Goal: Task Accomplishment & Management: Complete application form

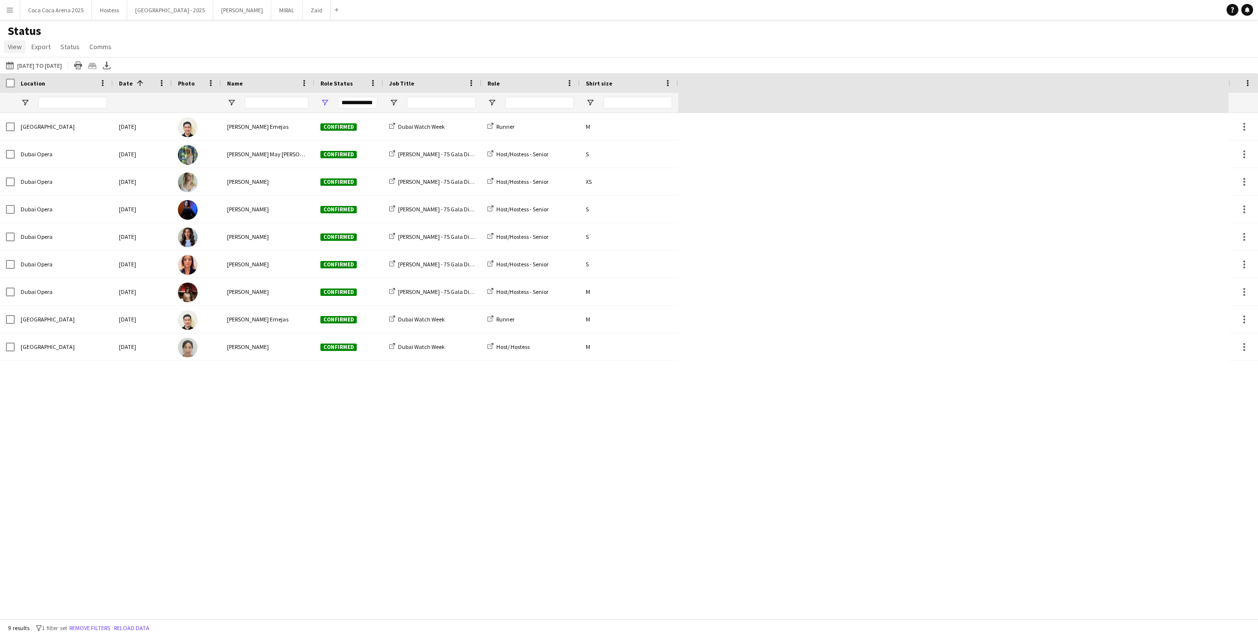
click at [22, 50] on link "View" at bounding box center [15, 46] width 22 height 13
click at [20, 47] on span "View" at bounding box center [15, 46] width 14 height 9
click at [16, 22] on main "Status View Views Default view Attendance Report / F1 Attendance Sheet F1 Group…" at bounding box center [629, 321] width 1258 height 603
click at [16, 16] on button "Menu" at bounding box center [10, 10] width 20 height 20
click at [126, 56] on link "My Workforce" at bounding box center [148, 54] width 98 height 20
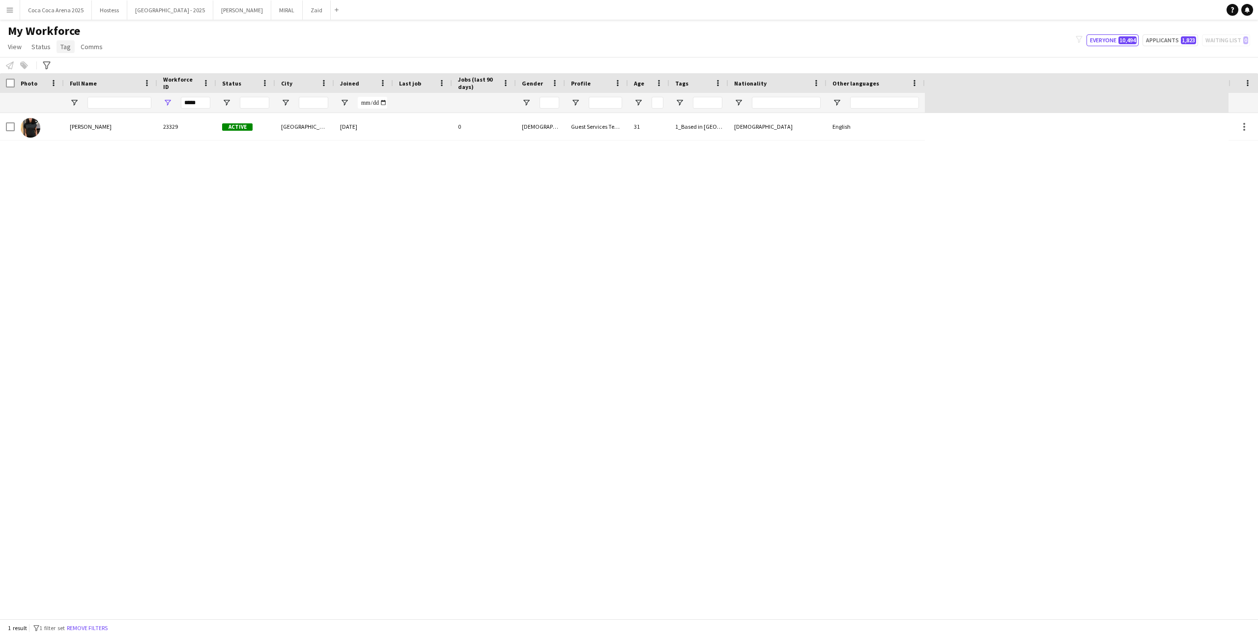
click at [66, 47] on span "Tag" at bounding box center [65, 46] width 10 height 9
click at [170, 36] on div "My Workforce View Views Default view New view Update view Delete view Edit name…" at bounding box center [629, 40] width 1258 height 33
click at [110, 623] on button "Remove filters" at bounding box center [87, 628] width 45 height 11
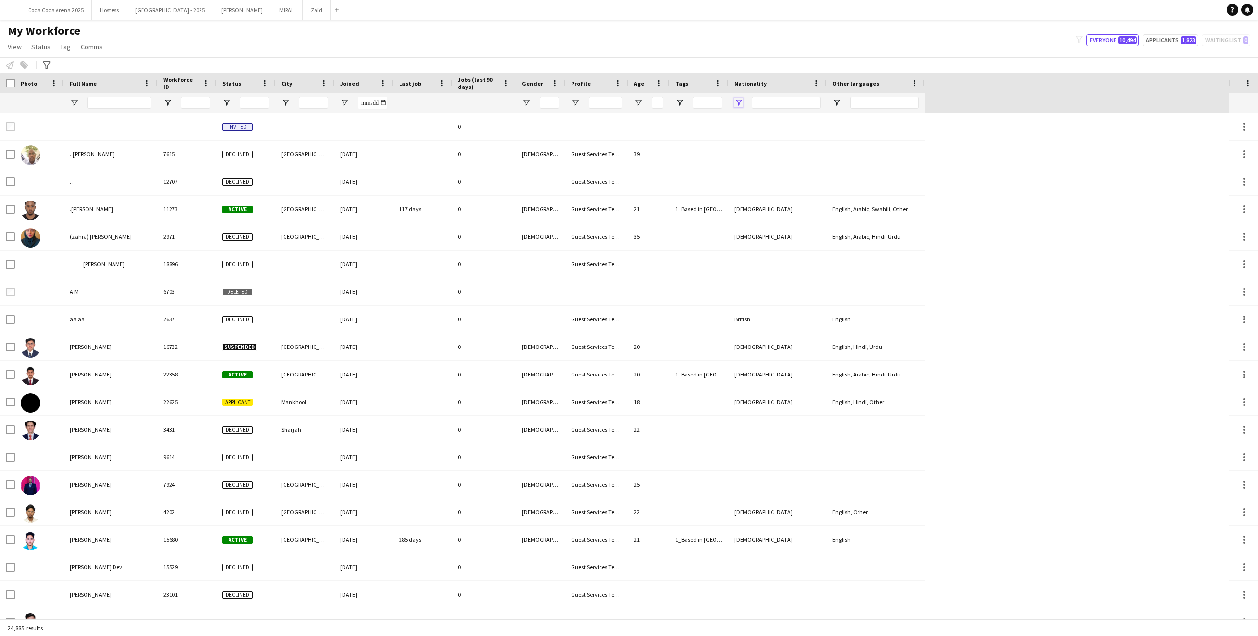
click at [740, 103] on span "Open Filter Menu" at bounding box center [738, 102] width 9 height 9
click at [746, 48] on div "My Workforce View Views Default view New view Update view Delete view Edit name…" at bounding box center [629, 40] width 1258 height 33
click at [682, 100] on span "Open Filter Menu" at bounding box center [679, 102] width 9 height 9
click at [705, 161] on div "(Select All)" at bounding box center [730, 162] width 78 height 7
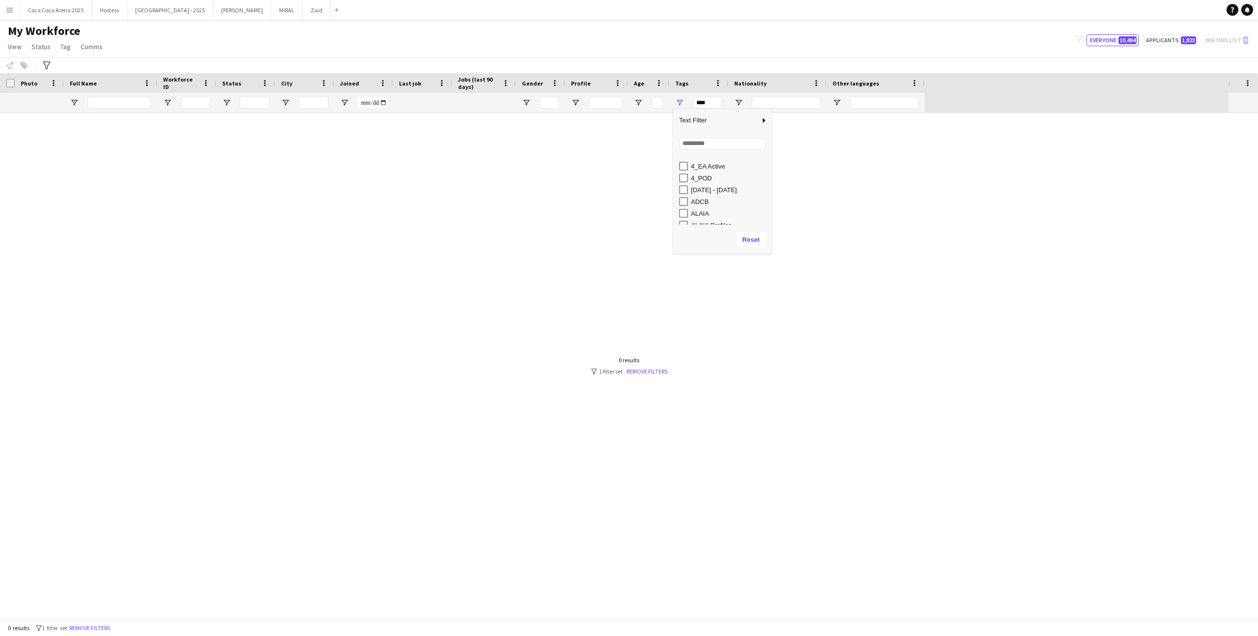
scroll to position [126, 0]
click at [716, 188] on div "[DATE] - [DATE]" at bounding box center [730, 190] width 78 height 7
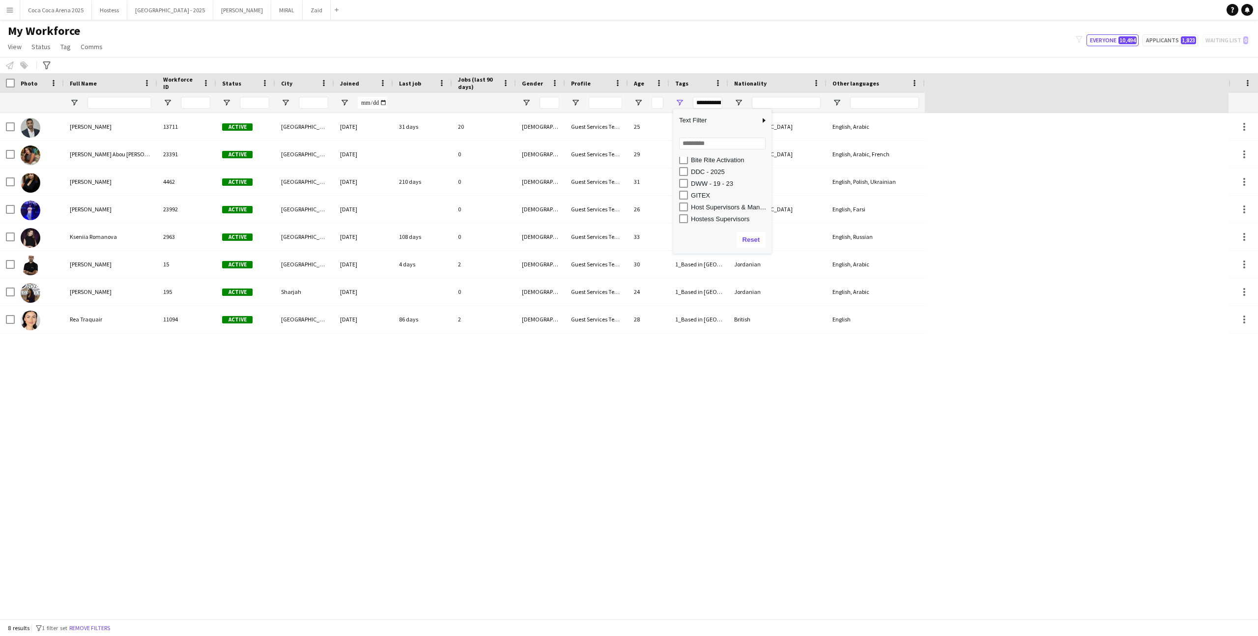
scroll to position [215, 0]
click at [716, 188] on div "DWW - 19 - 23" at bounding box center [725, 184] width 92 height 12
click at [713, 182] on div "DWW - 19 - 23" at bounding box center [730, 183] width 78 height 7
type input "**********"
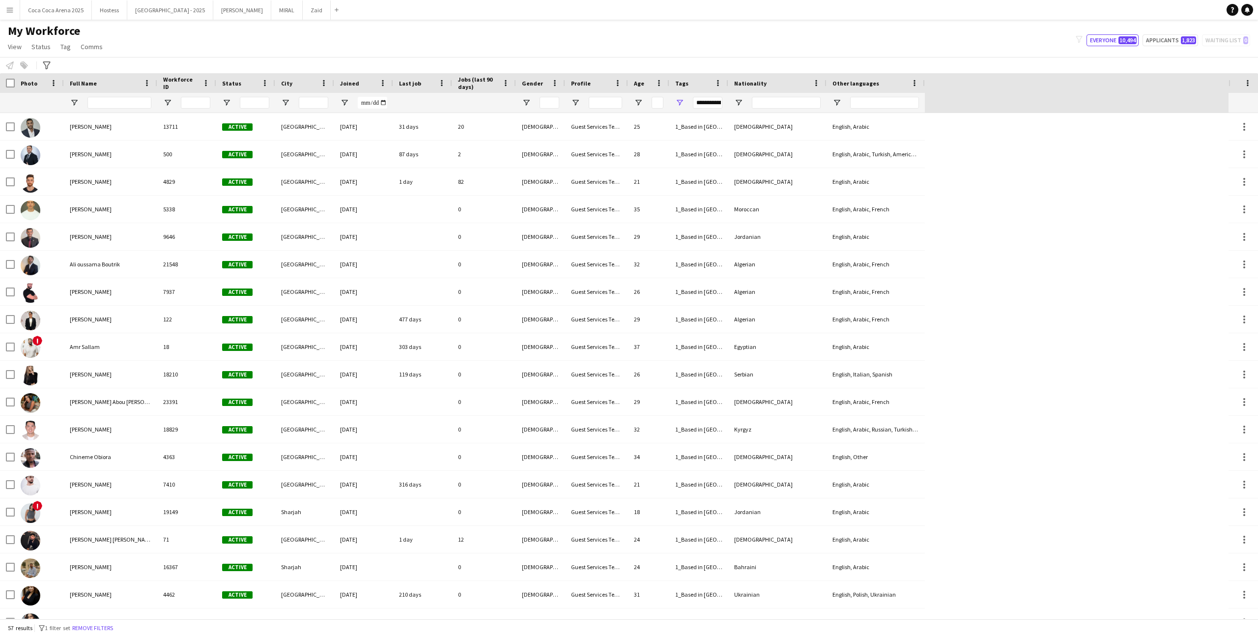
click at [672, 19] on app-navbar "Menu Boards Boards Boards All jobs Status Workforce Workforce My Workforce Recr…" at bounding box center [629, 10] width 1258 height 20
click at [682, 103] on span "Open Filter Menu" at bounding box center [679, 102] width 9 height 9
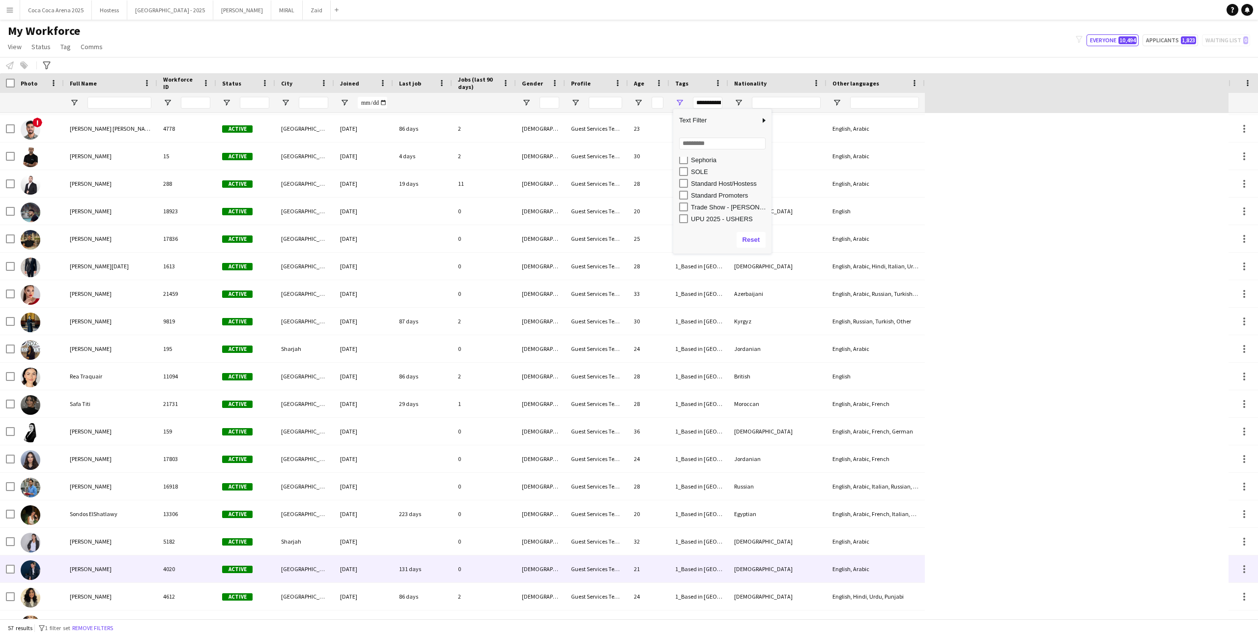
scroll to position [838, 0]
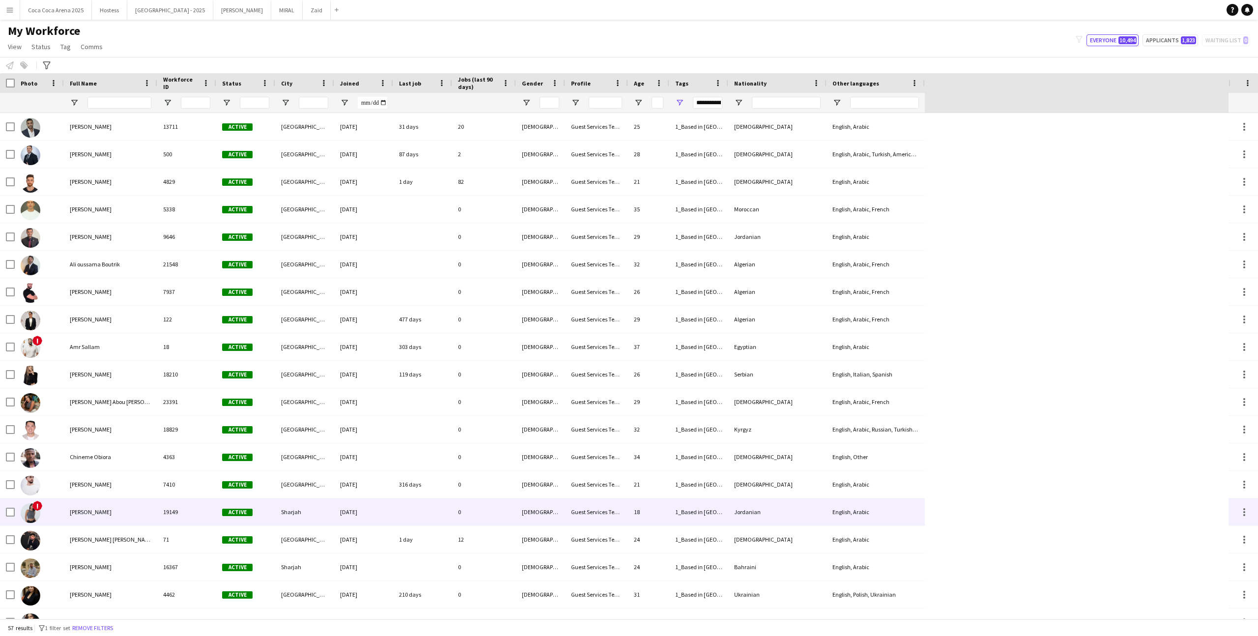
click at [319, 504] on div "Sharjah" at bounding box center [304, 511] width 59 height 27
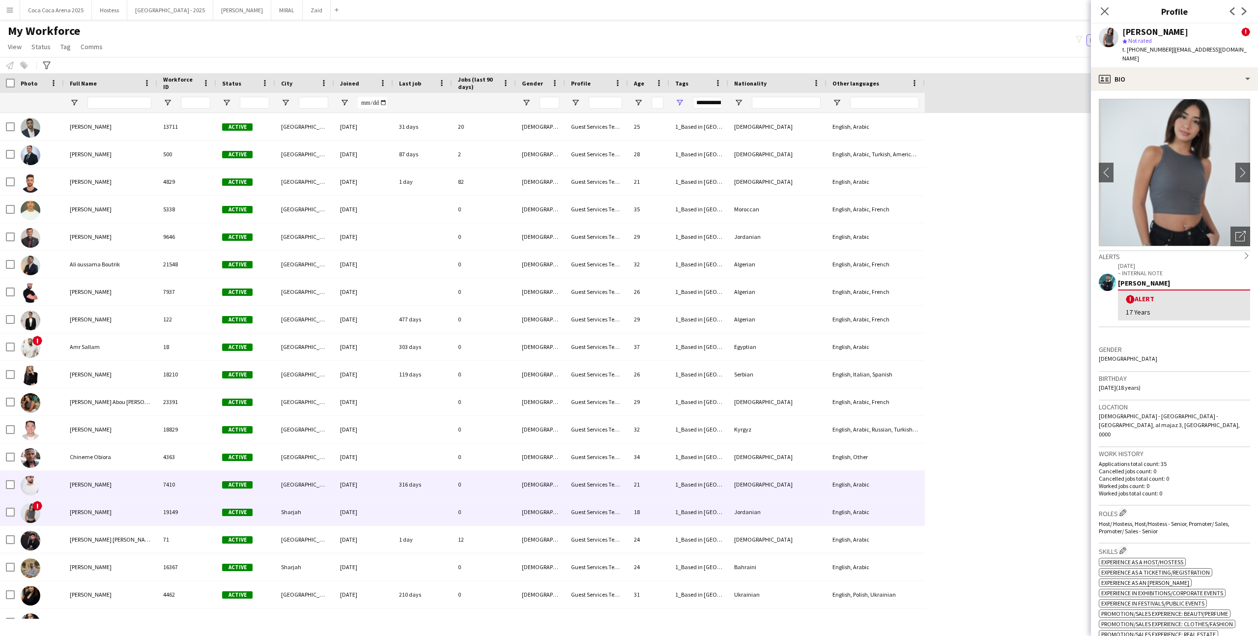
click at [546, 493] on div "[DEMOGRAPHIC_DATA]" at bounding box center [540, 484] width 49 height 27
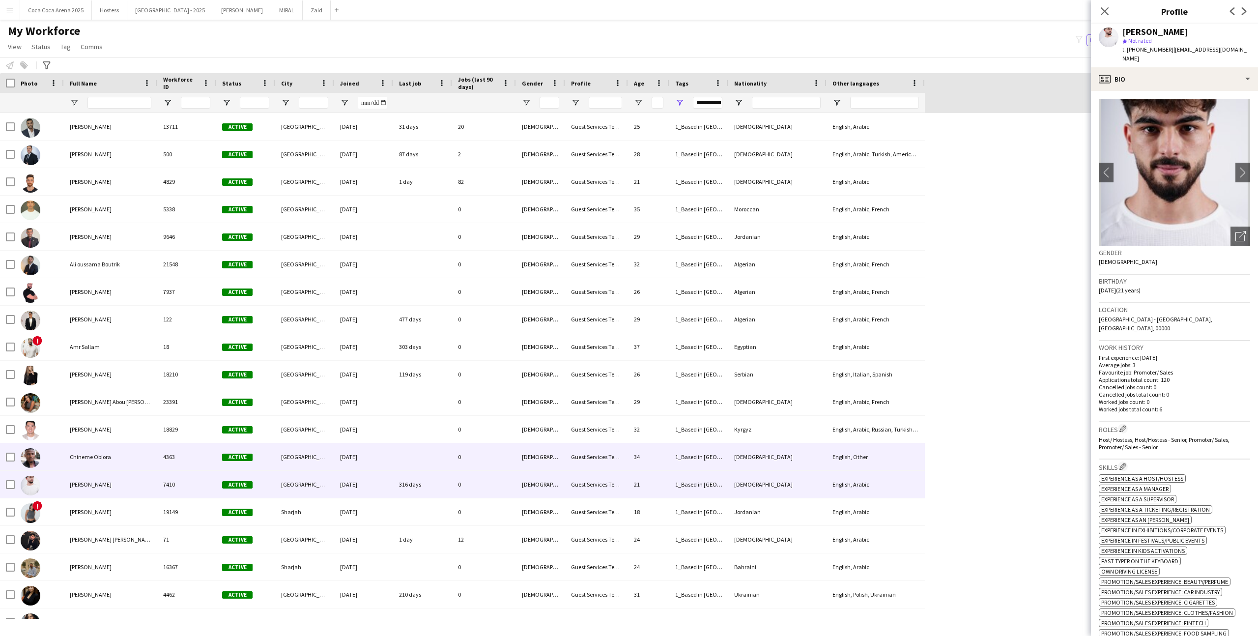
click at [541, 460] on div "[DEMOGRAPHIC_DATA]" at bounding box center [540, 456] width 49 height 27
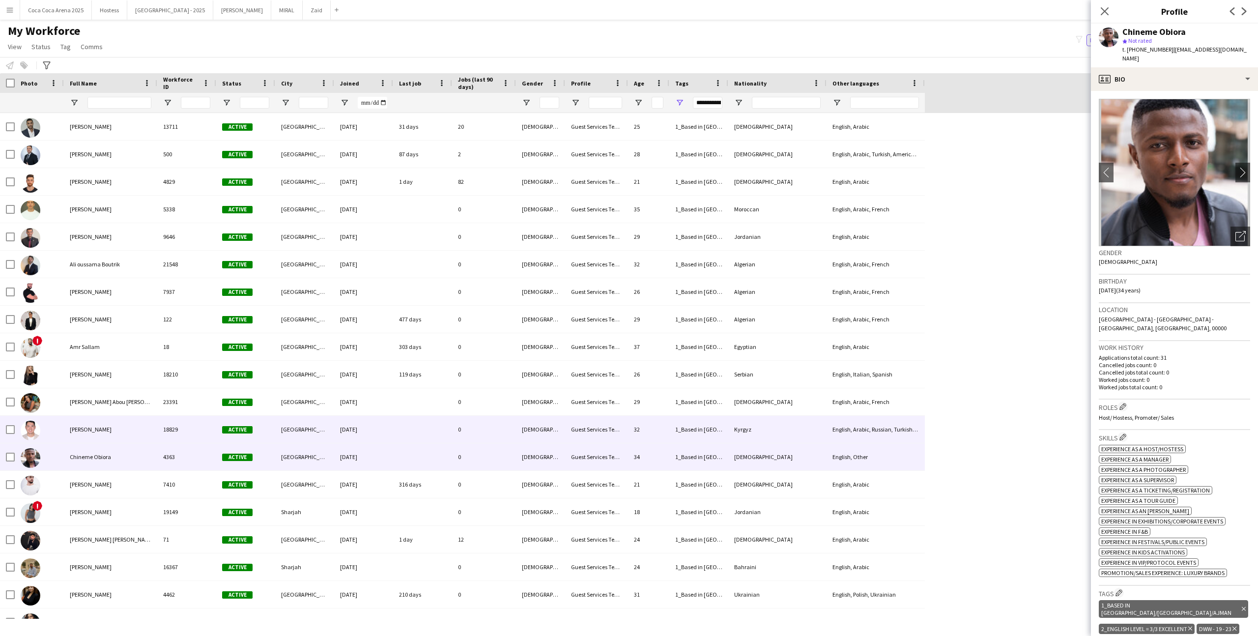
click at [492, 430] on div "0" at bounding box center [484, 429] width 64 height 27
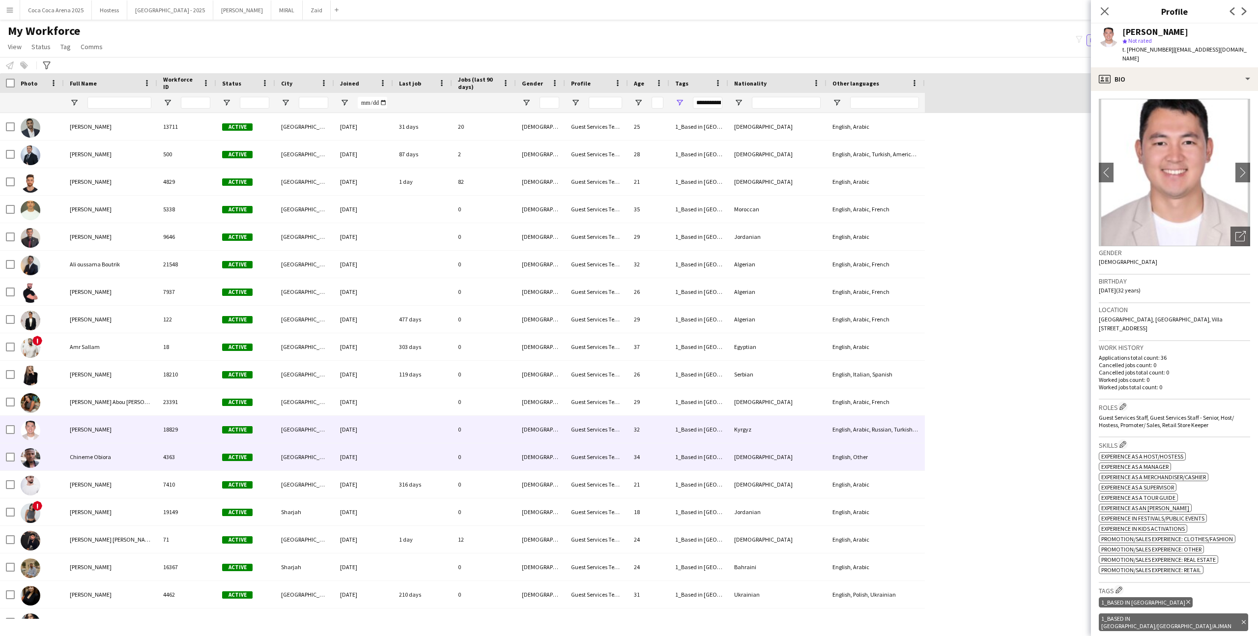
click at [493, 446] on div "0" at bounding box center [484, 456] width 64 height 27
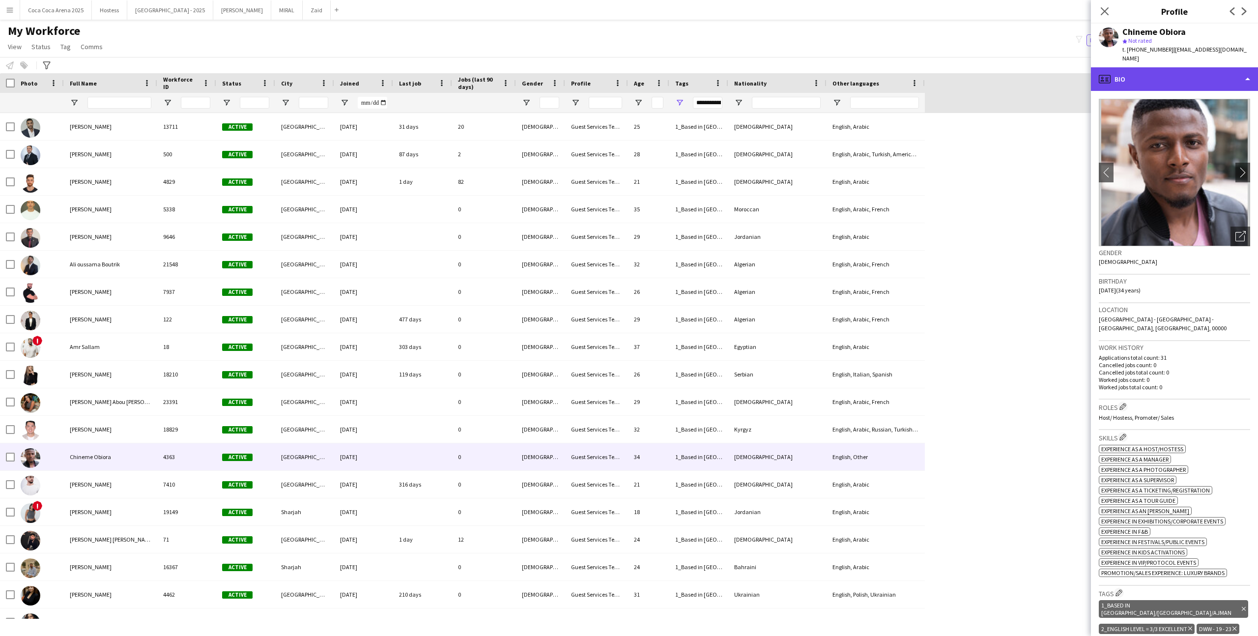
click at [1122, 70] on div "profile Bio" at bounding box center [1174, 79] width 167 height 24
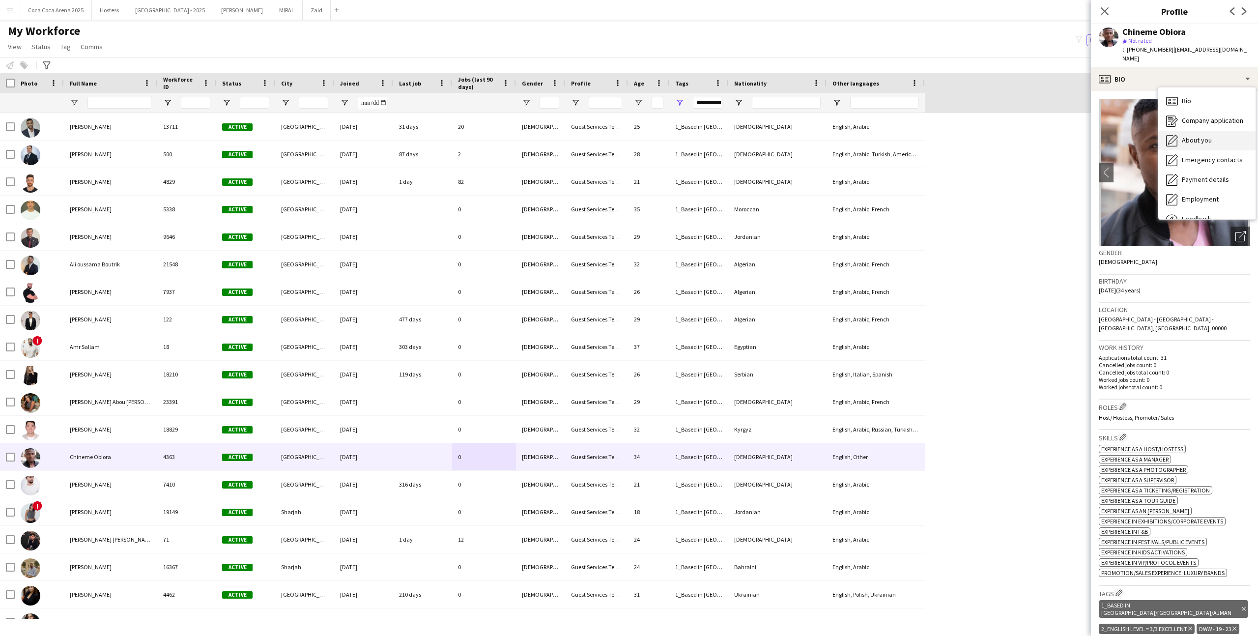
click at [1183, 136] on span "About you" at bounding box center [1197, 140] width 30 height 9
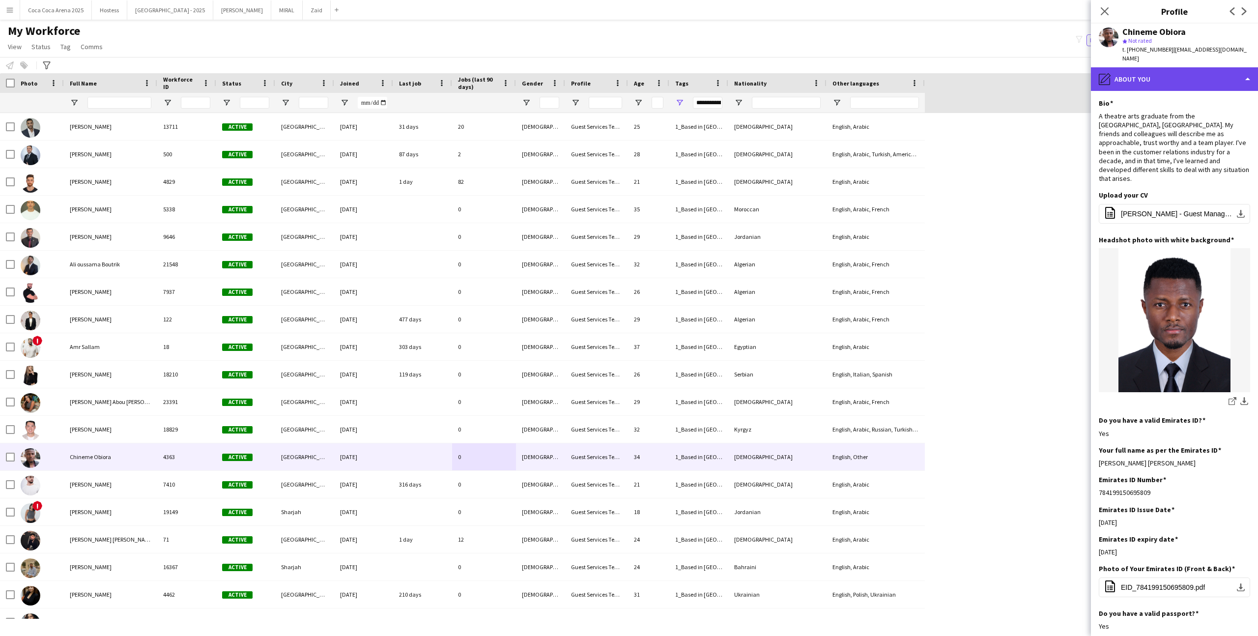
click at [1191, 78] on div "pencil4 About you" at bounding box center [1174, 79] width 167 height 24
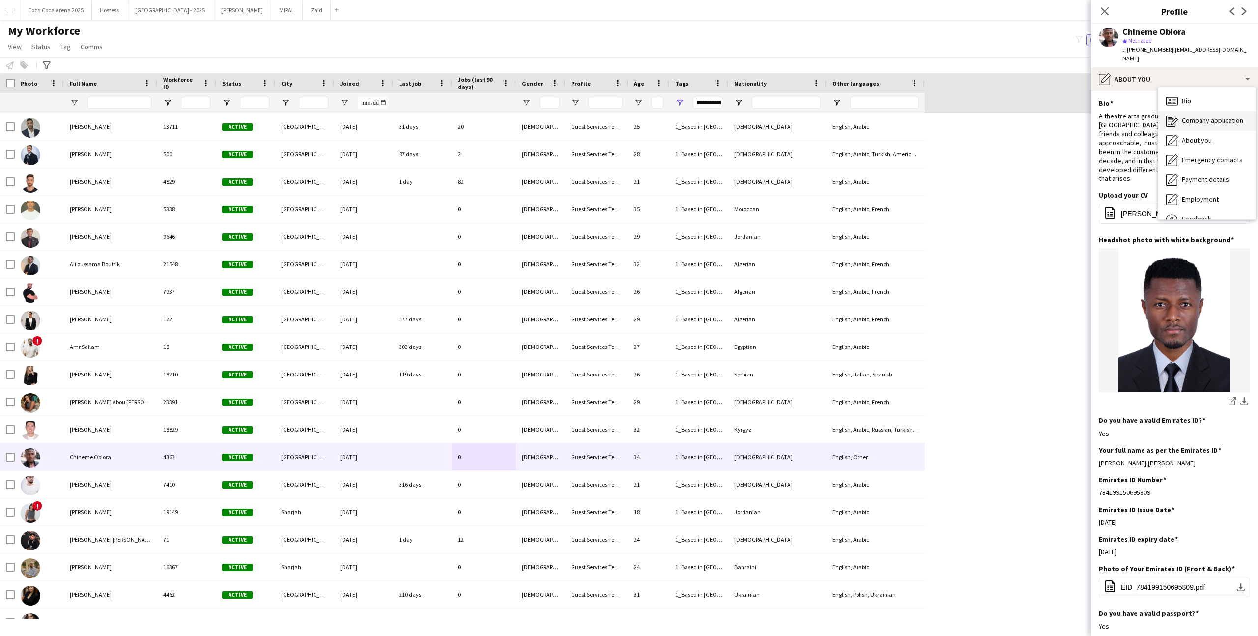
click at [1212, 116] on span "Company application" at bounding box center [1212, 120] width 61 height 9
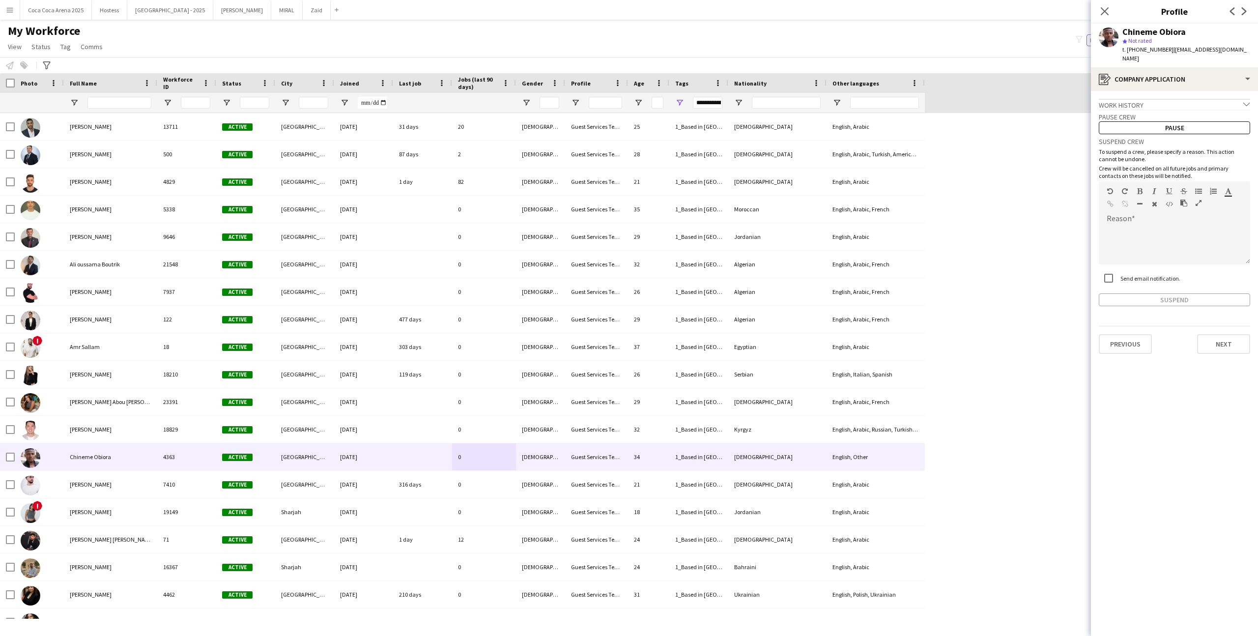
click at [1190, 99] on div "Work history chevron-down" at bounding box center [1174, 104] width 151 height 11
click at [1190, 99] on div "Work history chevron-right" at bounding box center [1174, 104] width 151 height 11
click at [1190, 99] on div "Work history chevron-down" at bounding box center [1174, 104] width 151 height 11
click at [1190, 99] on div "Work history chevron-right" at bounding box center [1174, 104] width 151 height 11
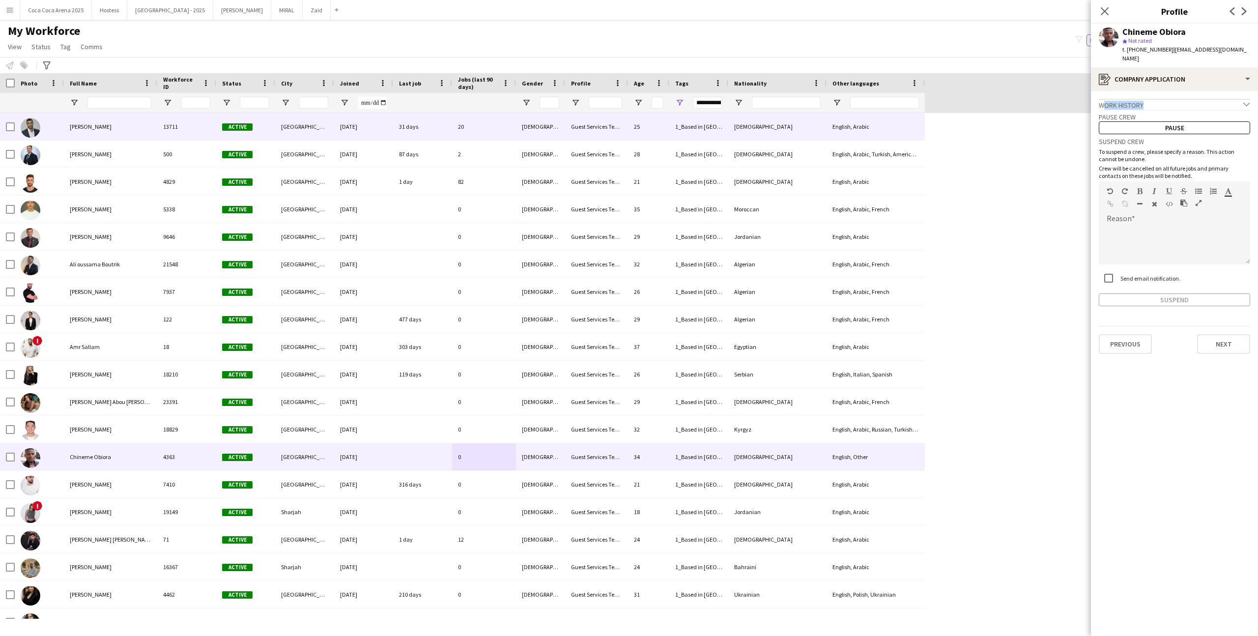
click at [896, 124] on div "English, Arabic" at bounding box center [875, 126] width 98 height 27
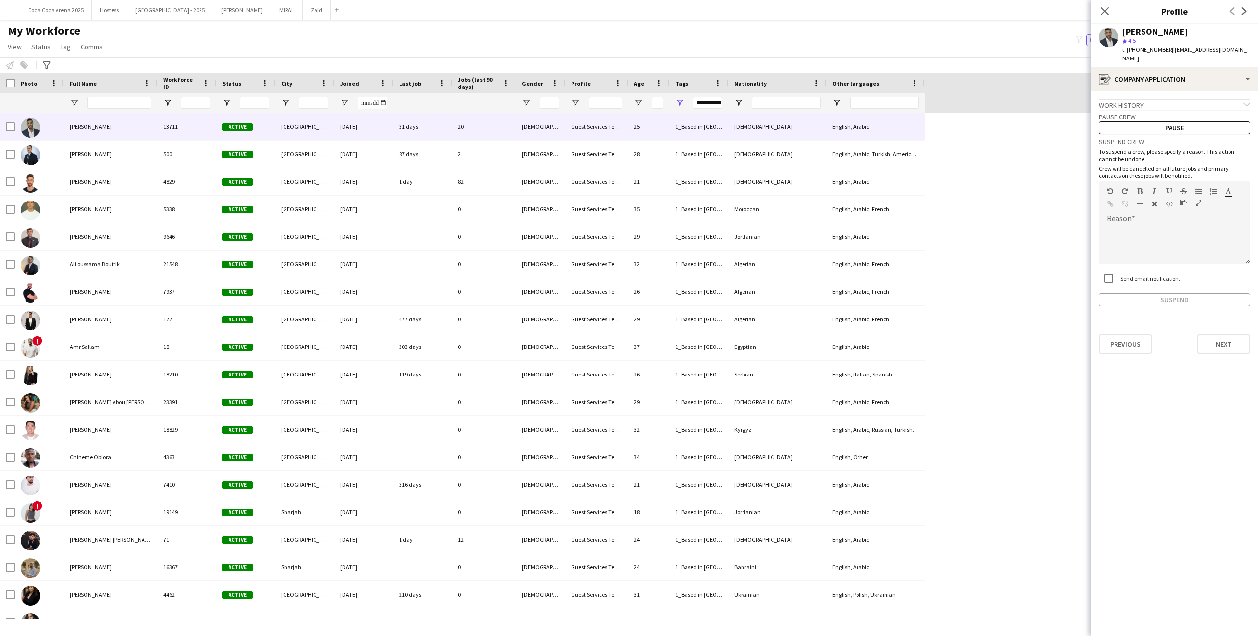
click at [1134, 99] on div "Work history chevron-down" at bounding box center [1174, 104] width 151 height 11
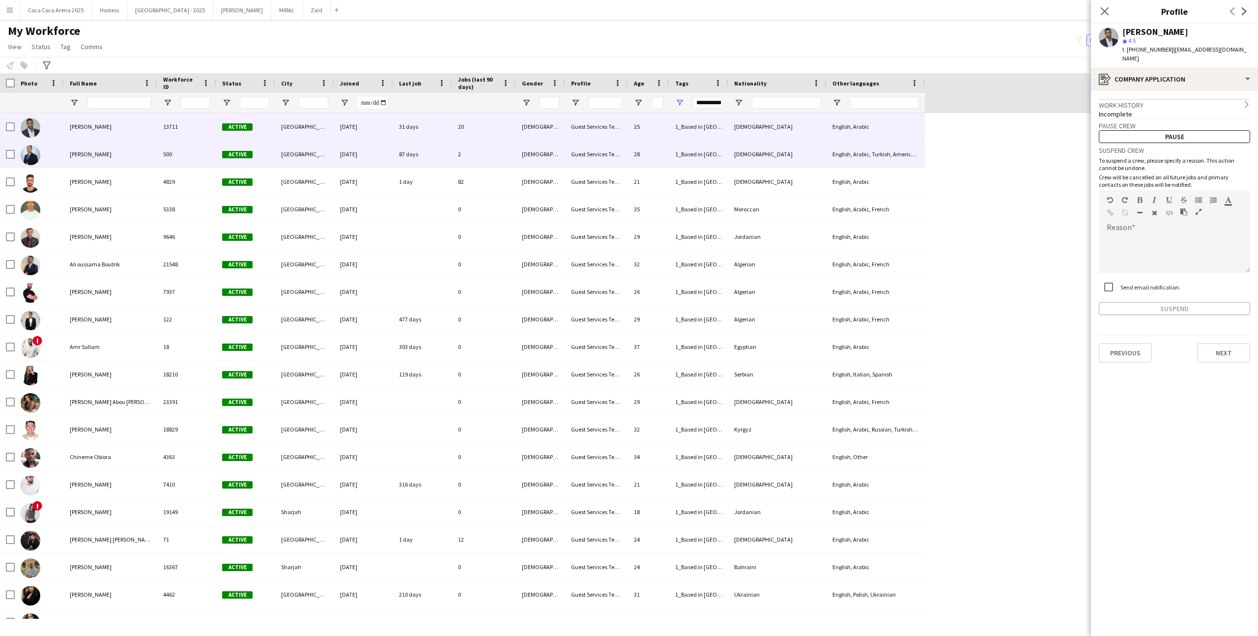
click at [879, 150] on div "English, Arabic, Turkish, American Sign Language" at bounding box center [875, 154] width 98 height 27
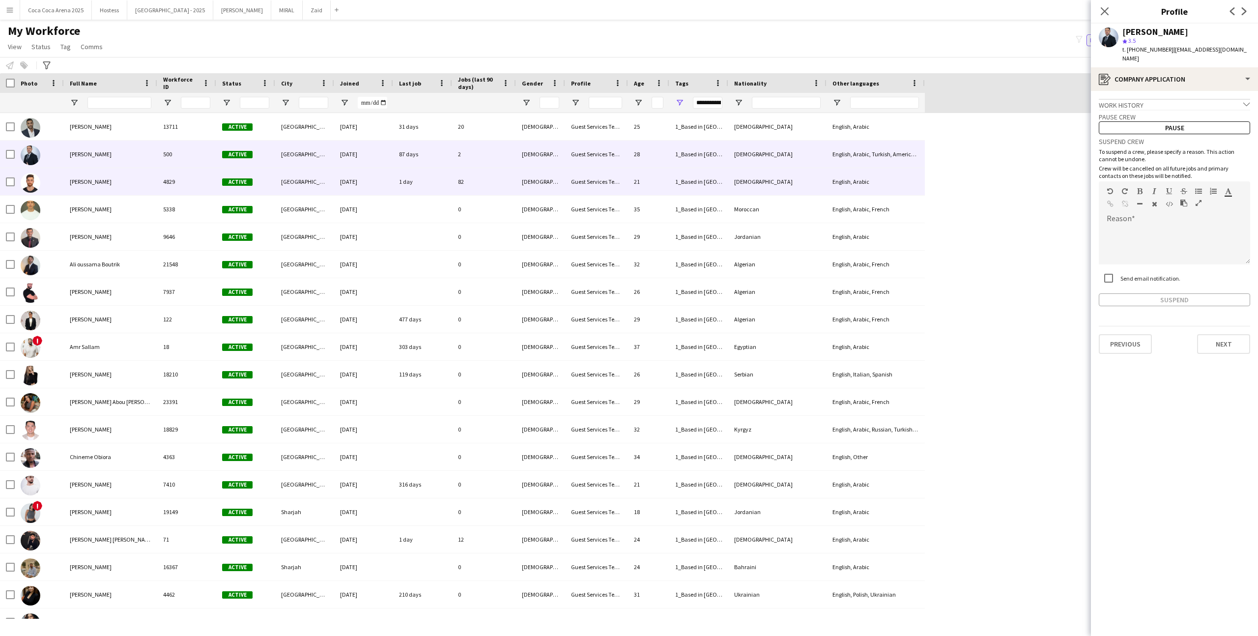
click at [885, 174] on div "English, Arabic" at bounding box center [875, 181] width 98 height 27
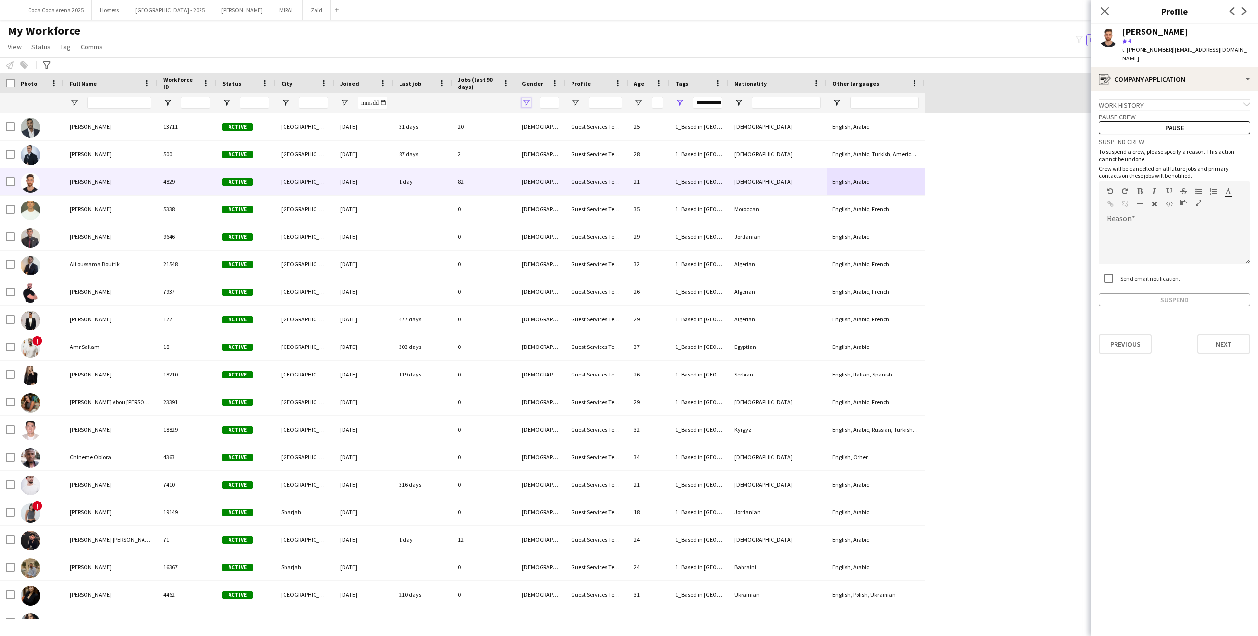
click at [526, 103] on span "Open Filter Menu" at bounding box center [526, 102] width 9 height 9
click at [1104, 12] on icon "Close pop-in" at bounding box center [1104, 10] width 9 height 9
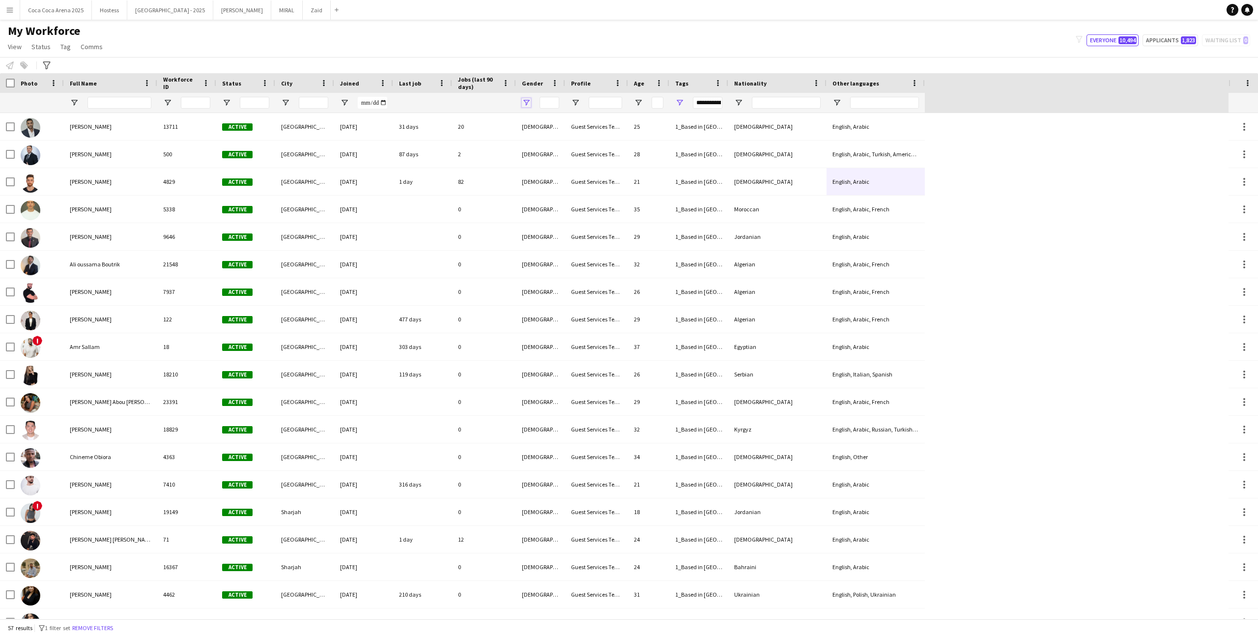
click at [526, 100] on span "Open Filter Menu" at bounding box center [526, 102] width 9 height 9
click at [545, 173] on div "[DEMOGRAPHIC_DATA]" at bounding box center [577, 174] width 78 height 7
type input "********"
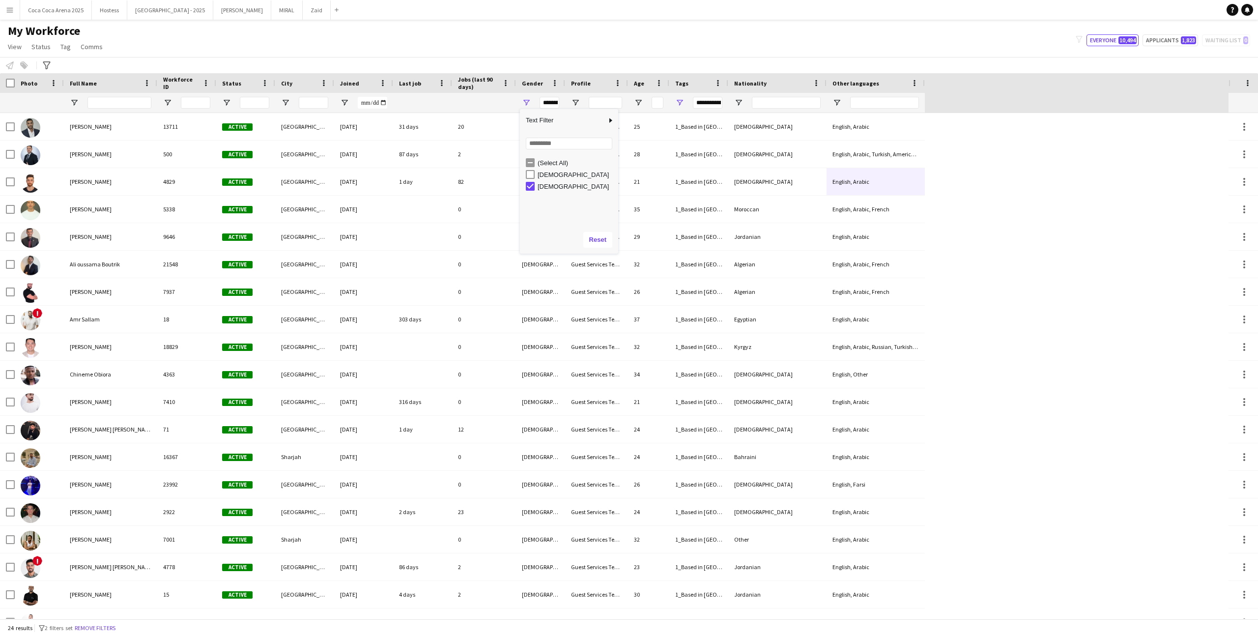
click at [545, 173] on div "[DEMOGRAPHIC_DATA]" at bounding box center [577, 174] width 78 height 7
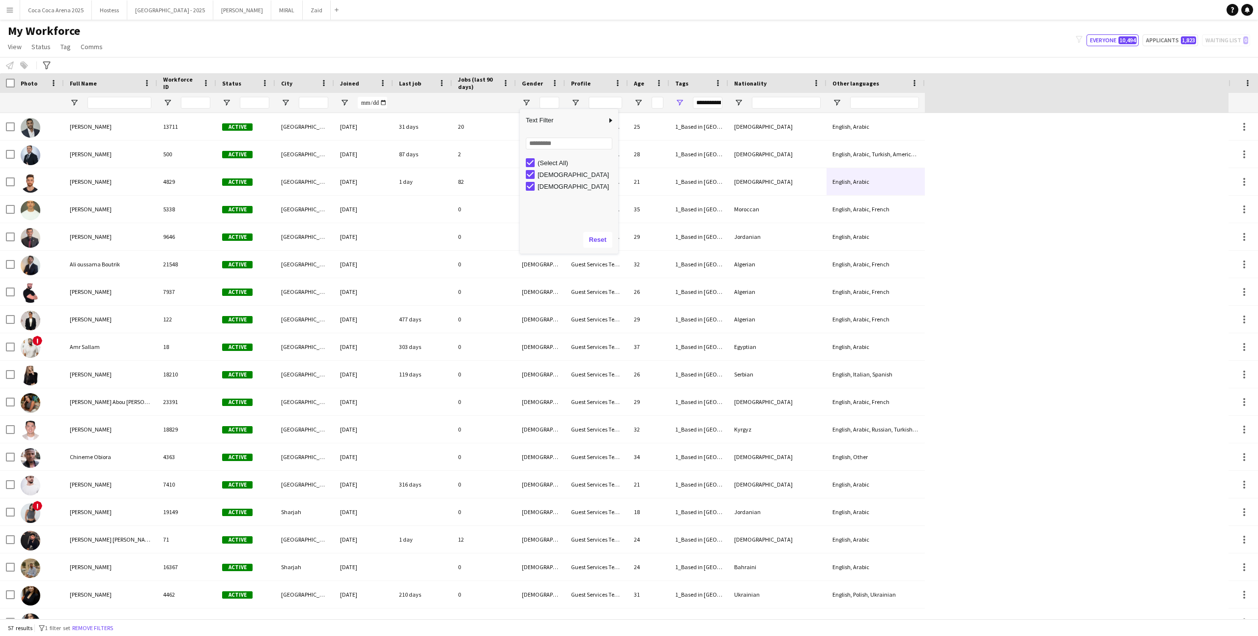
click at [545, 173] on div "[DEMOGRAPHIC_DATA]" at bounding box center [577, 174] width 78 height 7
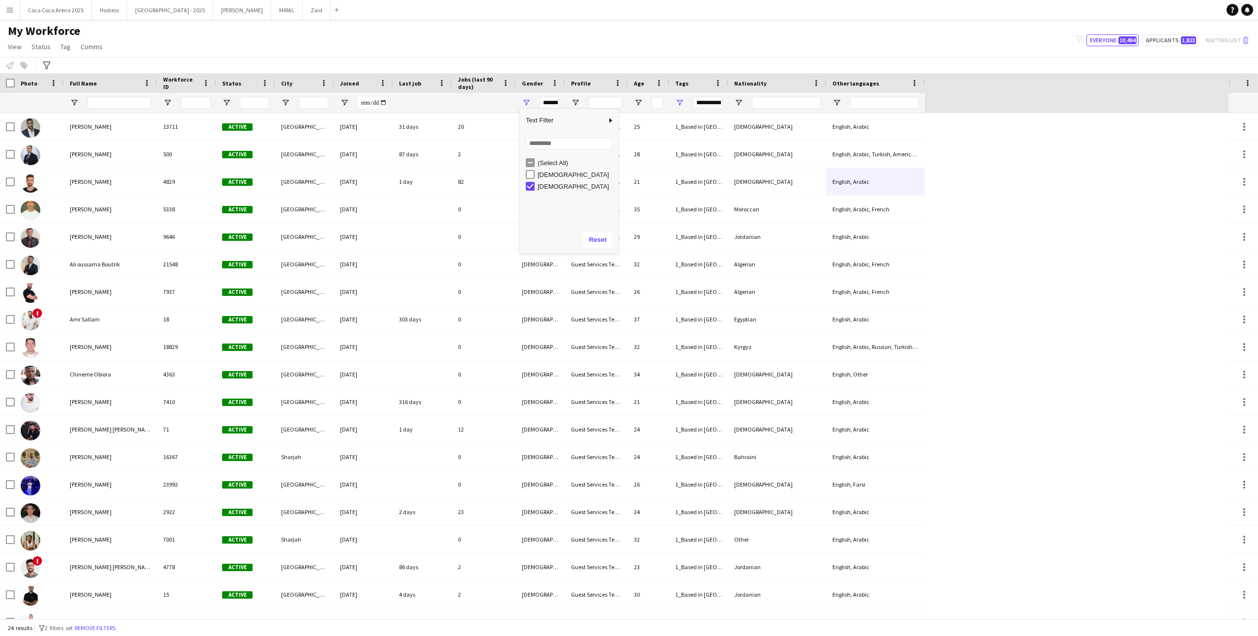
click at [545, 173] on div "[DEMOGRAPHIC_DATA]" at bounding box center [577, 174] width 78 height 7
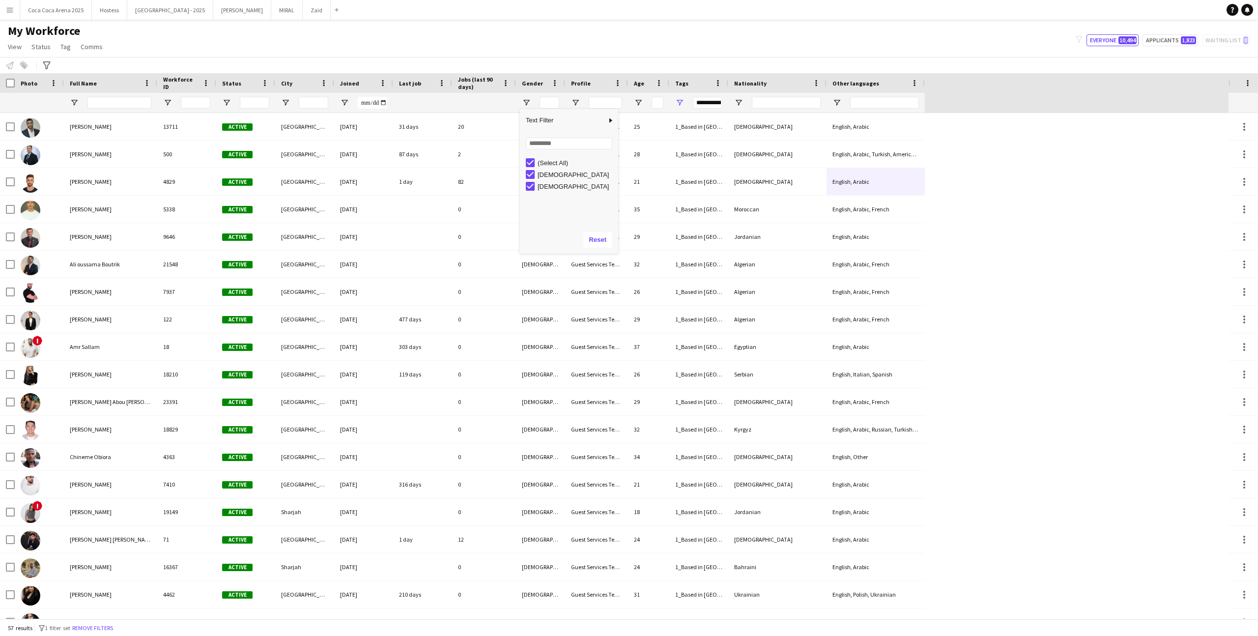
click at [545, 174] on div "[DEMOGRAPHIC_DATA]" at bounding box center [577, 174] width 78 height 7
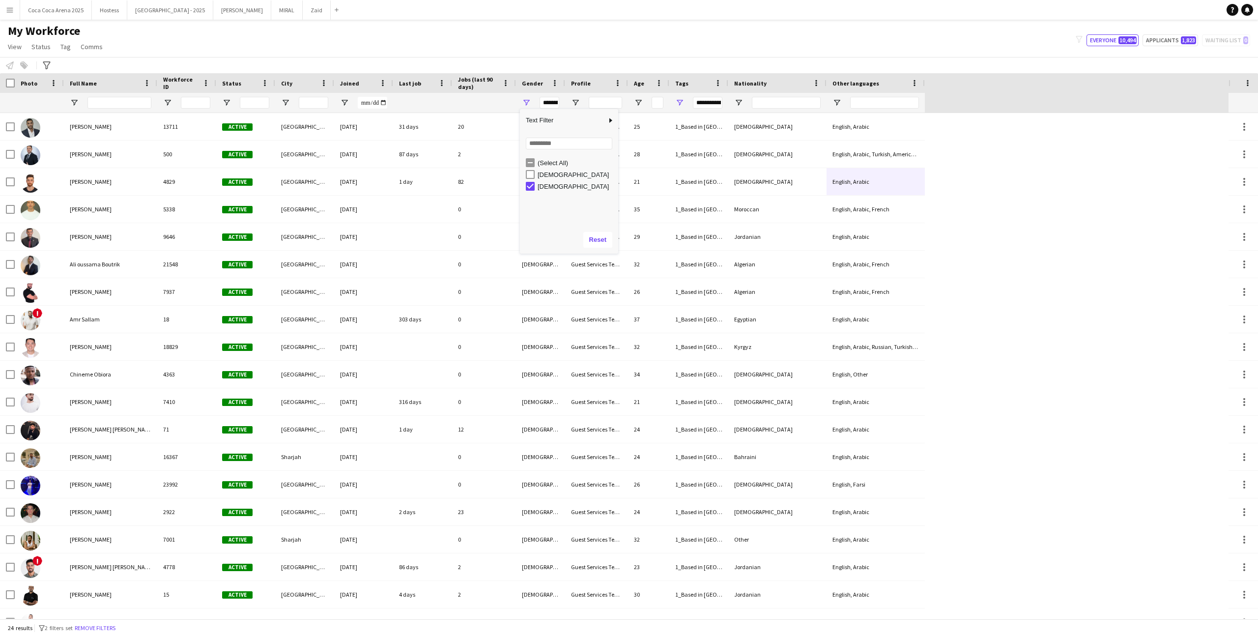
click at [550, 173] on div "[DEMOGRAPHIC_DATA]" at bounding box center [577, 174] width 78 height 7
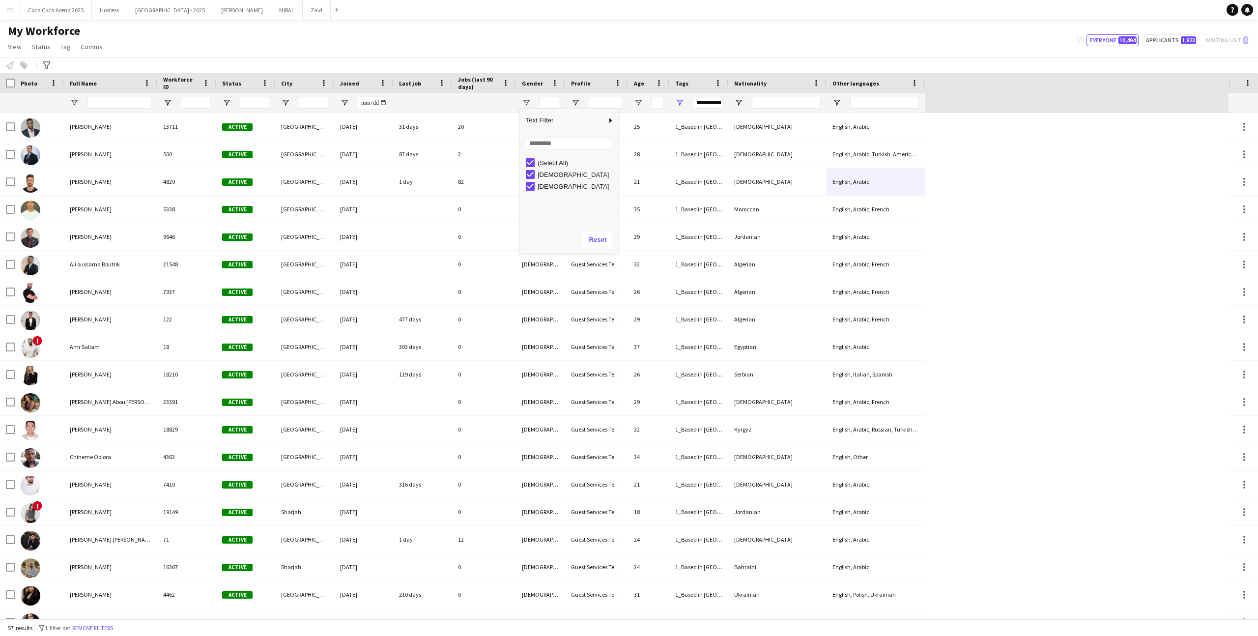
click at [550, 173] on div "[DEMOGRAPHIC_DATA]" at bounding box center [577, 174] width 78 height 7
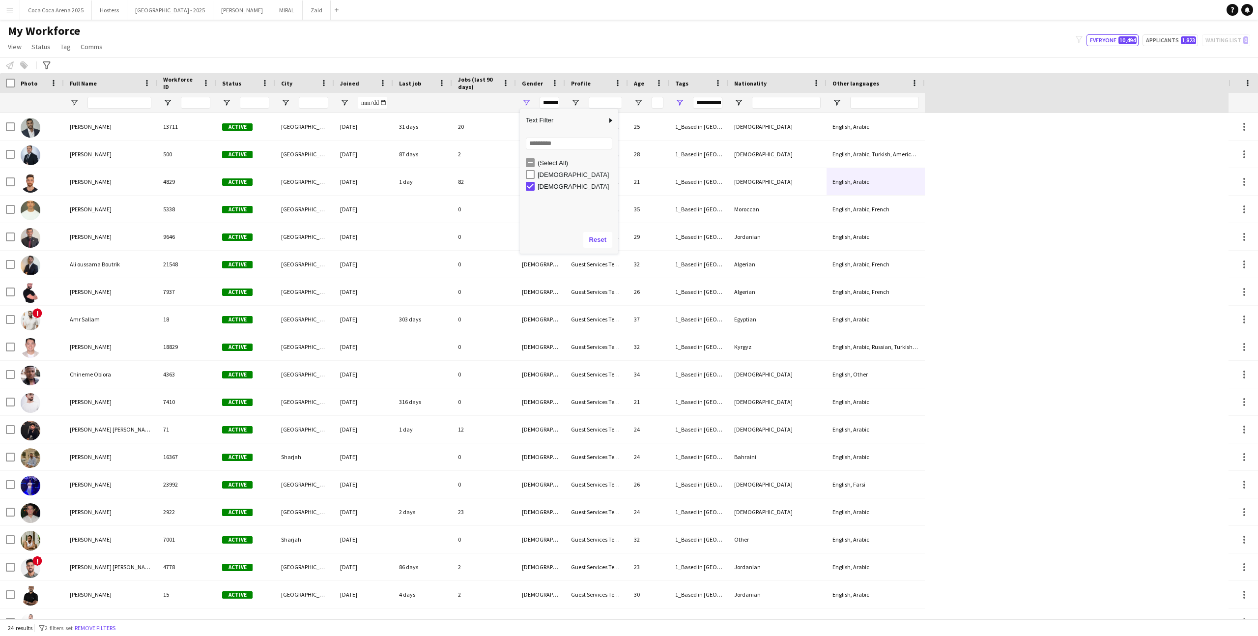
click at [550, 173] on div "[DEMOGRAPHIC_DATA]" at bounding box center [577, 174] width 78 height 7
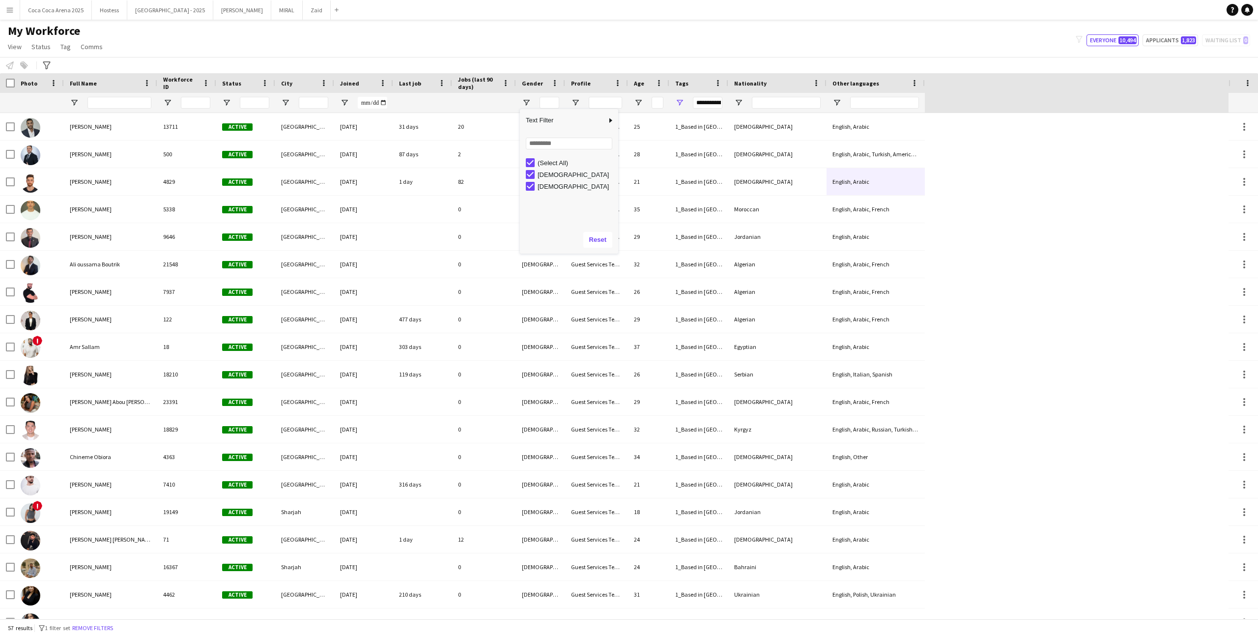
click at [550, 173] on div "[DEMOGRAPHIC_DATA]" at bounding box center [577, 174] width 78 height 7
type input "********"
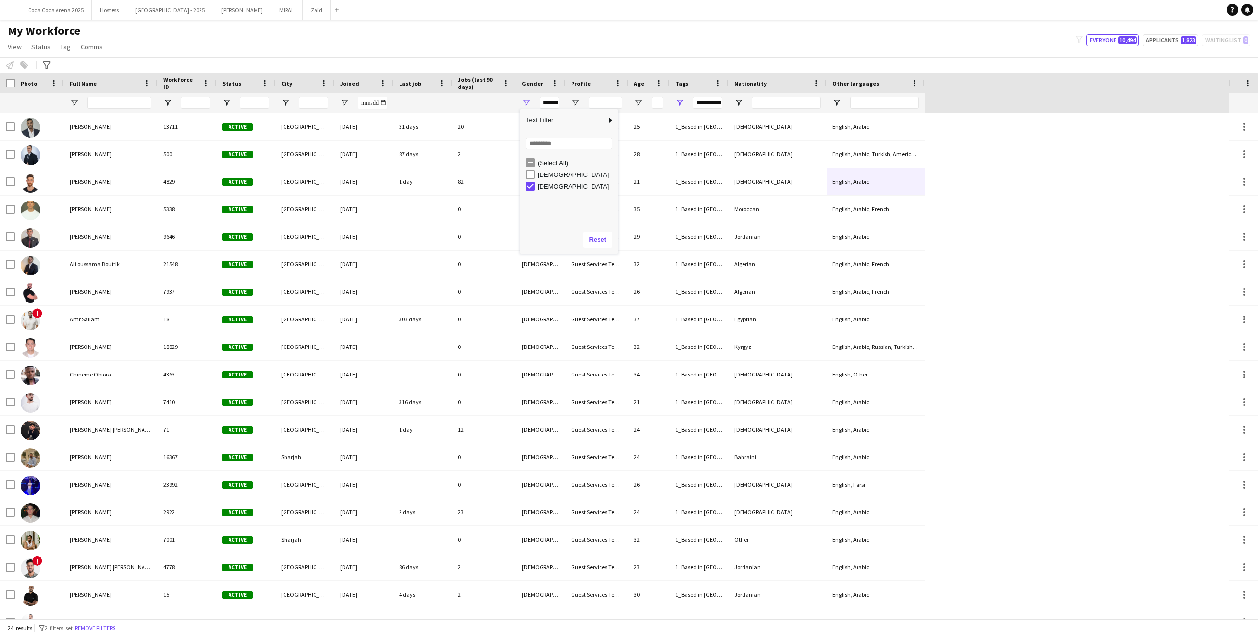
click at [550, 173] on div "[DEMOGRAPHIC_DATA]" at bounding box center [577, 174] width 78 height 7
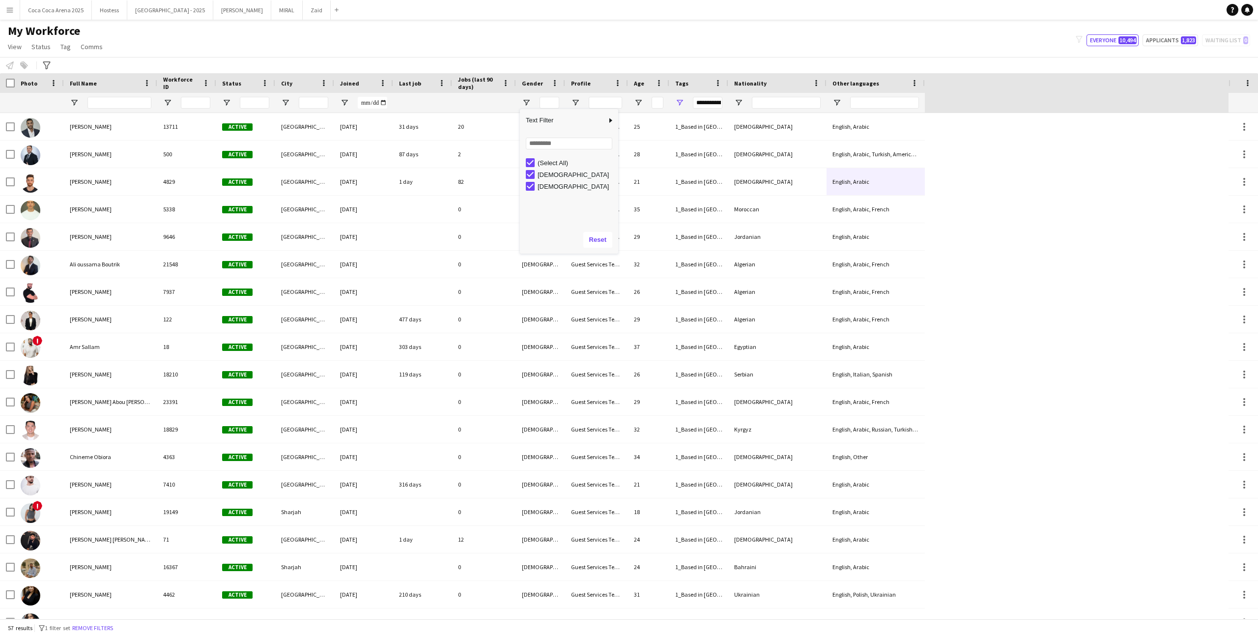
click at [550, 173] on div "[DEMOGRAPHIC_DATA]" at bounding box center [577, 174] width 78 height 7
type input "********"
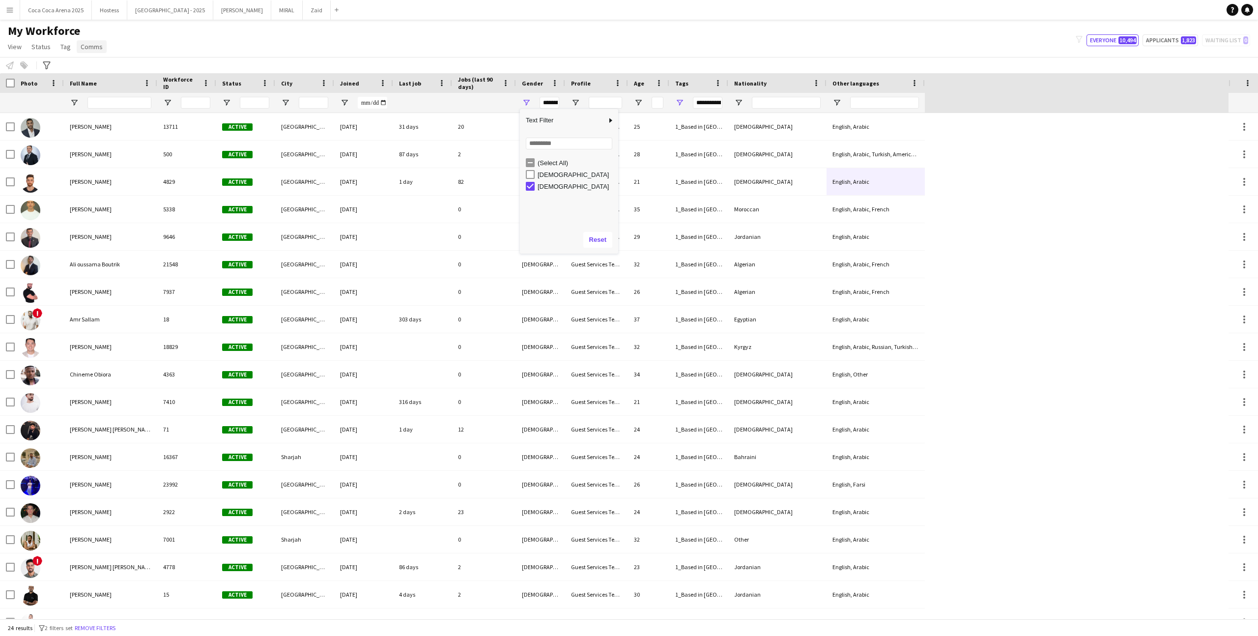
click at [83, 44] on span "Comms" at bounding box center [92, 46] width 22 height 9
click at [167, 21] on main "My Workforce View Views Default view New view Update view Delete view Edit name…" at bounding box center [629, 321] width 1258 height 603
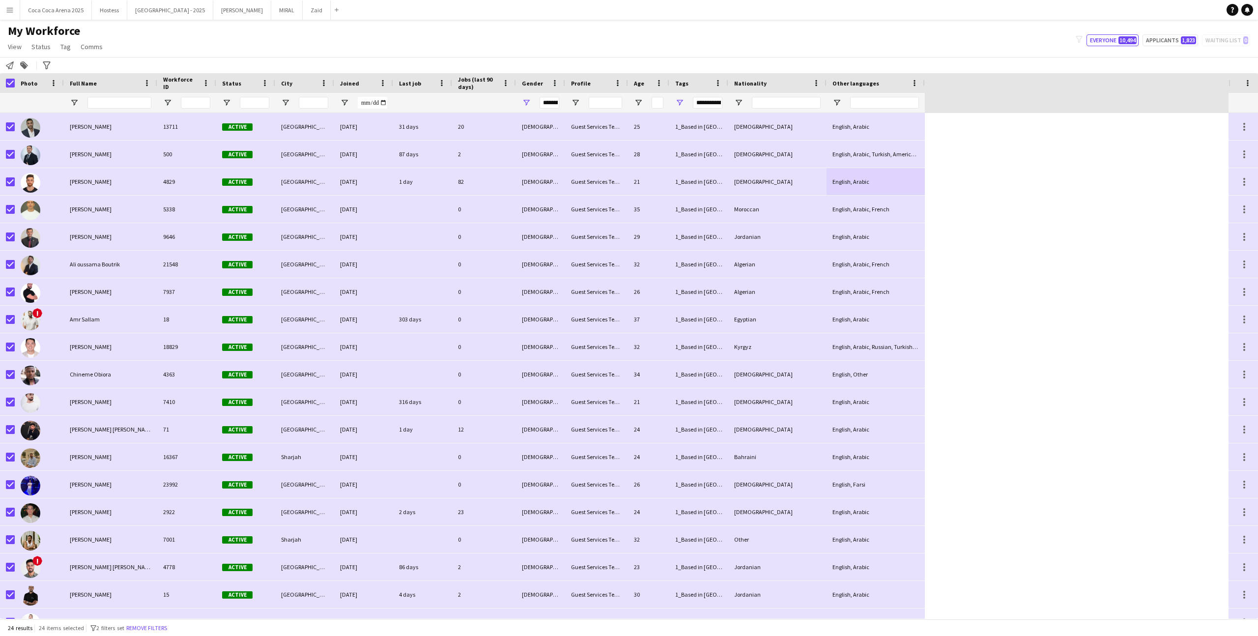
click at [87, 57] on div "Notify workforce Add to tag Search tags magnifier Add tag Advanced filters Adva…" at bounding box center [629, 65] width 1258 height 16
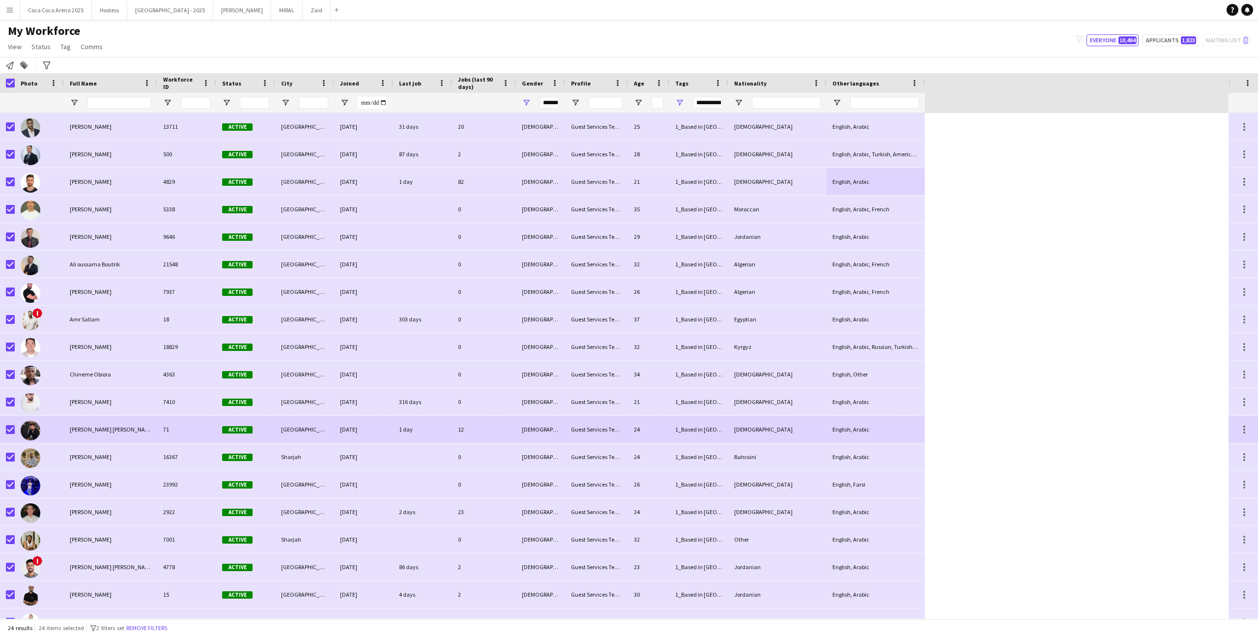
click at [87, 429] on span "[PERSON_NAME] [PERSON_NAME]" at bounding box center [112, 428] width 85 height 7
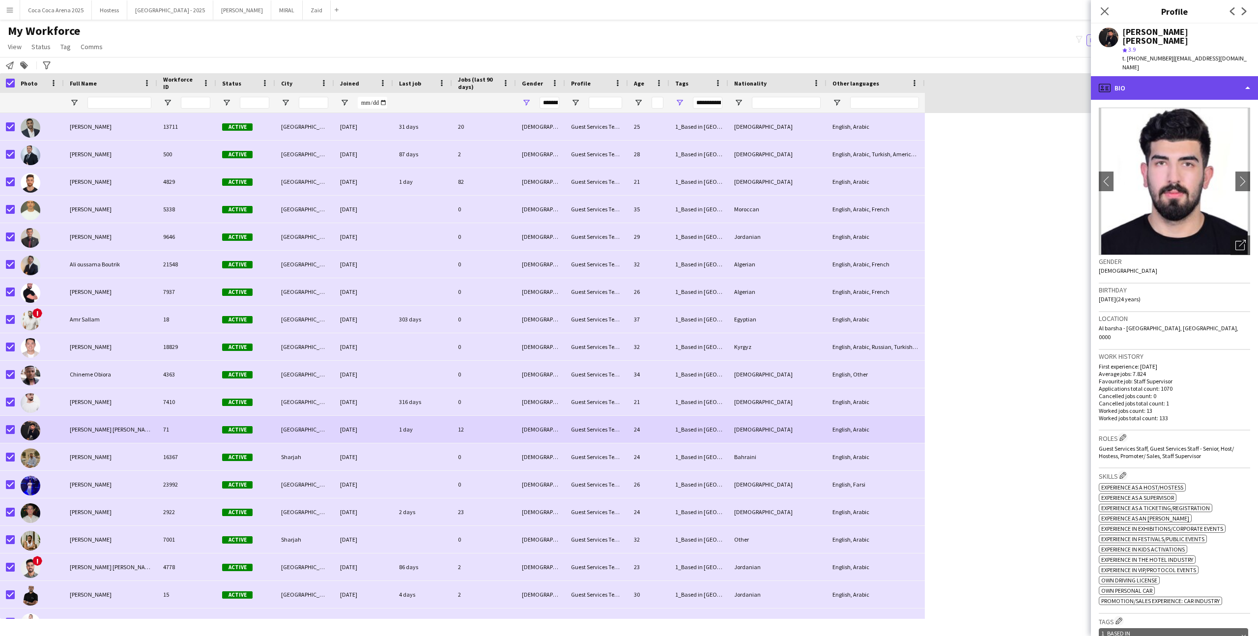
click at [1194, 76] on div "profile Bio" at bounding box center [1174, 88] width 167 height 24
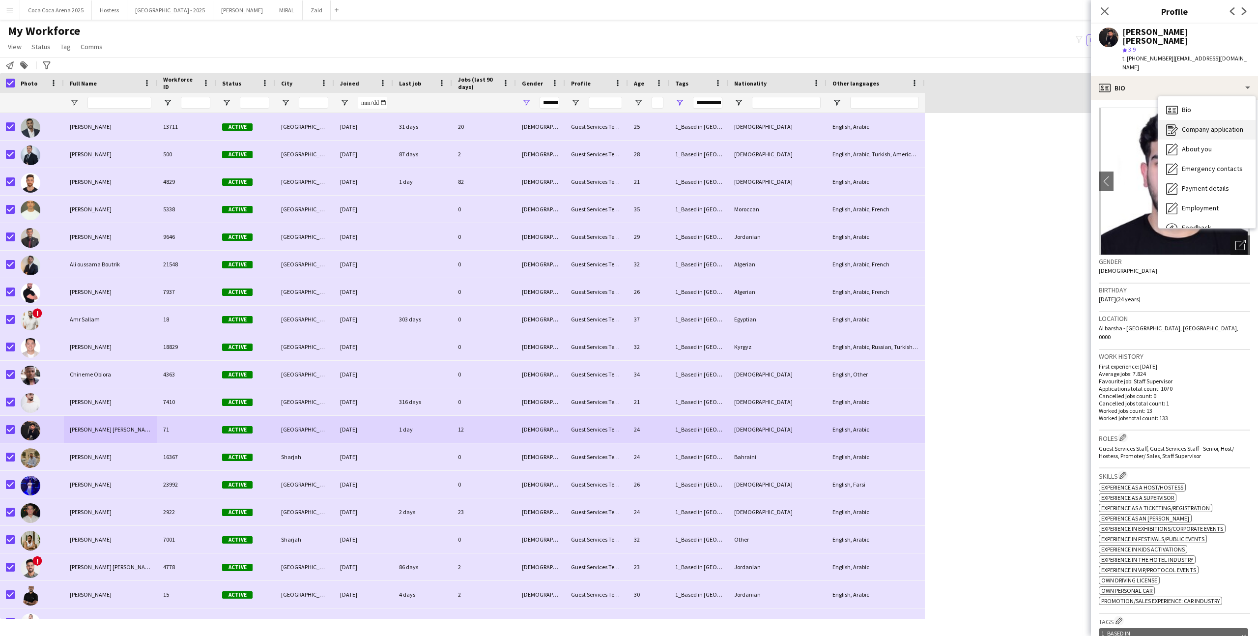
click at [1215, 125] on span "Company application" at bounding box center [1212, 129] width 61 height 9
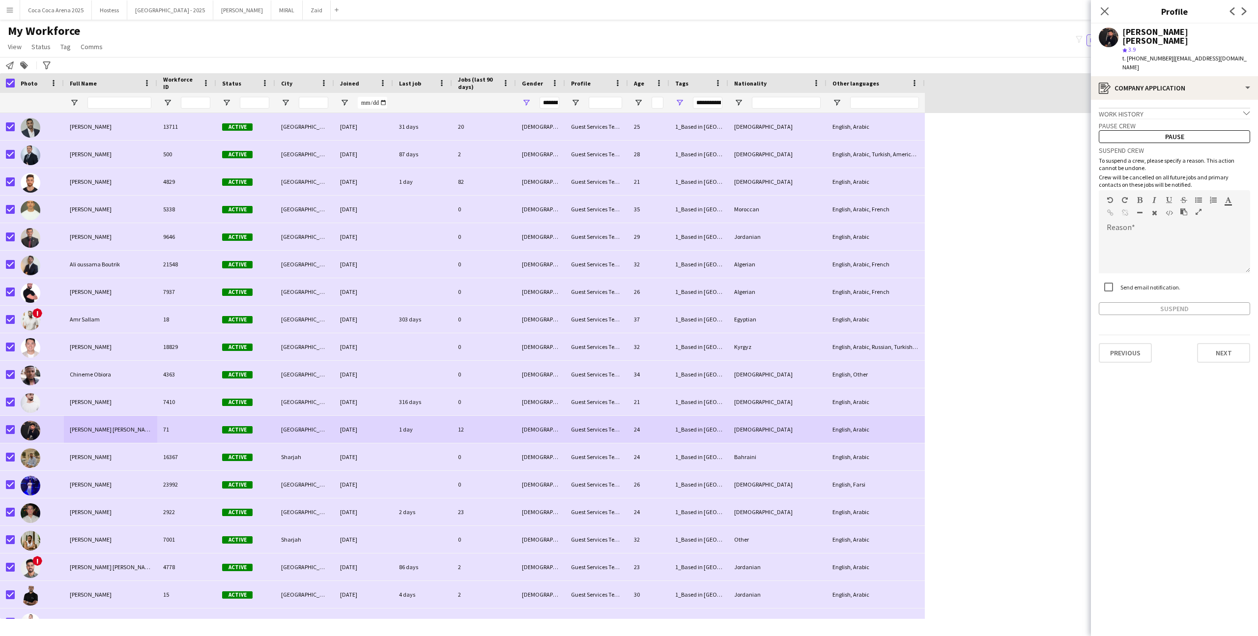
click at [1199, 118] on div "Pause crew Pause" at bounding box center [1174, 130] width 151 height 25
click at [1198, 108] on div "Work history chevron-down" at bounding box center [1174, 113] width 151 height 11
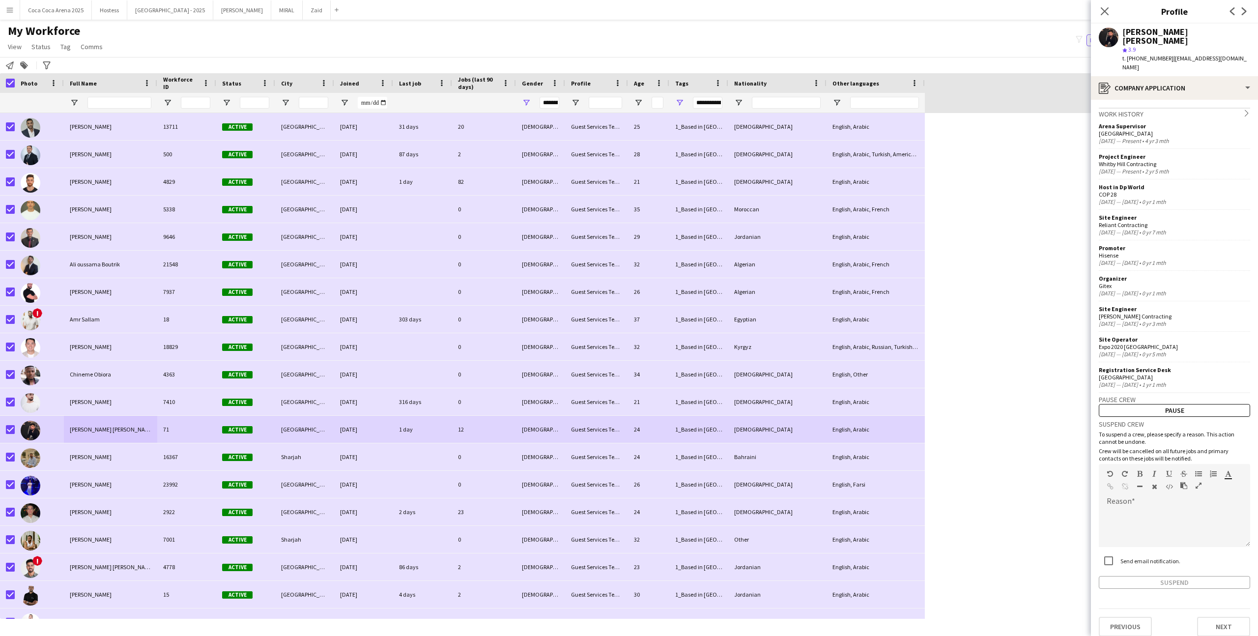
click at [1197, 108] on div "Work history chevron-right" at bounding box center [1174, 113] width 151 height 11
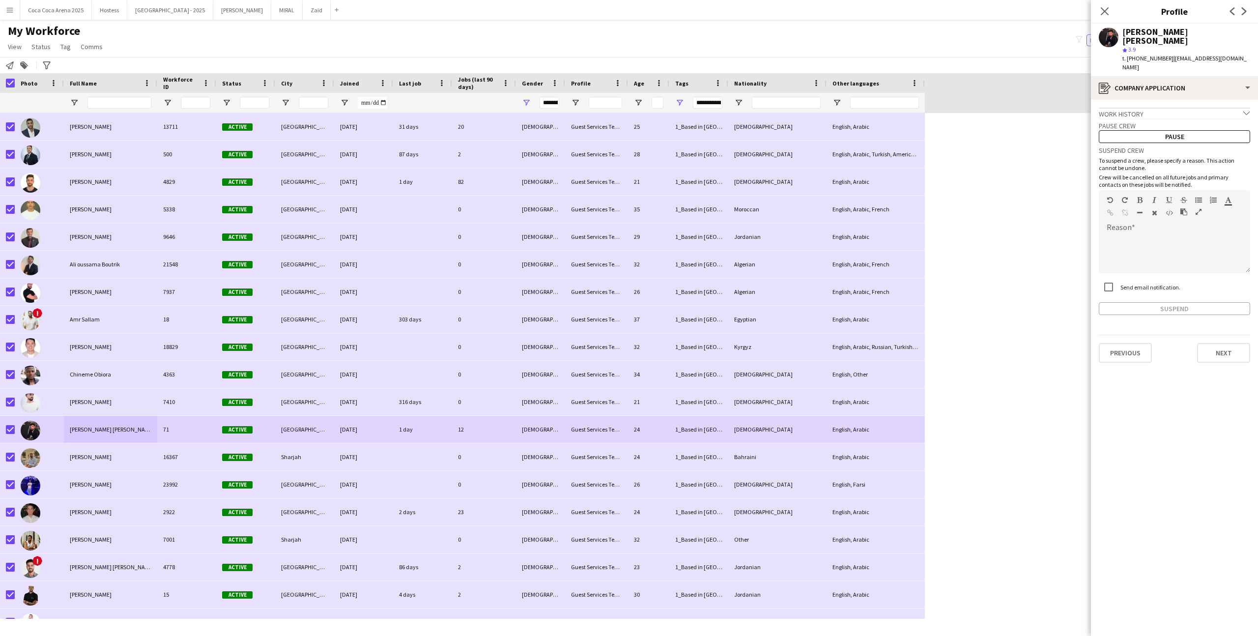
click at [529, 97] on div "********" at bounding box center [540, 103] width 49 height 20
click at [992, 163] on div "[PERSON_NAME] 23992 Active [GEOGRAPHIC_DATA] [DATE] 0 [DEMOGRAPHIC_DATA] Guest …" at bounding box center [614, 443] width 1228 height 660
click at [771, 45] on div "My Workforce View Views Default view New view Update view Delete view Edit name…" at bounding box center [629, 40] width 1258 height 33
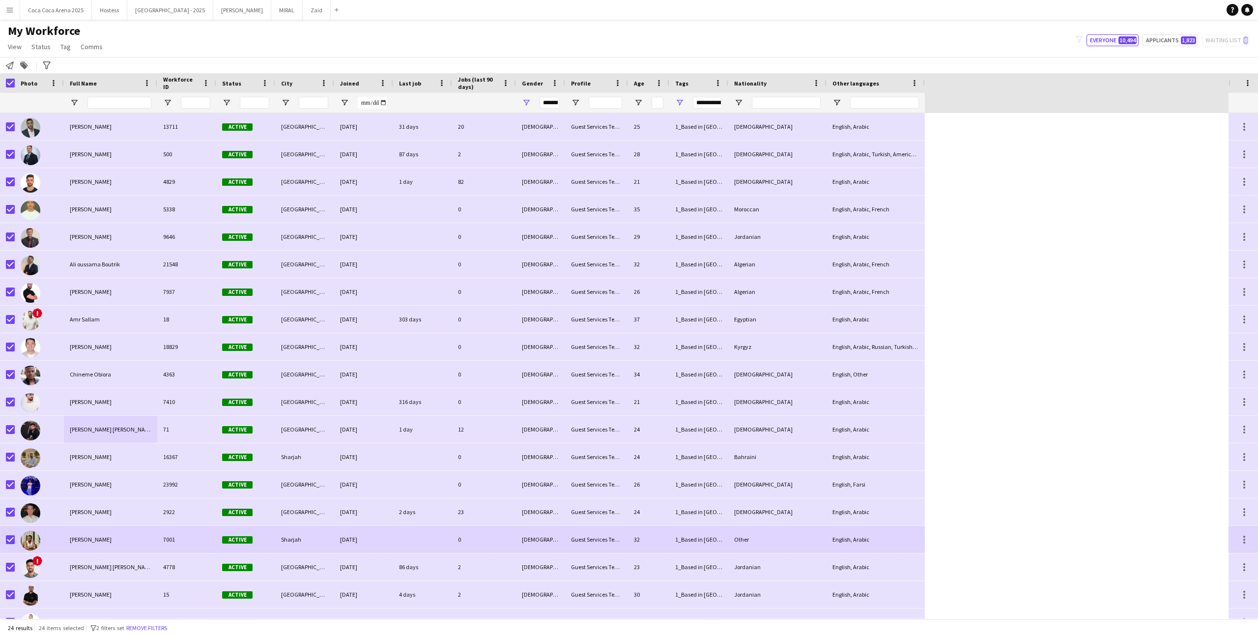
scroll to position [155, 0]
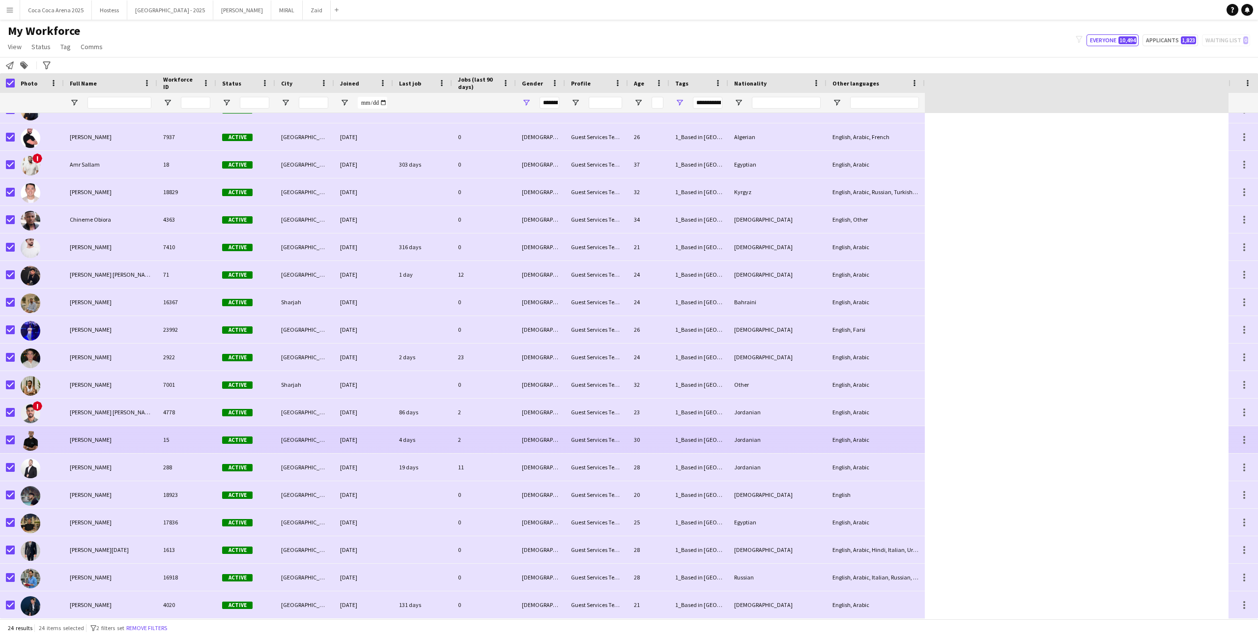
click at [529, 453] on div "[DEMOGRAPHIC_DATA]" at bounding box center [540, 439] width 49 height 27
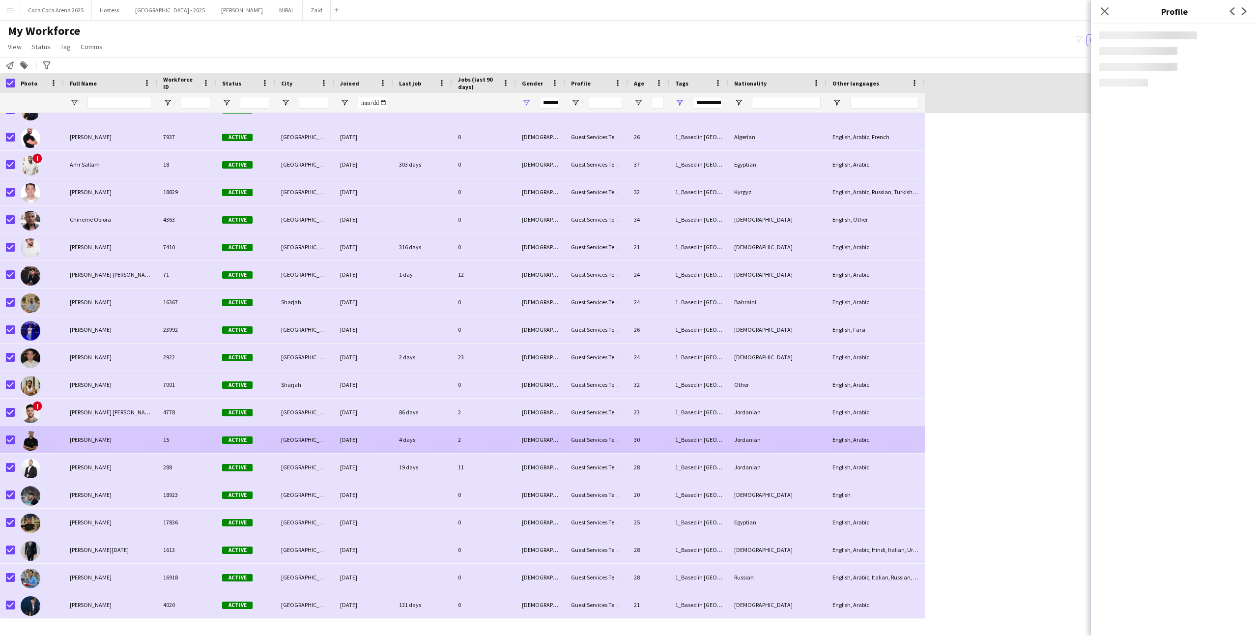
click at [531, 468] on div "[DEMOGRAPHIC_DATA]" at bounding box center [540, 466] width 49 height 27
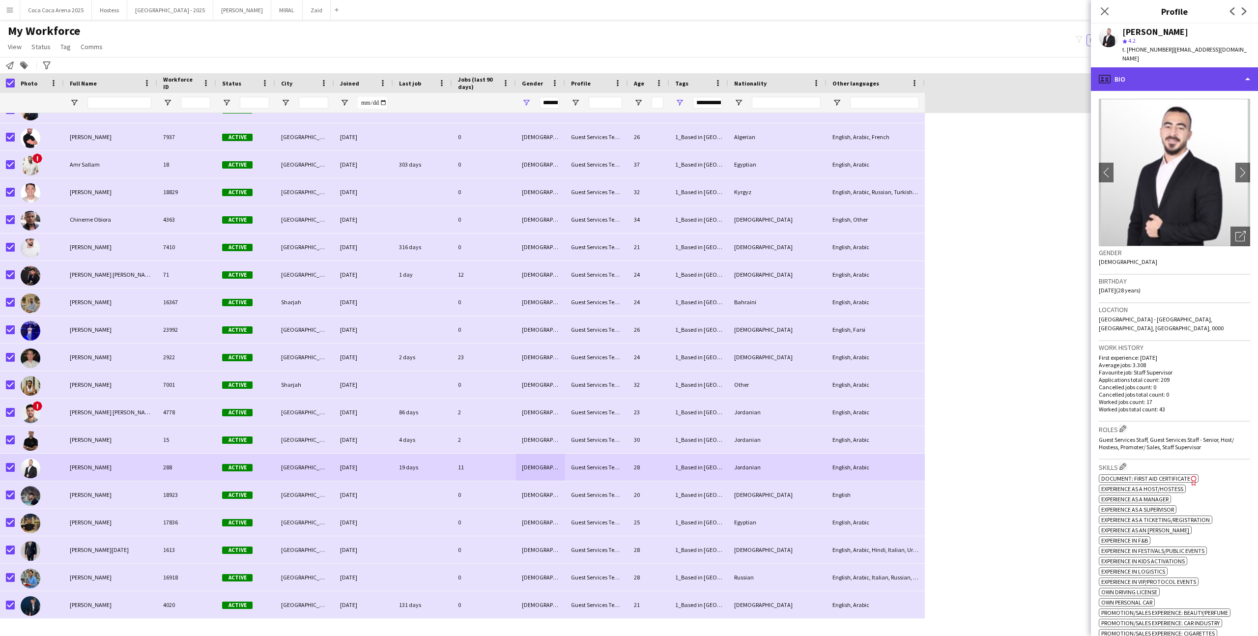
click at [1232, 79] on div "profile Bio" at bounding box center [1174, 79] width 167 height 24
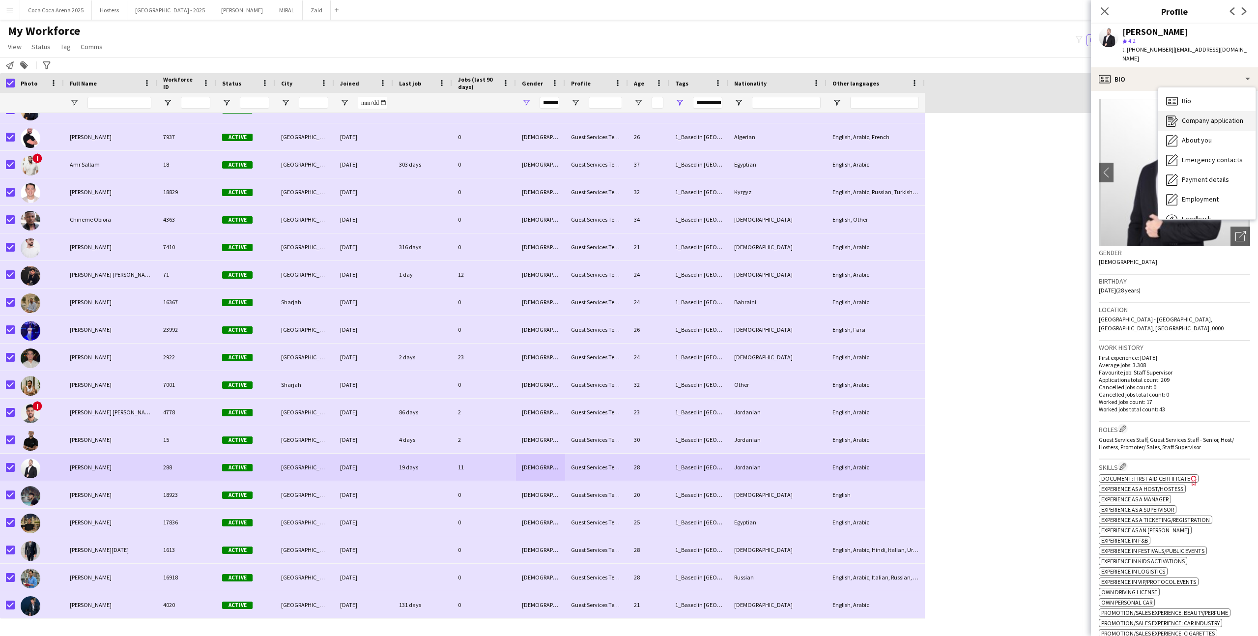
click at [1236, 116] on span "Company application" at bounding box center [1212, 120] width 61 height 9
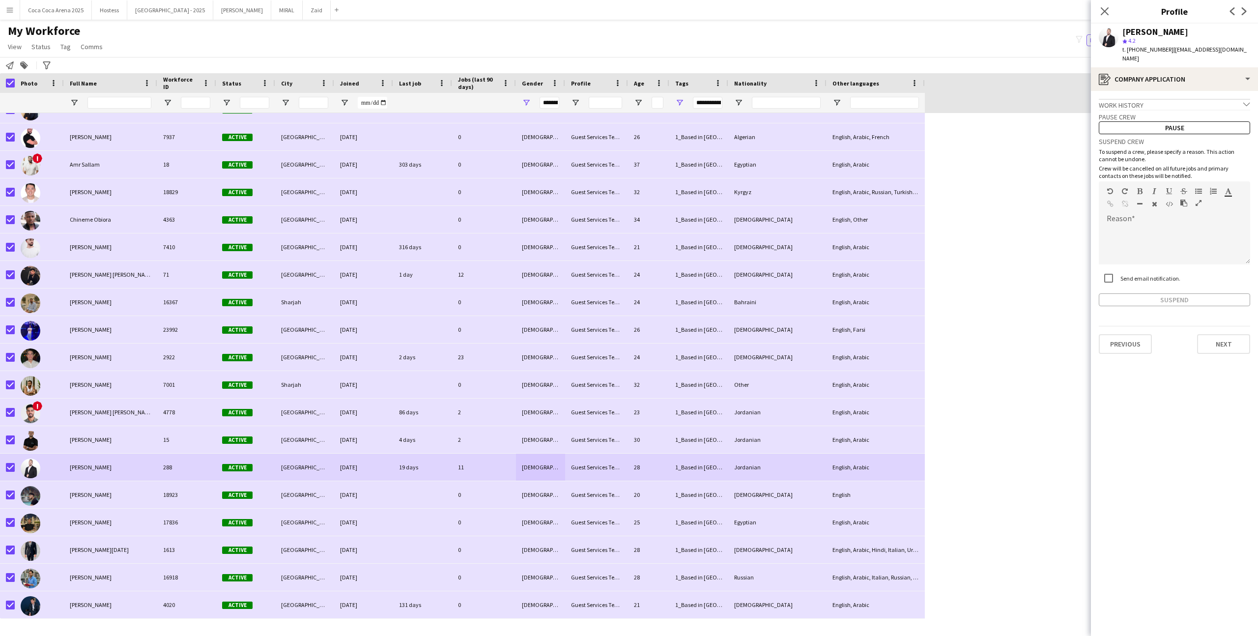
click at [1222, 99] on div "Work history chevron-down" at bounding box center [1174, 104] width 151 height 11
click at [1222, 99] on div "Work history chevron-right" at bounding box center [1174, 104] width 151 height 11
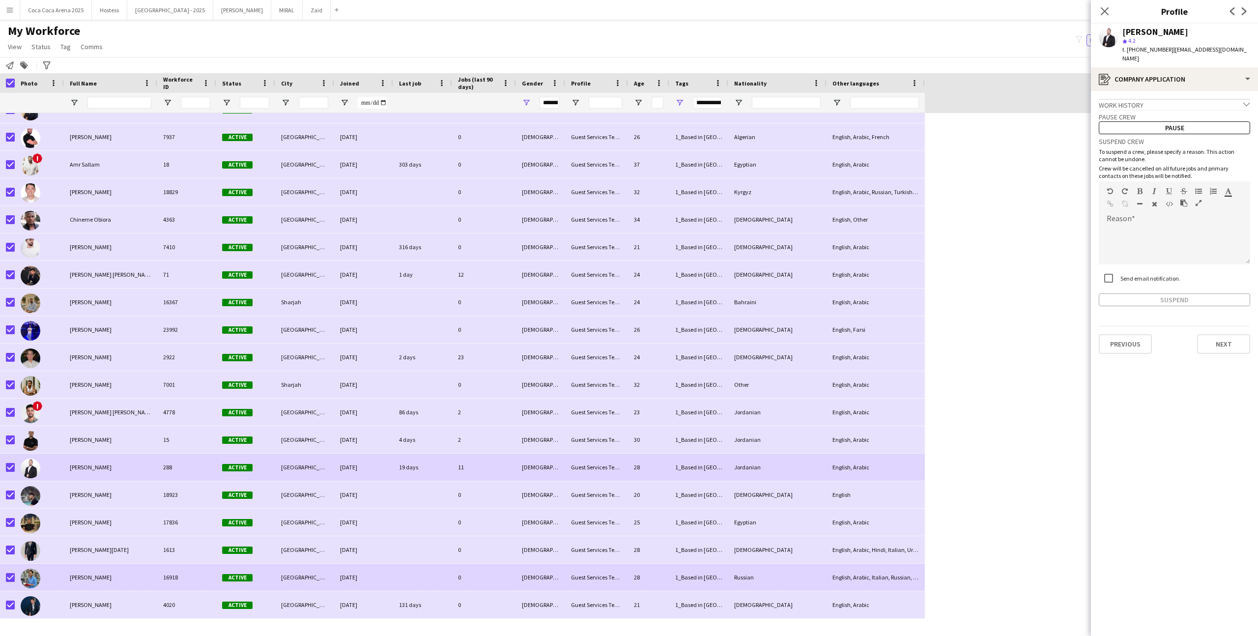
click at [527, 587] on div "[DEMOGRAPHIC_DATA]" at bounding box center [540, 577] width 49 height 27
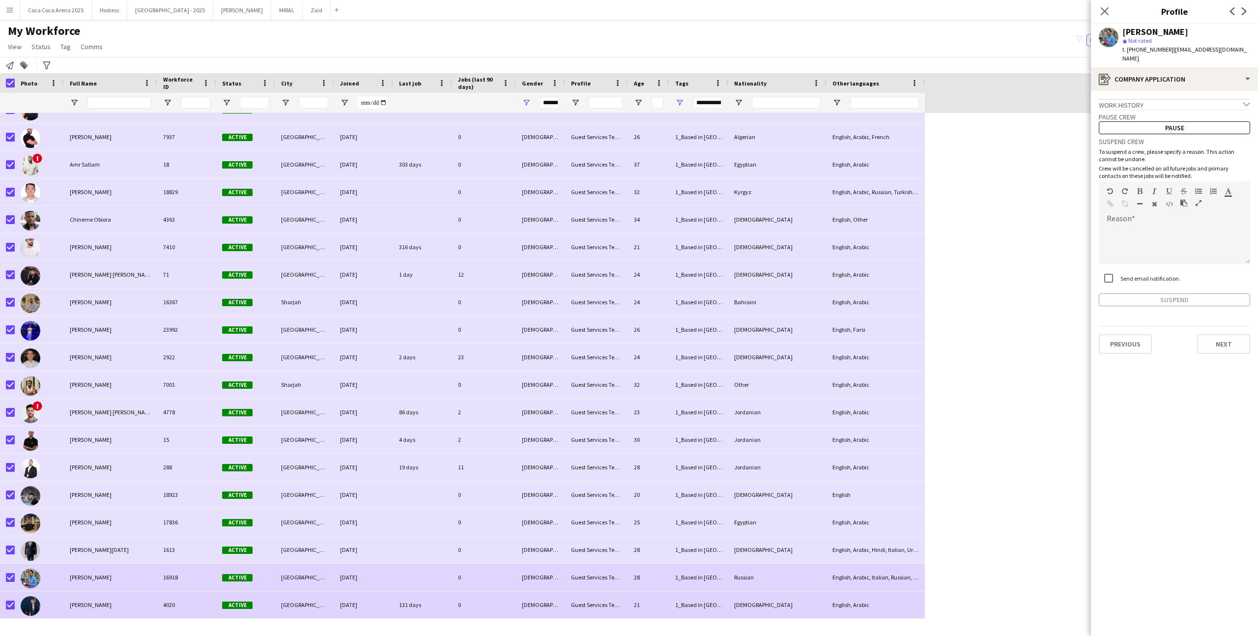
click at [428, 598] on div "131 days" at bounding box center [422, 604] width 59 height 27
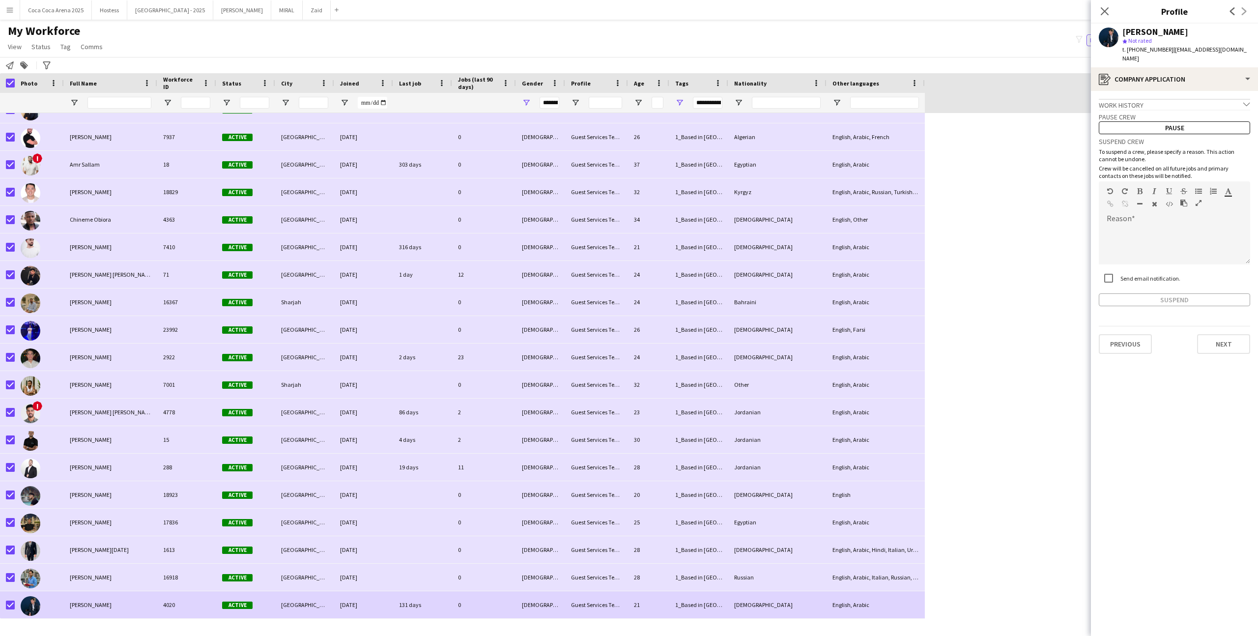
click at [1186, 99] on div "Work history chevron-down" at bounding box center [1174, 104] width 151 height 11
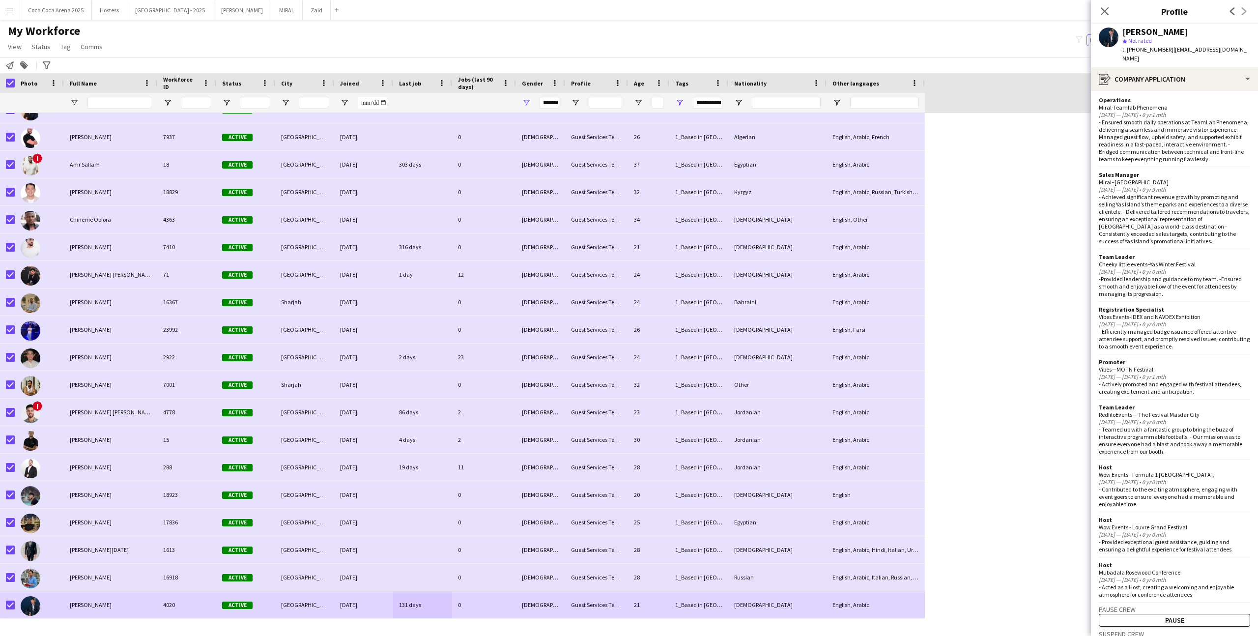
scroll to position [0, 0]
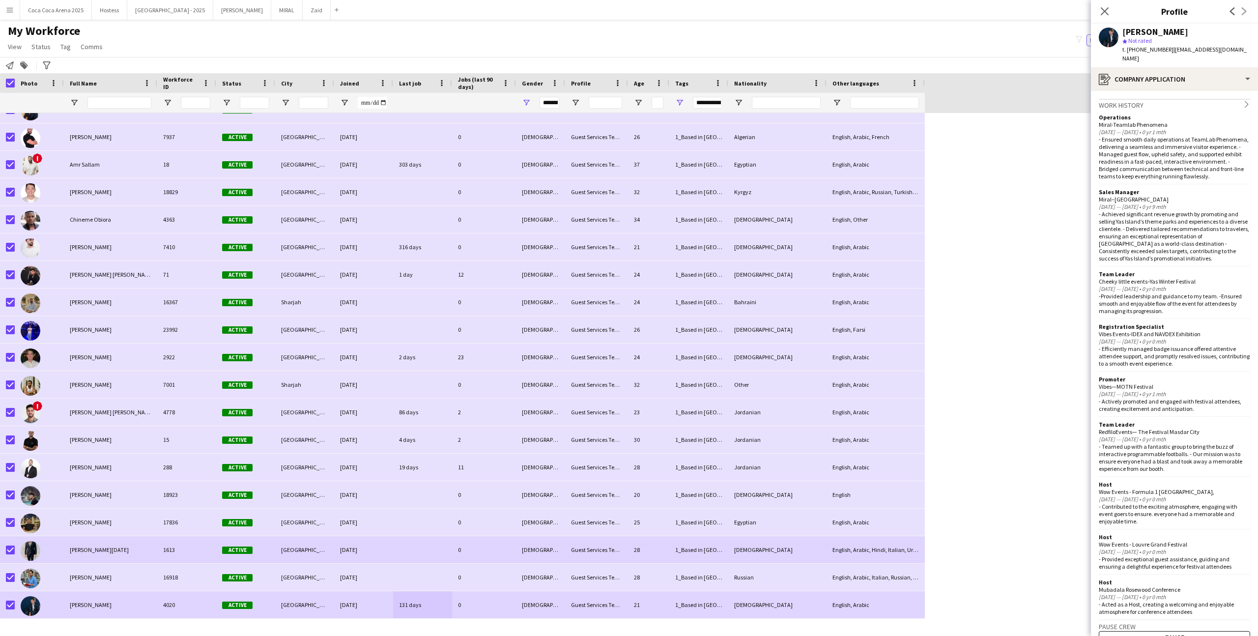
click at [272, 552] on div "Active" at bounding box center [245, 549] width 59 height 27
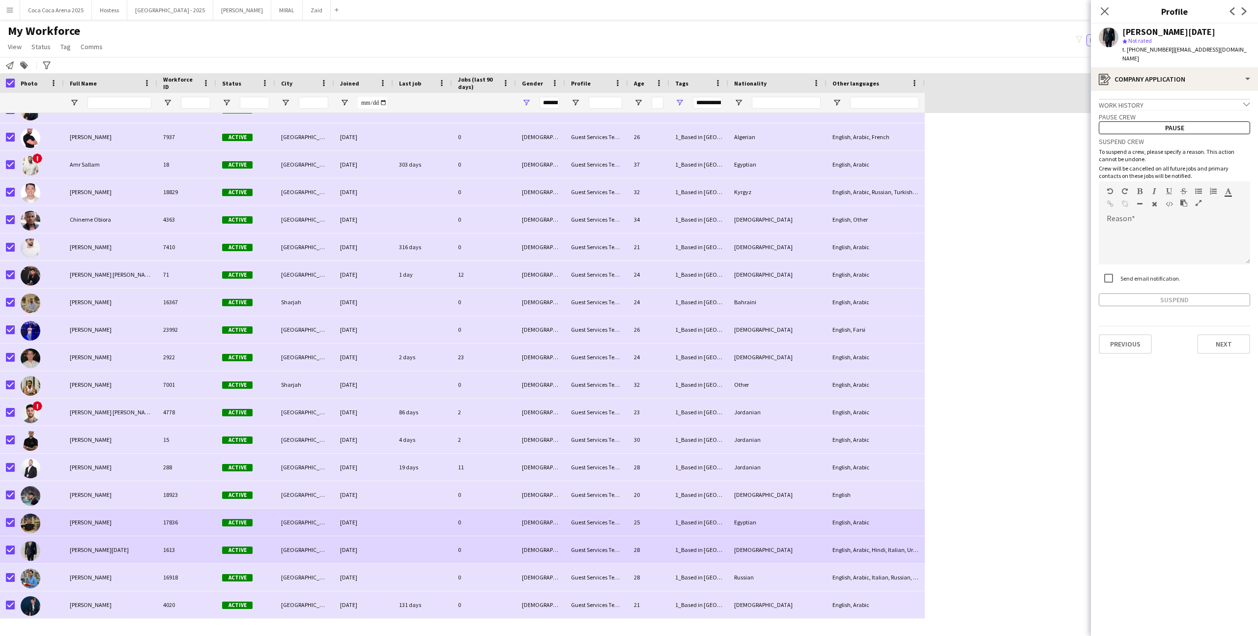
click at [284, 526] on div "[GEOGRAPHIC_DATA]" at bounding box center [304, 522] width 59 height 27
click at [331, 546] on div "[GEOGRAPHIC_DATA]" at bounding box center [304, 549] width 59 height 27
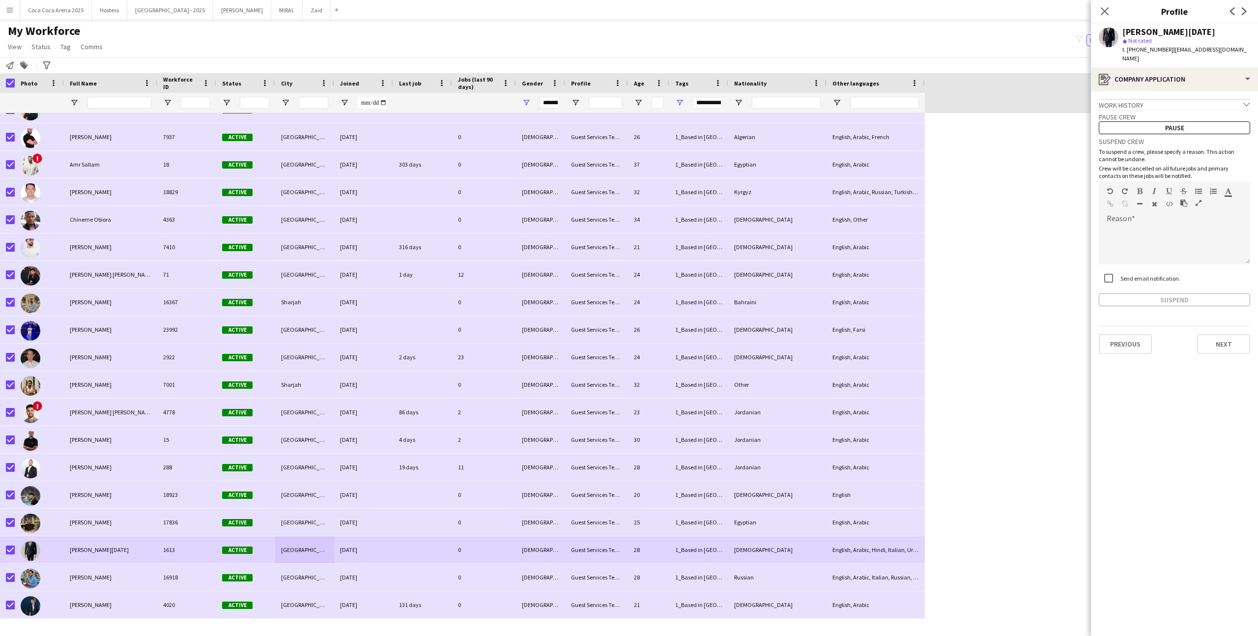
click at [1150, 105] on div "Work history chevron-down" at bounding box center [1174, 104] width 151 height 11
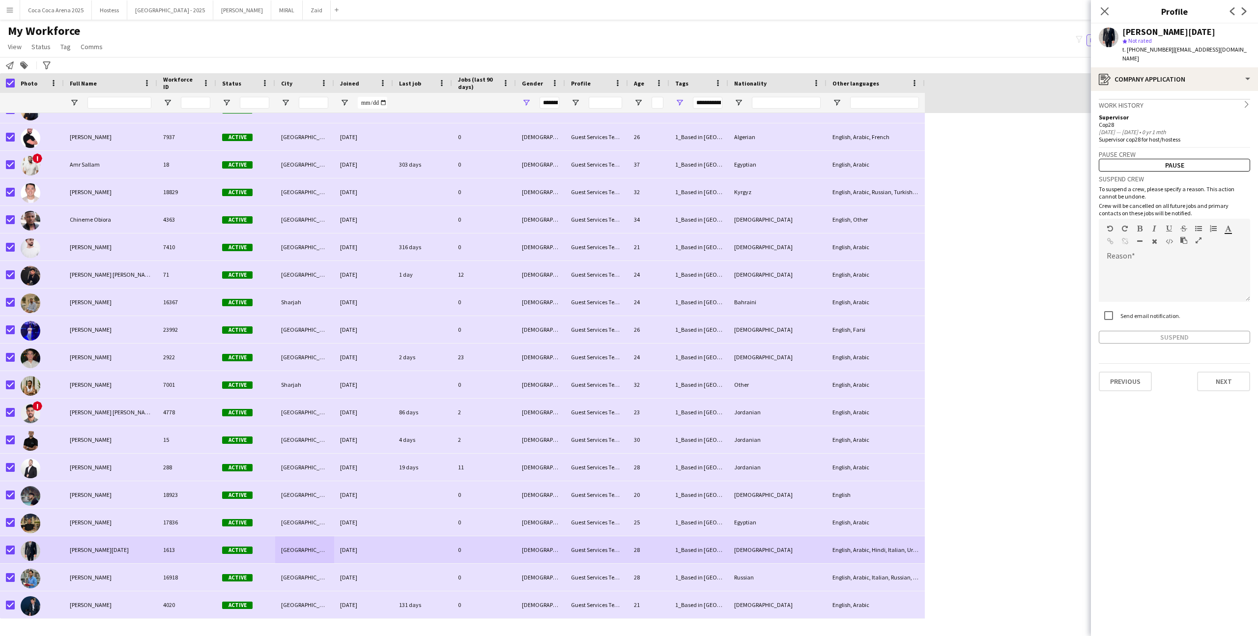
click at [1150, 105] on div "Work history chevron-right" at bounding box center [1174, 104] width 151 height 11
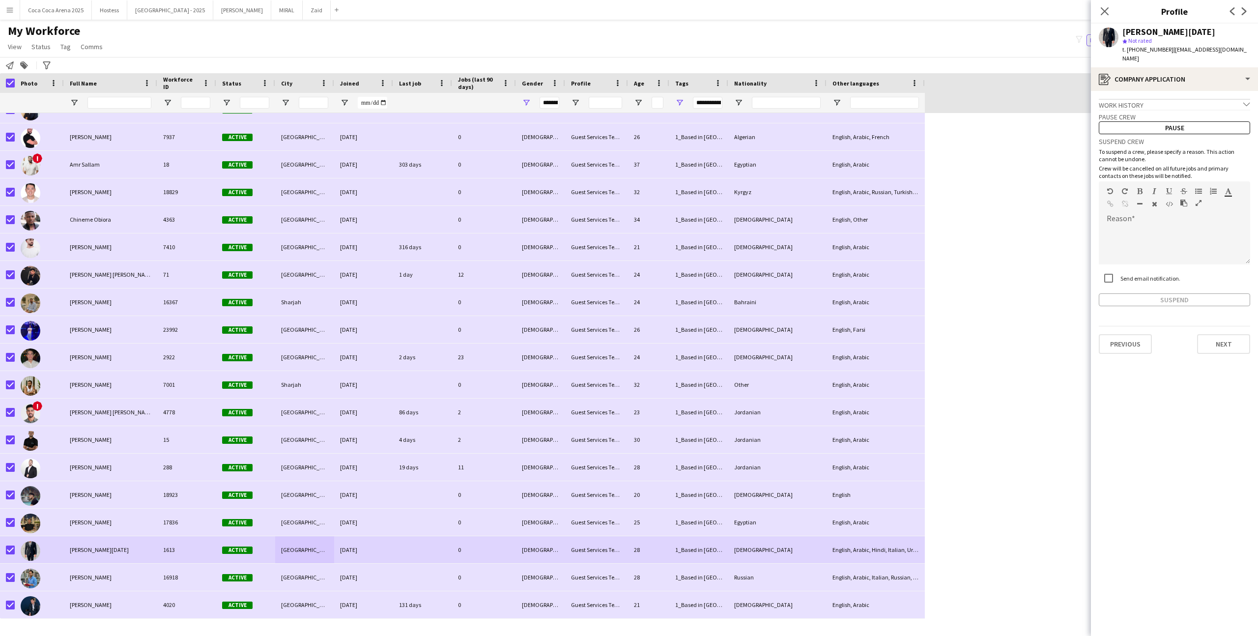
click at [1111, 106] on div "Work history chevron-down" at bounding box center [1174, 104] width 151 height 11
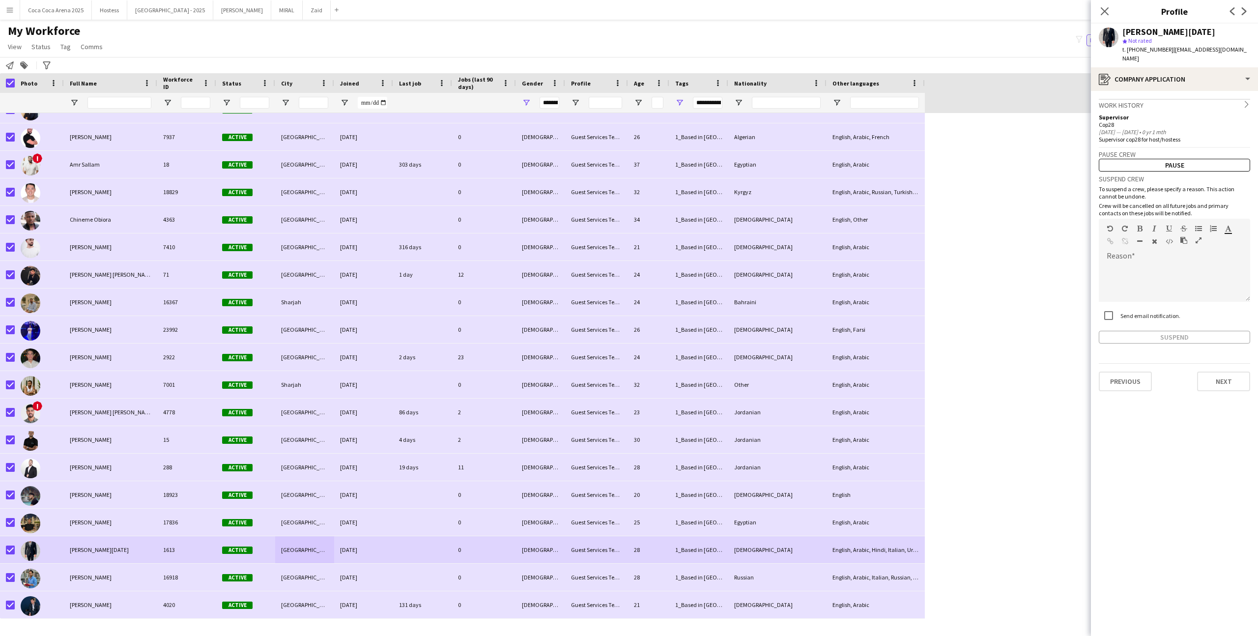
click at [1111, 106] on div "Work history chevron-right" at bounding box center [1174, 104] width 151 height 11
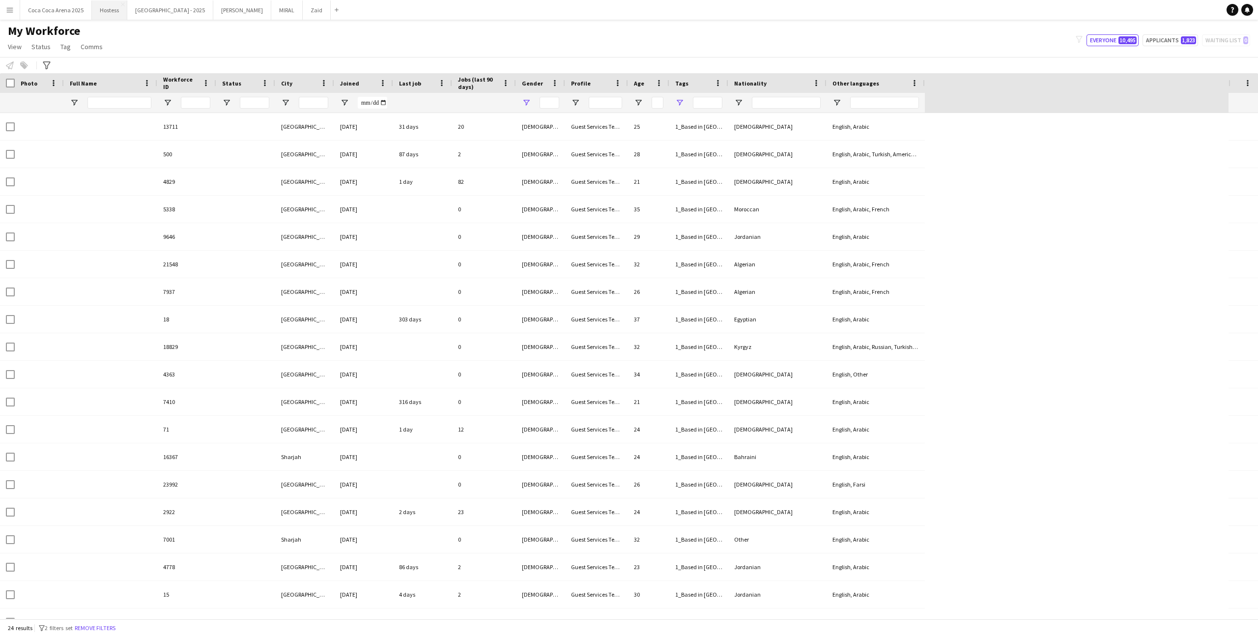
type input "**********"
type input "********"
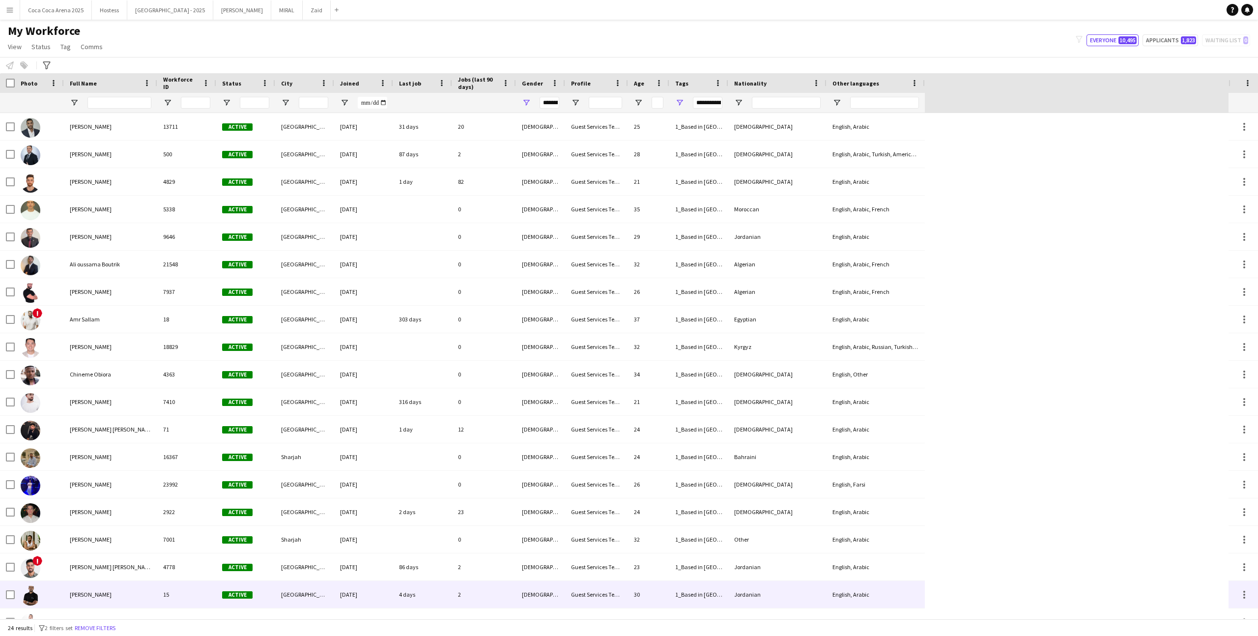
scroll to position [155, 0]
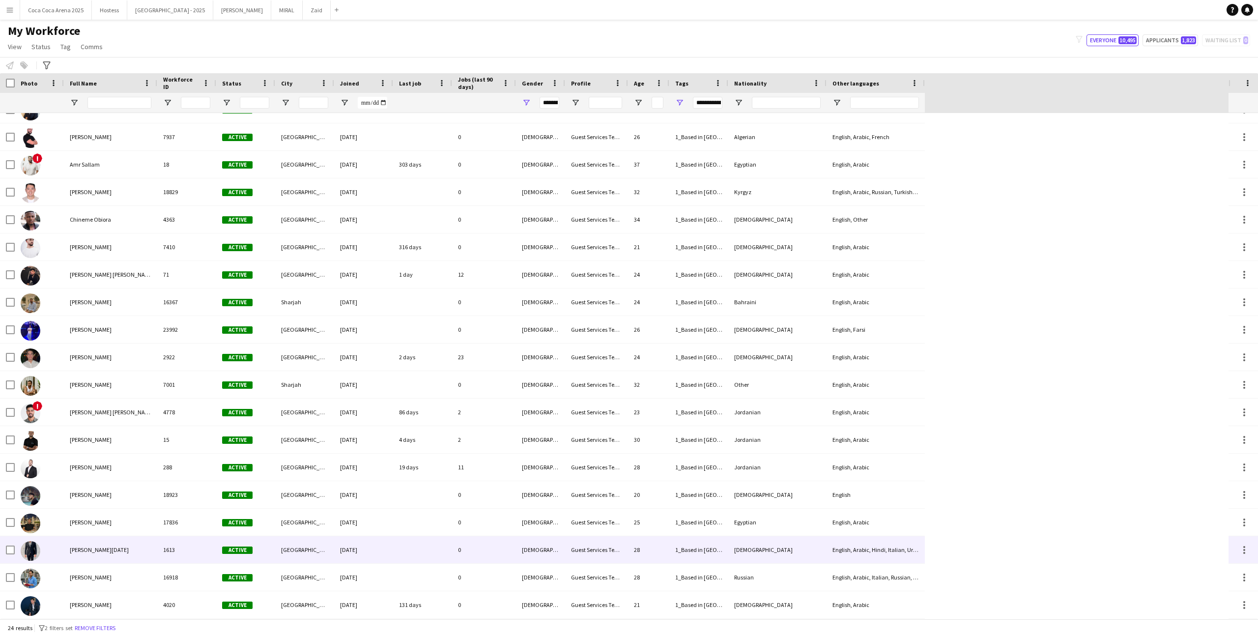
click at [235, 540] on div "Active" at bounding box center [245, 549] width 59 height 27
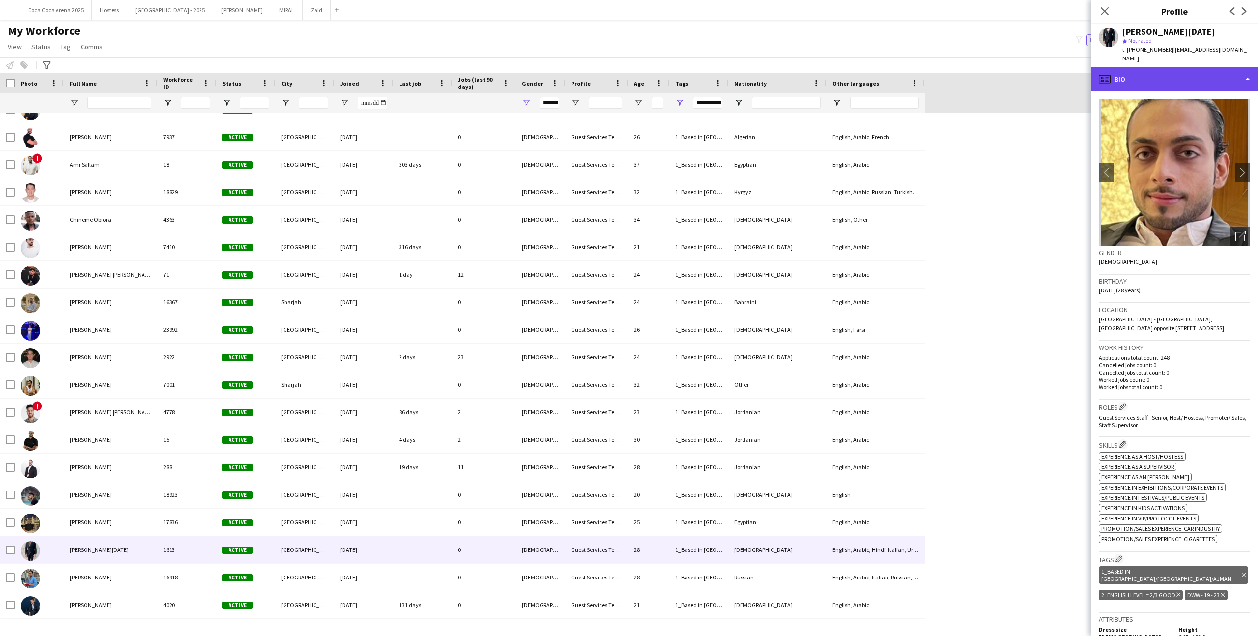
click at [1164, 67] on div "profile Bio" at bounding box center [1174, 79] width 167 height 24
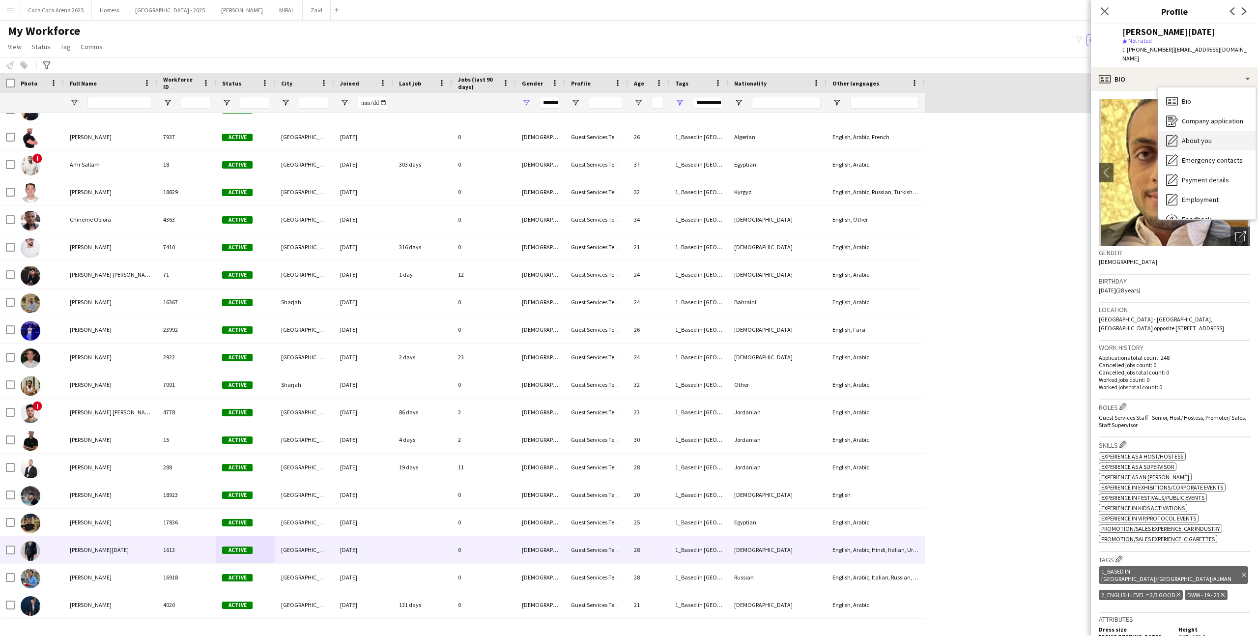
click at [1205, 137] on span "About you" at bounding box center [1197, 140] width 30 height 9
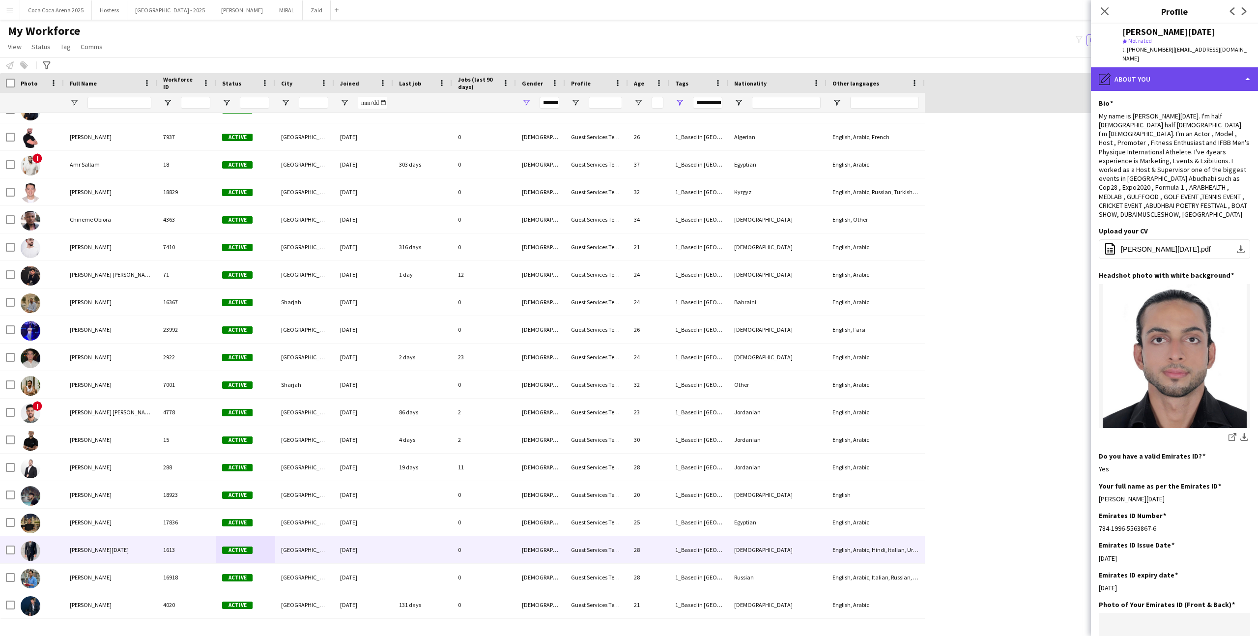
click at [1195, 75] on div "pencil4 About you" at bounding box center [1174, 79] width 167 height 24
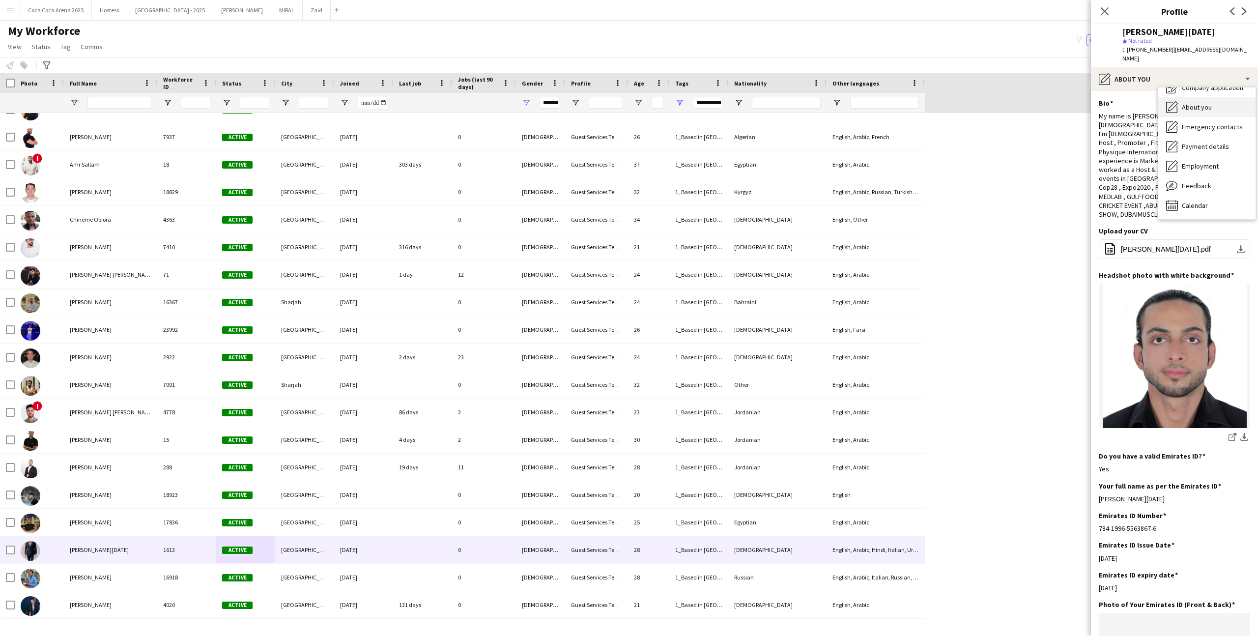
click at [1217, 110] on div "About you About you" at bounding box center [1206, 107] width 97 height 20
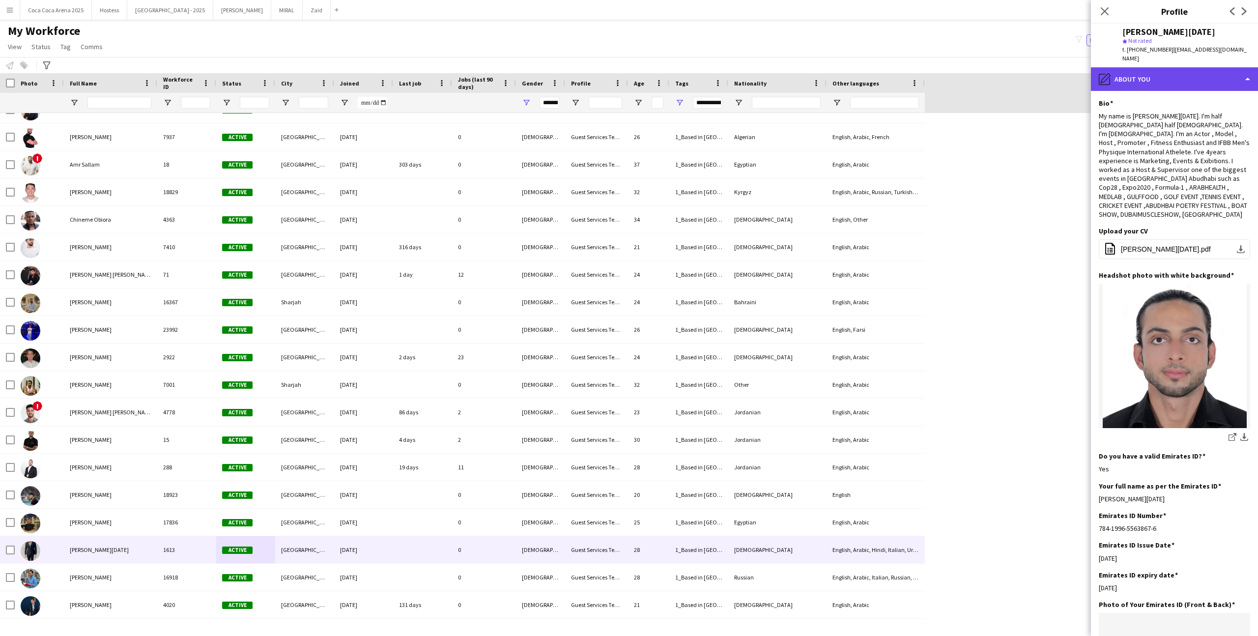
click at [1203, 79] on div "pencil4 About you" at bounding box center [1174, 79] width 167 height 24
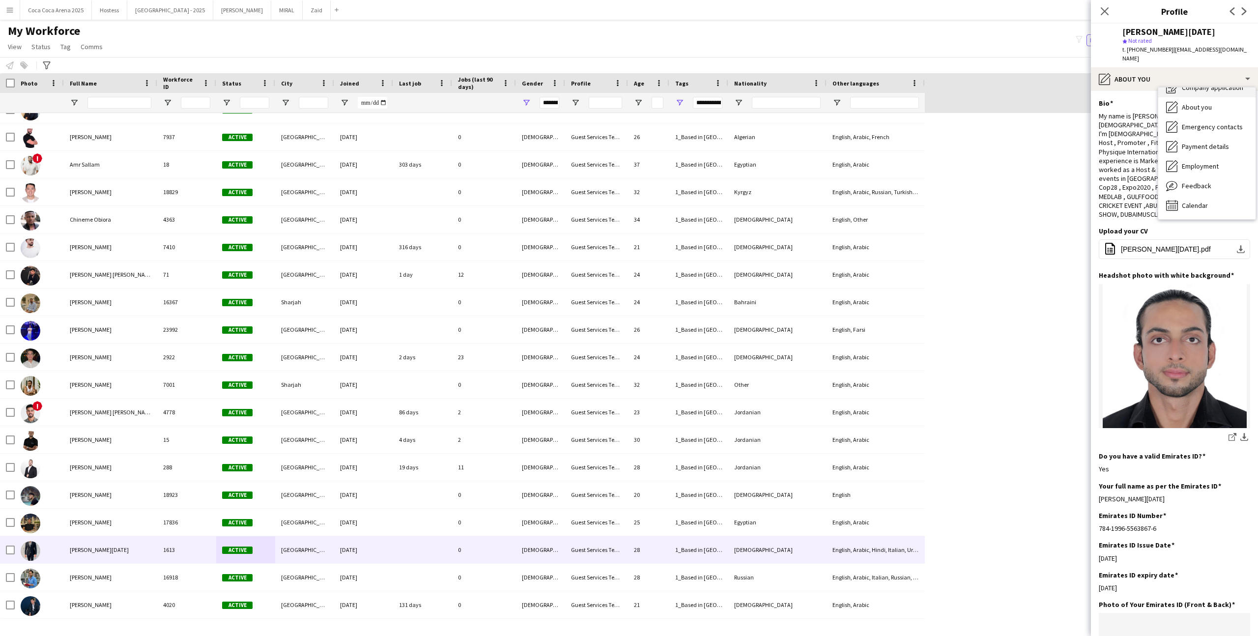
click at [1214, 93] on div "Company application Company application" at bounding box center [1206, 88] width 97 height 20
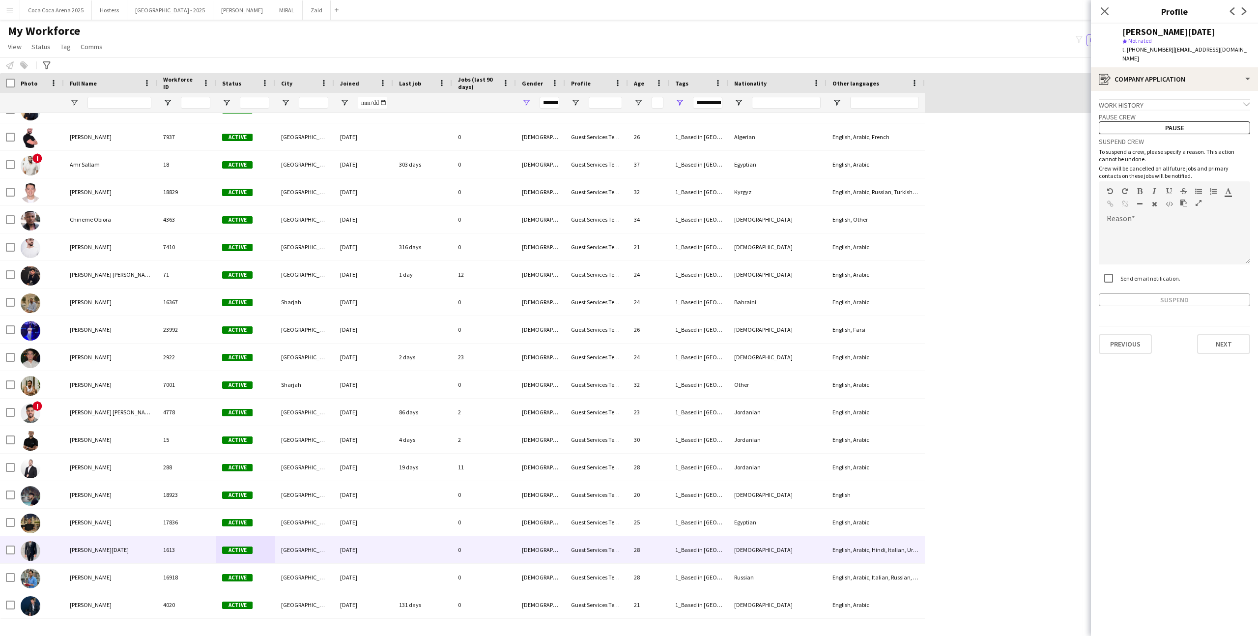
click at [1213, 101] on div "Work history chevron-down" at bounding box center [1174, 104] width 151 height 11
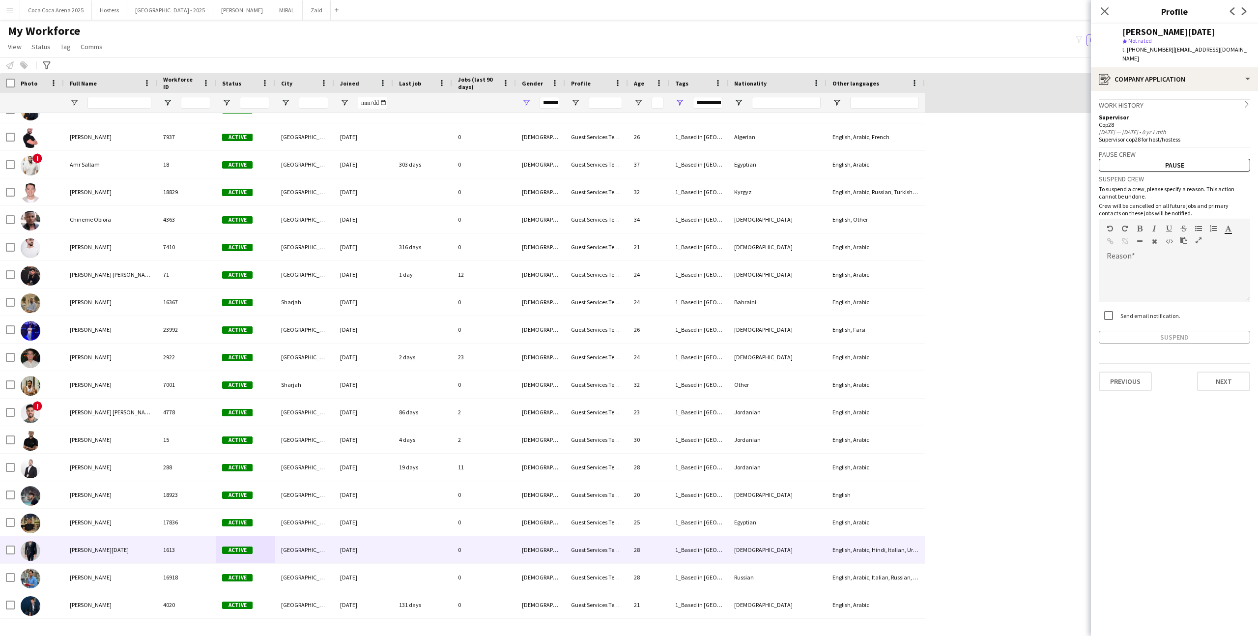
click at [1213, 101] on div "Work history chevron-right" at bounding box center [1174, 104] width 151 height 11
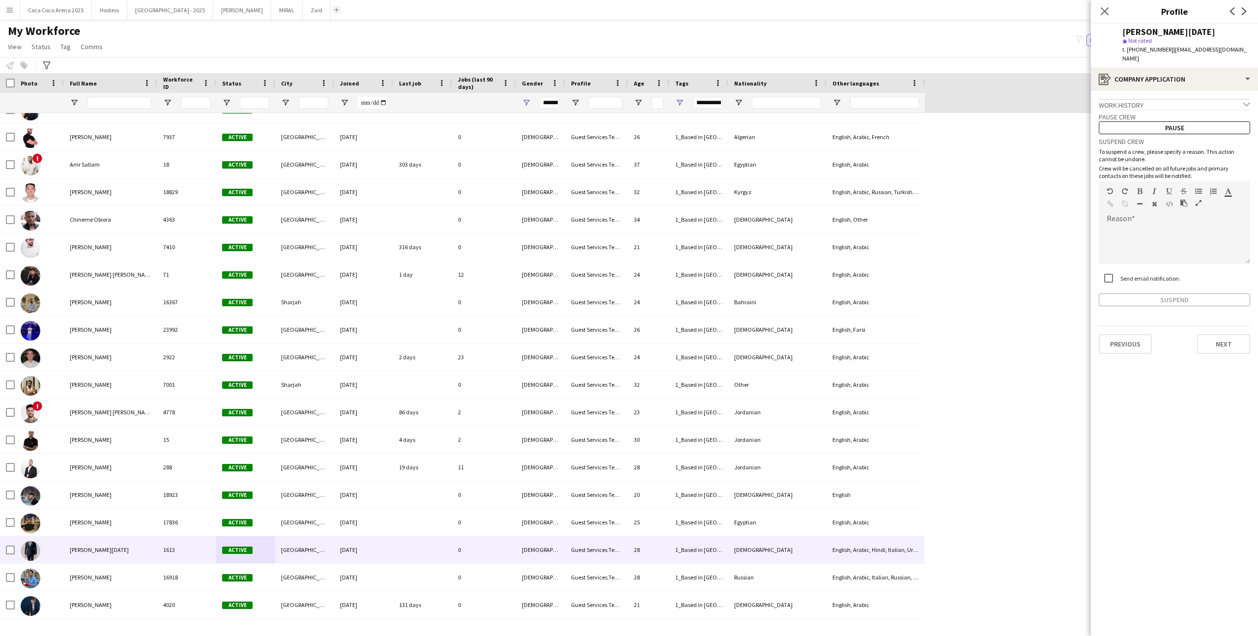
click at [333, 9] on button "Add" at bounding box center [337, 10] width 8 height 8
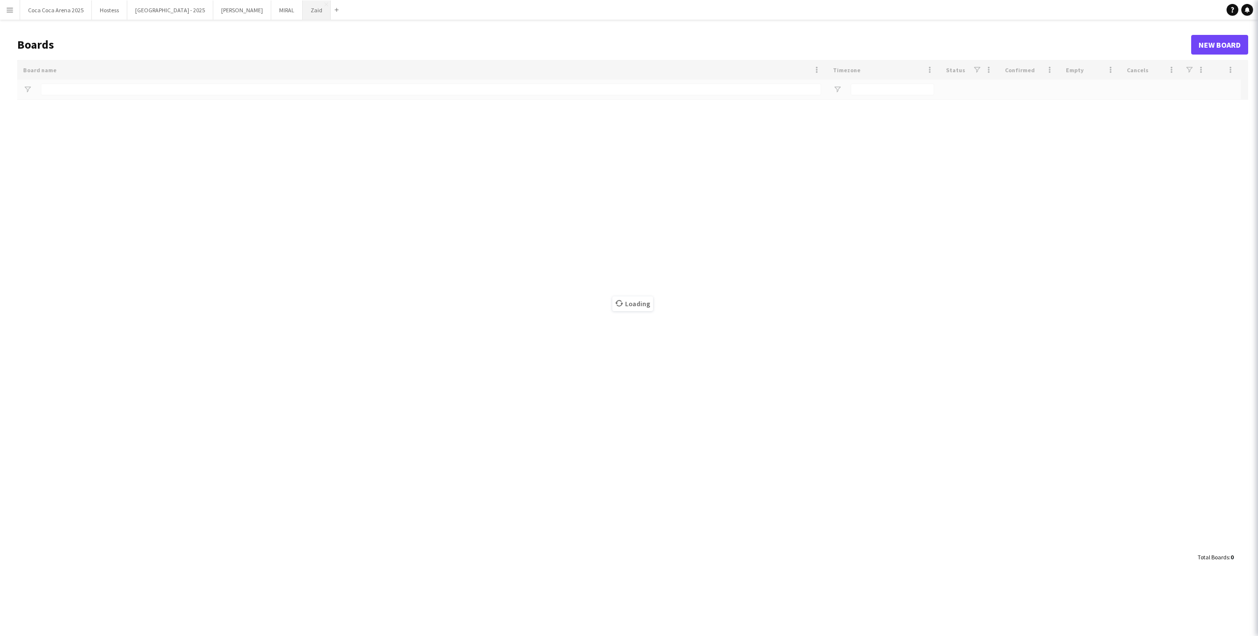
click at [303, 13] on button "Zaid Close" at bounding box center [317, 9] width 28 height 19
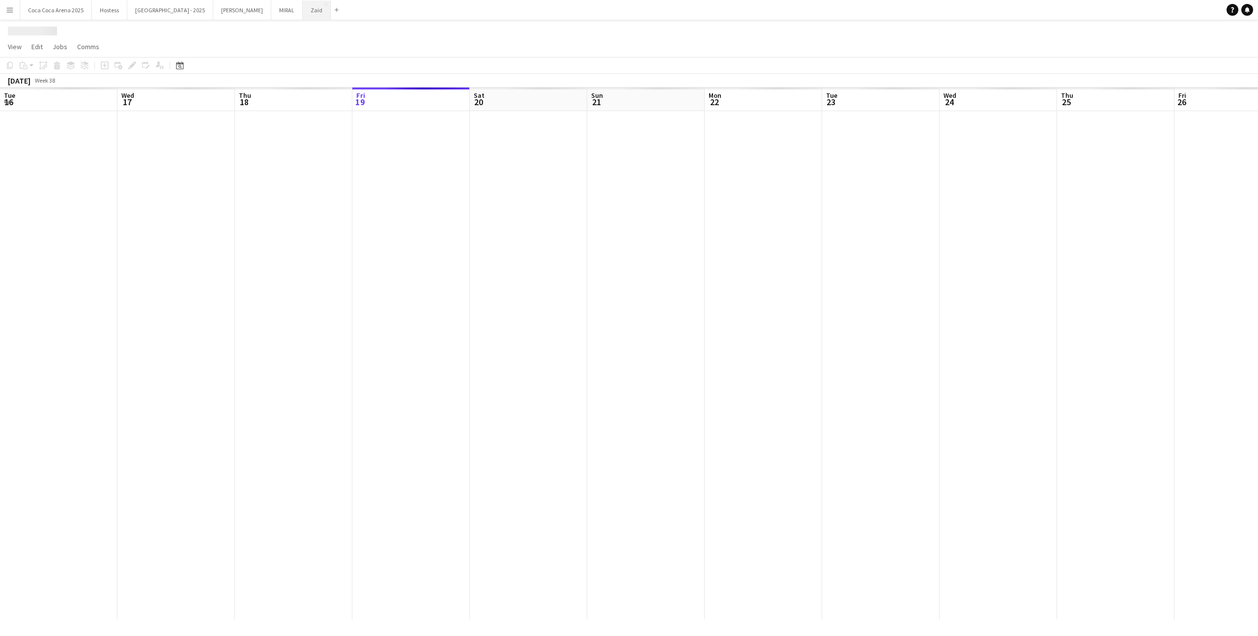
scroll to position [0, 235]
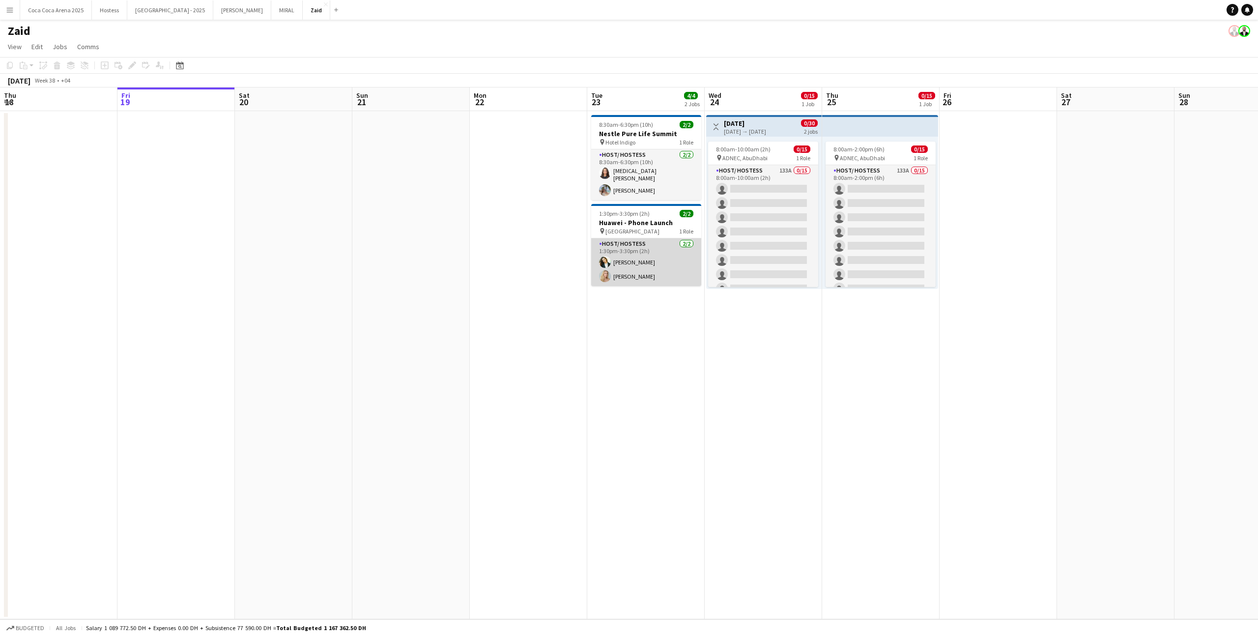
click at [651, 257] on app-card-role "Host/ Hostess 2/2 1:30pm-3:30pm (2h) Andreea Verman Kateryna Yukhno" at bounding box center [646, 262] width 110 height 48
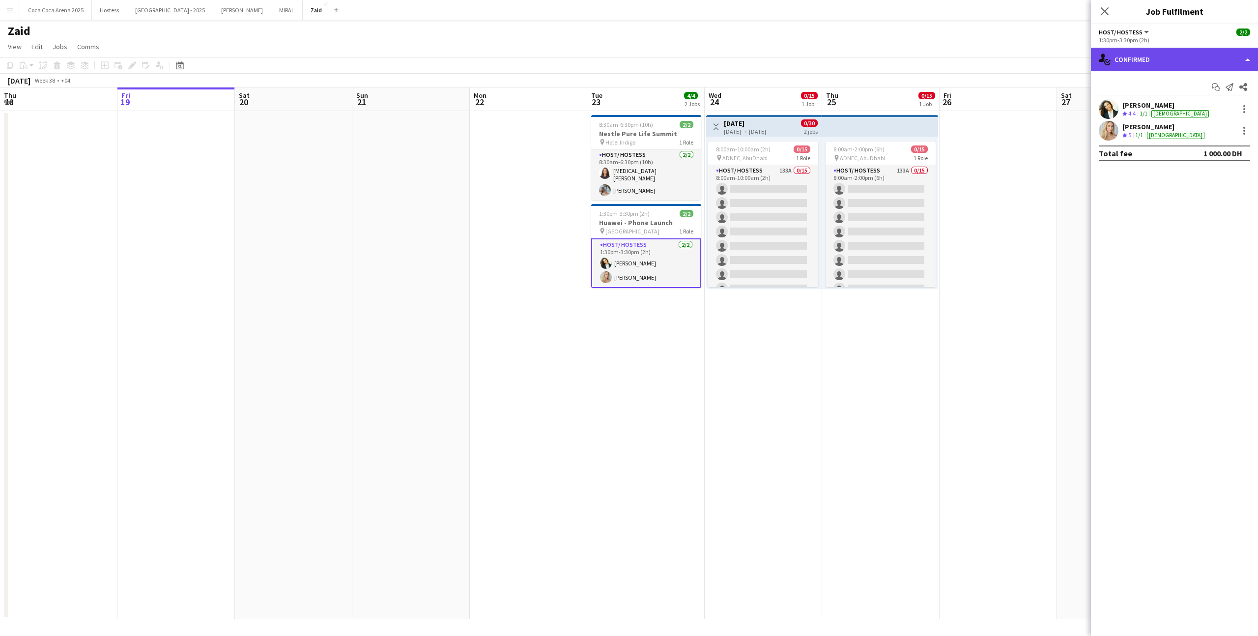
click at [1167, 64] on div "single-neutral-actions-check-2 Confirmed" at bounding box center [1174, 60] width 167 height 24
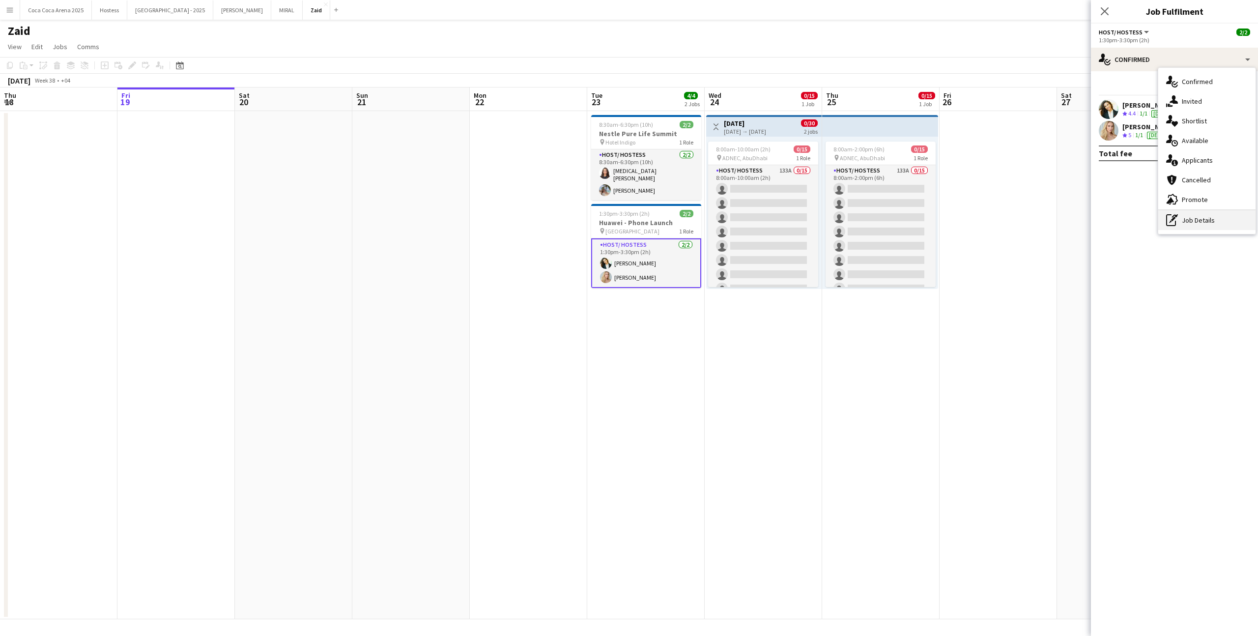
click at [1217, 223] on div "pen-write Job Details" at bounding box center [1206, 220] width 97 height 20
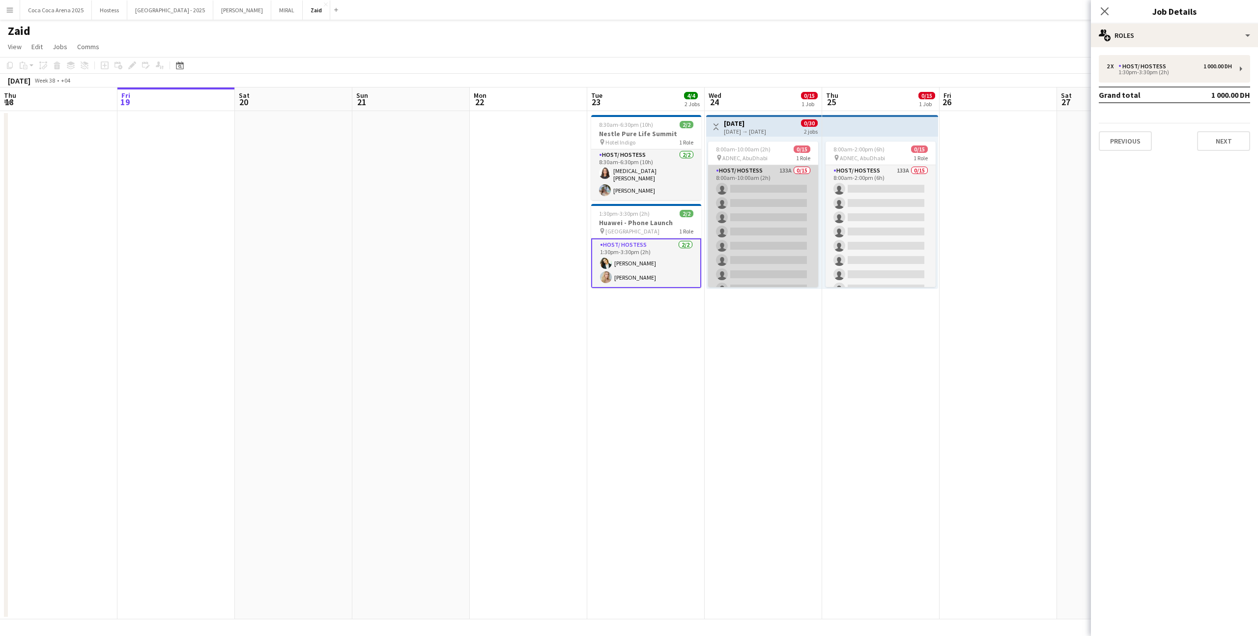
click at [755, 264] on app-card-role "Host/ Hostess 133A 0/15 8:00am-10:00am (2h) single-neutral-actions single-neutr…" at bounding box center [763, 281] width 110 height 233
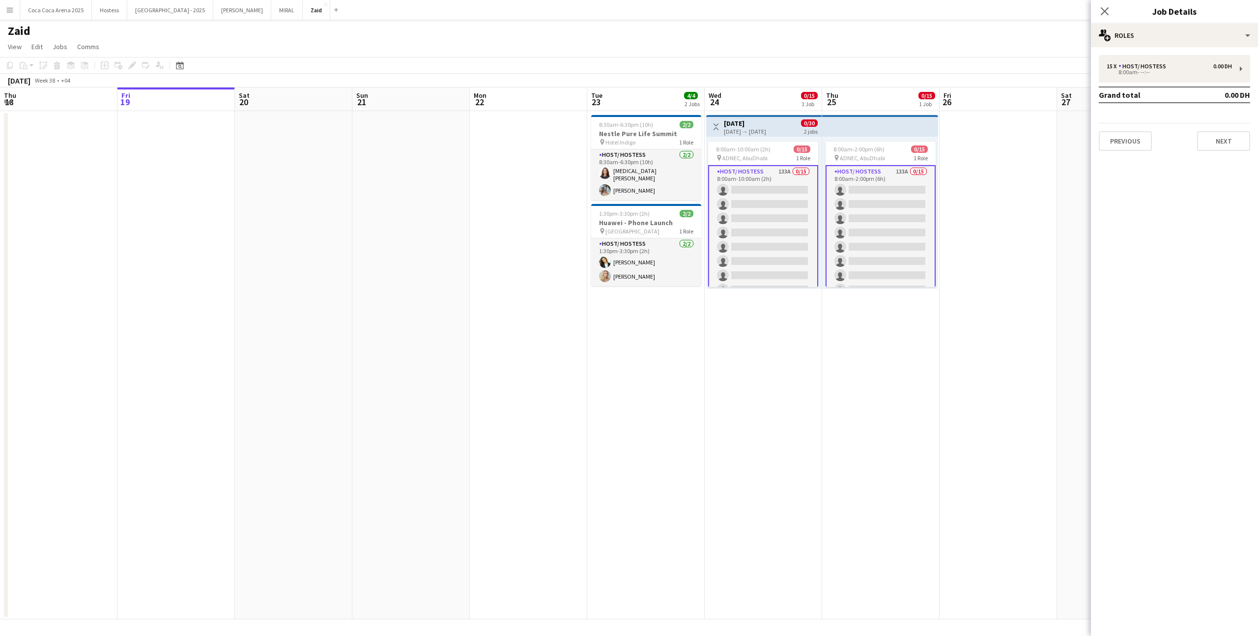
click at [803, 312] on app-date-cell "Toggle View Customer Day 24-09-2025 → 25-09-2025 0/30 2 jobs 8:00am-10:00am (2h…" at bounding box center [763, 365] width 117 height 508
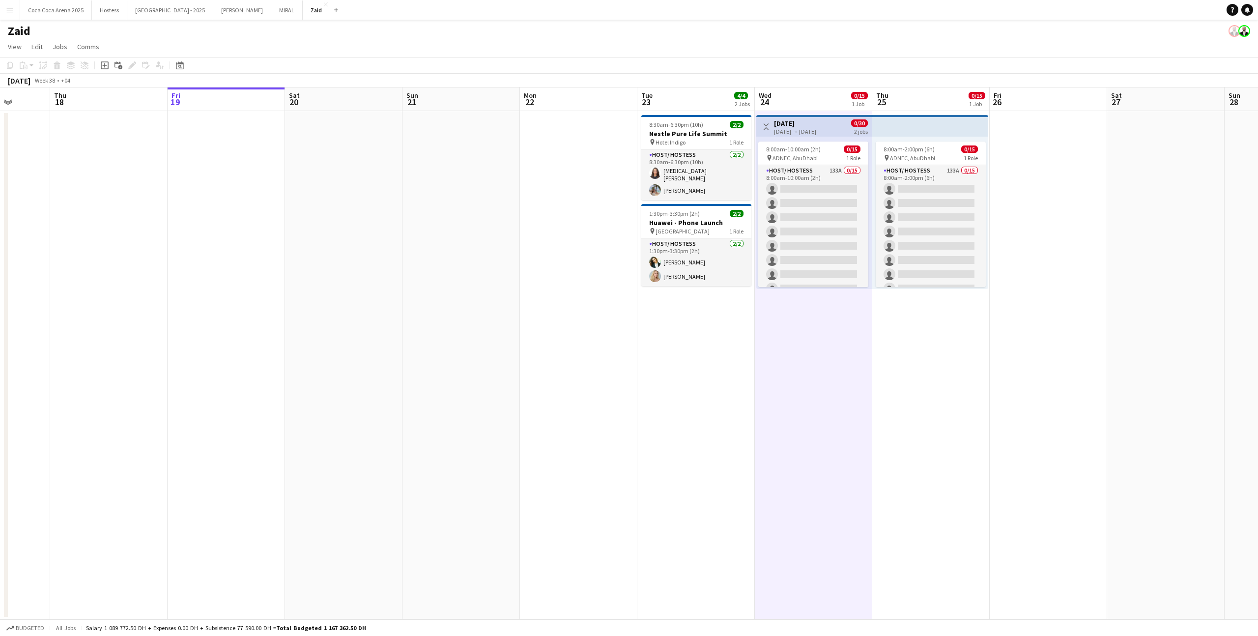
scroll to position [0, 304]
click at [720, 278] on app-card-role "Host/ Hostess 2/2 1:30pm-3:30pm (2h) Andreea Verman Kateryna Yukhno" at bounding box center [695, 262] width 110 height 48
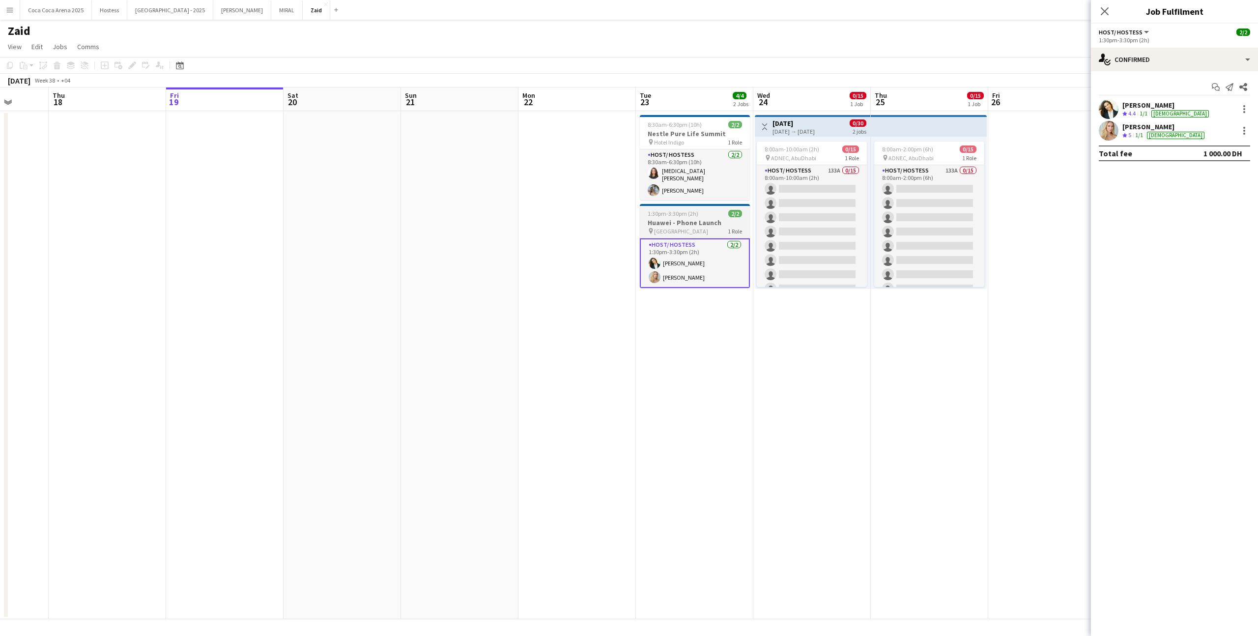
click at [711, 220] on h3 "Huawei - Phone Launch" at bounding box center [695, 222] width 110 height 9
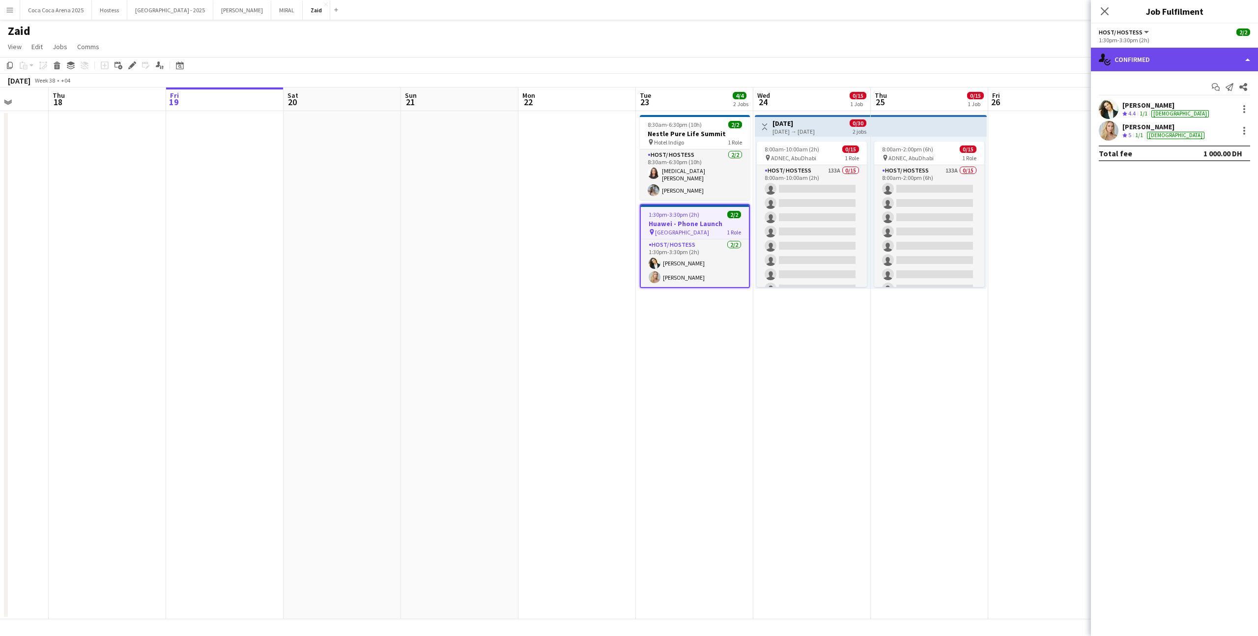
click at [1211, 62] on div "single-neutral-actions-check-2 Confirmed" at bounding box center [1174, 60] width 167 height 24
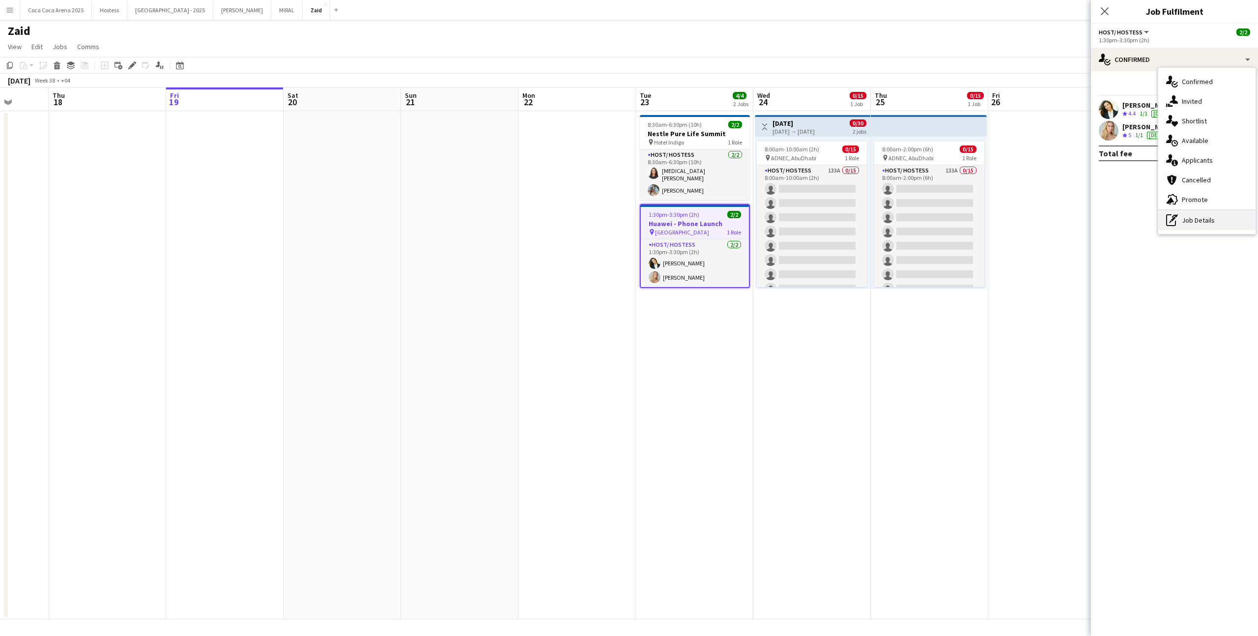
click at [1202, 214] on div "pen-write Job Details" at bounding box center [1206, 220] width 97 height 20
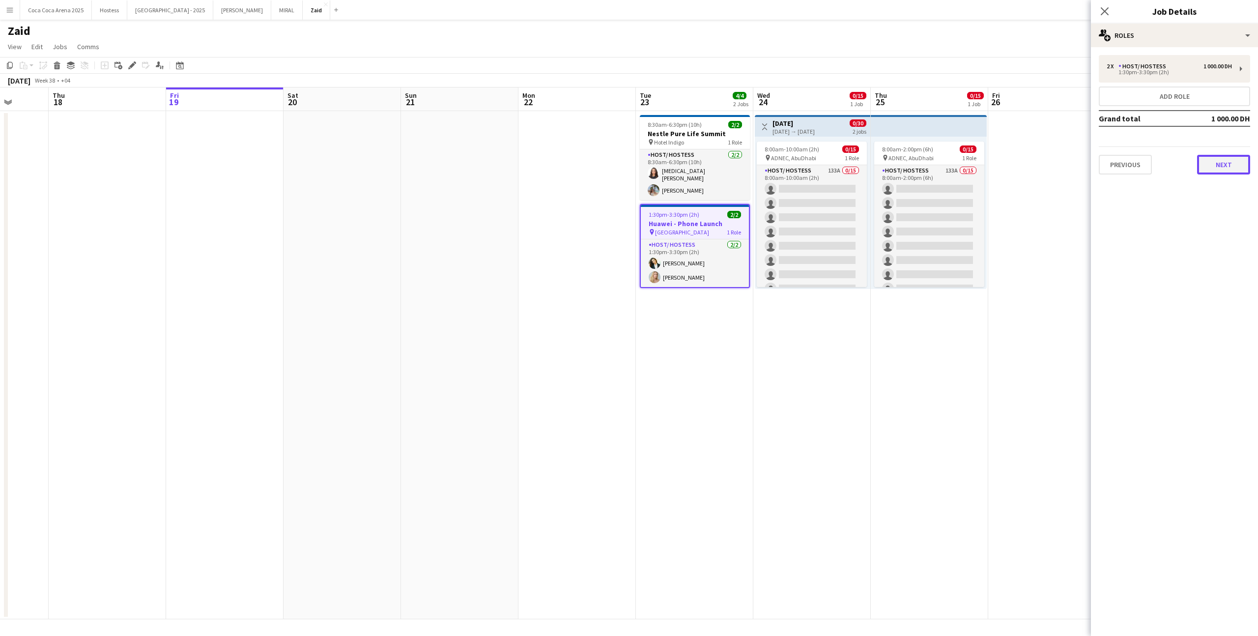
click at [1223, 170] on button "Next" at bounding box center [1223, 165] width 53 height 20
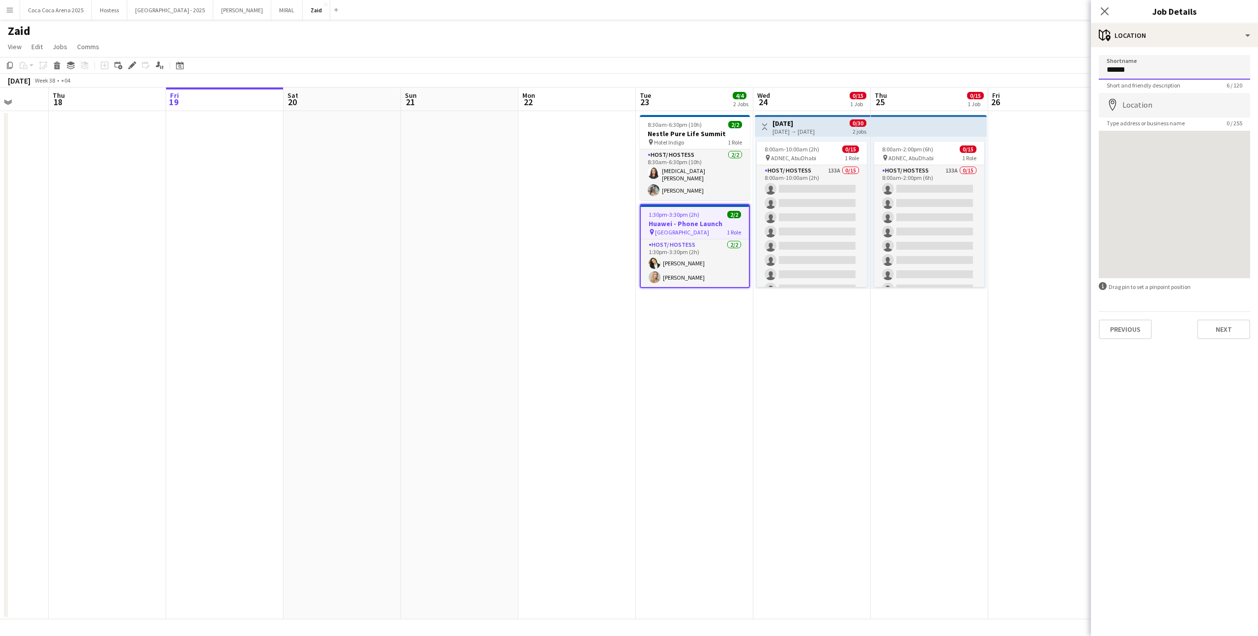
click at [1172, 71] on input "*****" at bounding box center [1174, 67] width 151 height 25
paste input "**********"
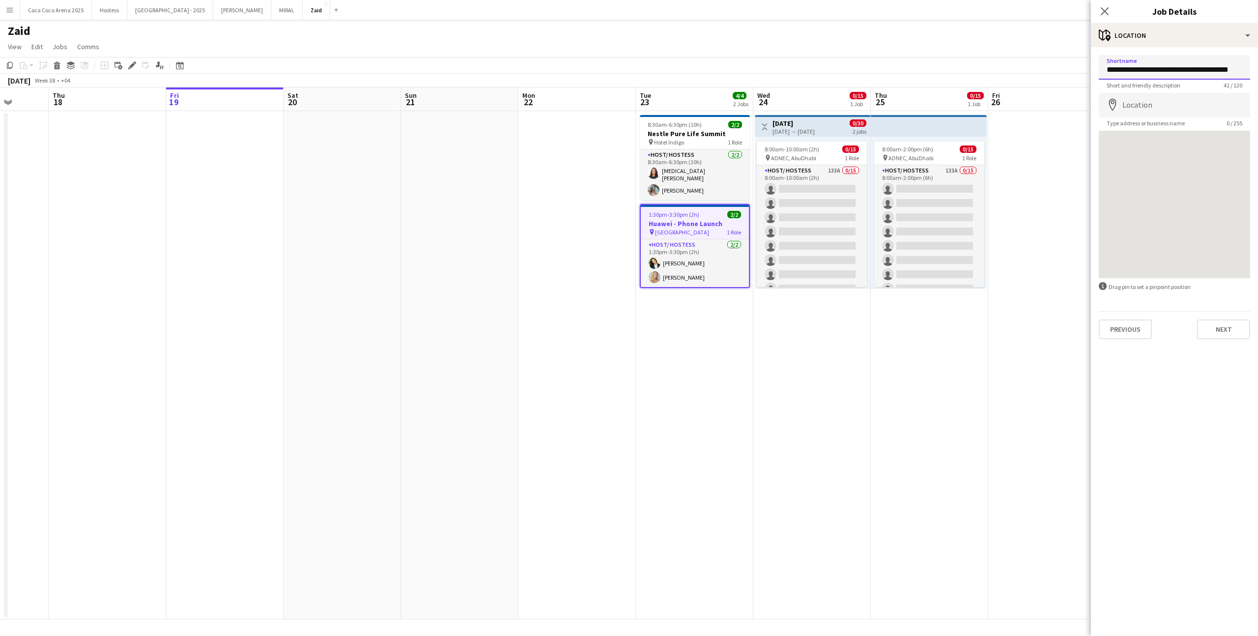
type input "**********"
click at [1165, 96] on input "Location" at bounding box center [1174, 105] width 151 height 25
type input "**********"
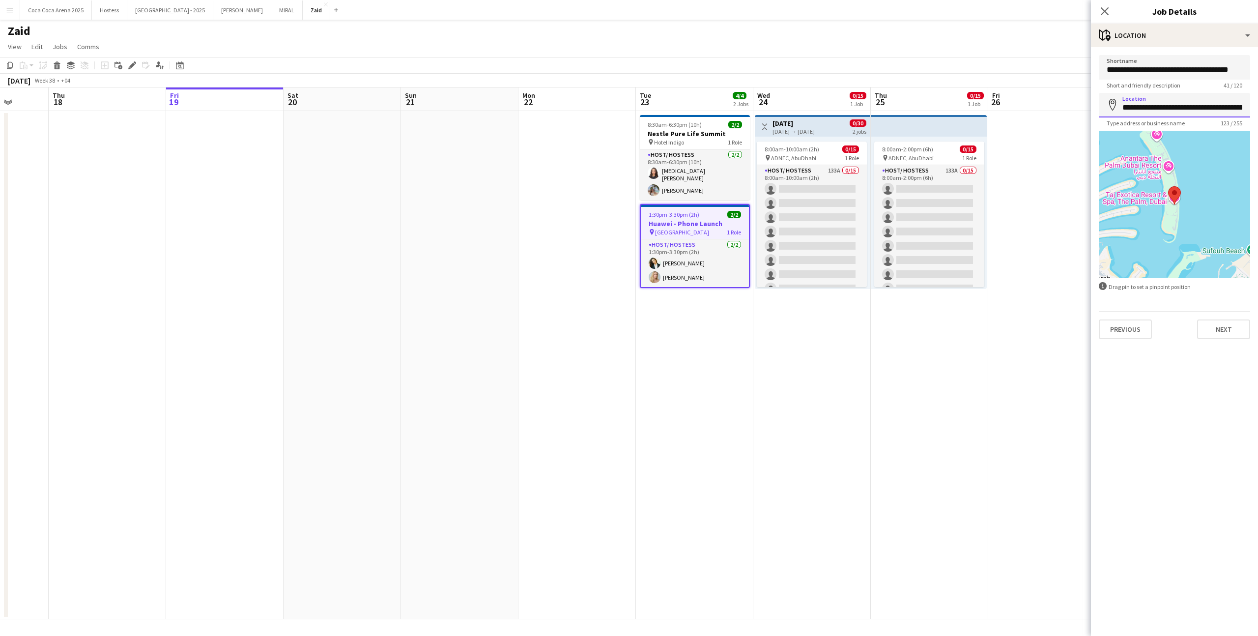
click at [1192, 111] on input "**********" at bounding box center [1174, 105] width 151 height 25
drag, startPoint x: 1201, startPoint y: 109, endPoint x: 1110, endPoint y: 109, distance: 90.4
click at [1110, 109] on div "**********" at bounding box center [1174, 105] width 151 height 25
click at [1142, 75] on input "**********" at bounding box center [1174, 67] width 151 height 25
paste input
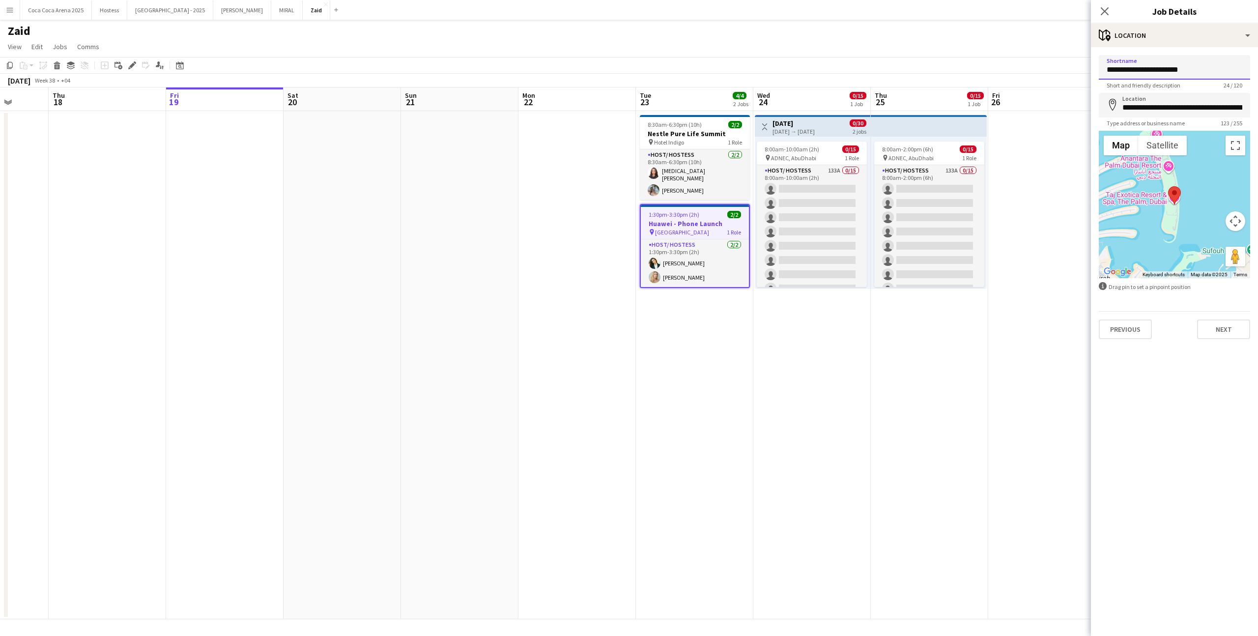
type input "**********"
click at [1228, 318] on div "Previous Next" at bounding box center [1174, 325] width 151 height 28
click at [1228, 323] on button "Next" at bounding box center [1223, 329] width 53 height 20
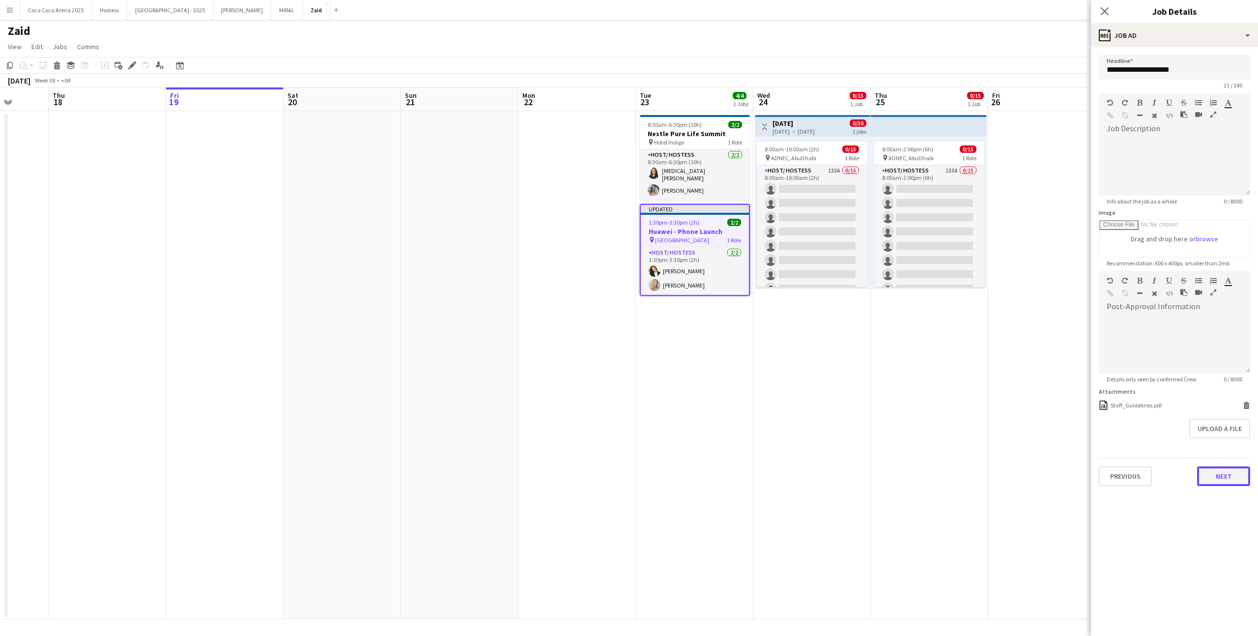
click at [1230, 473] on button "Next" at bounding box center [1223, 476] width 53 height 20
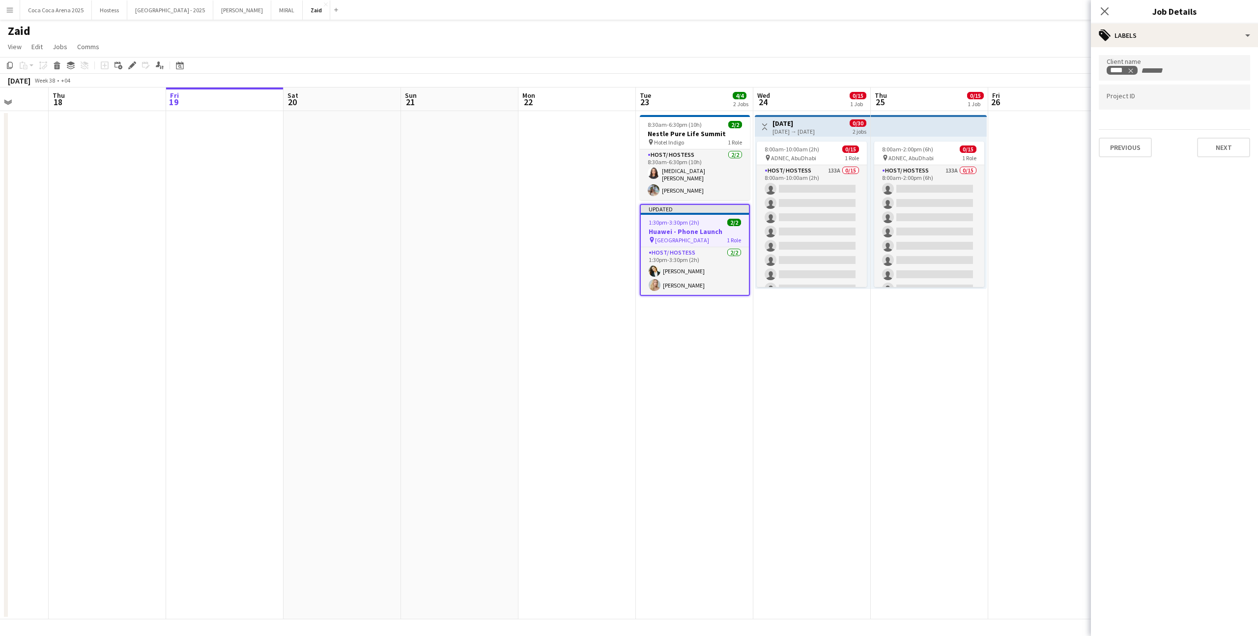
click at [1192, 96] on input "Type to search project ID labels..." at bounding box center [1174, 97] width 136 height 9
click at [722, 357] on app-date-cell "8:30am-6:30pm (10h) 2/2 Nestle Pure Life Summit pin Hotel Indigo 1 Role Host/ H…" at bounding box center [694, 365] width 117 height 508
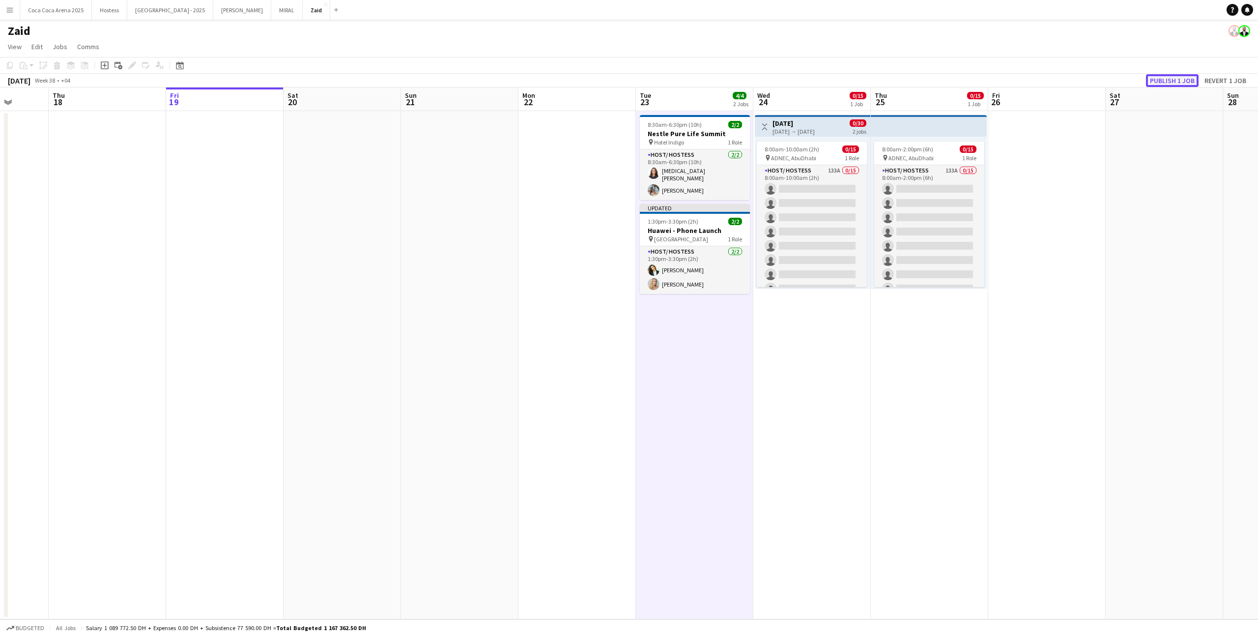
click at [1157, 82] on button "Publish 1 job" at bounding box center [1172, 80] width 53 height 13
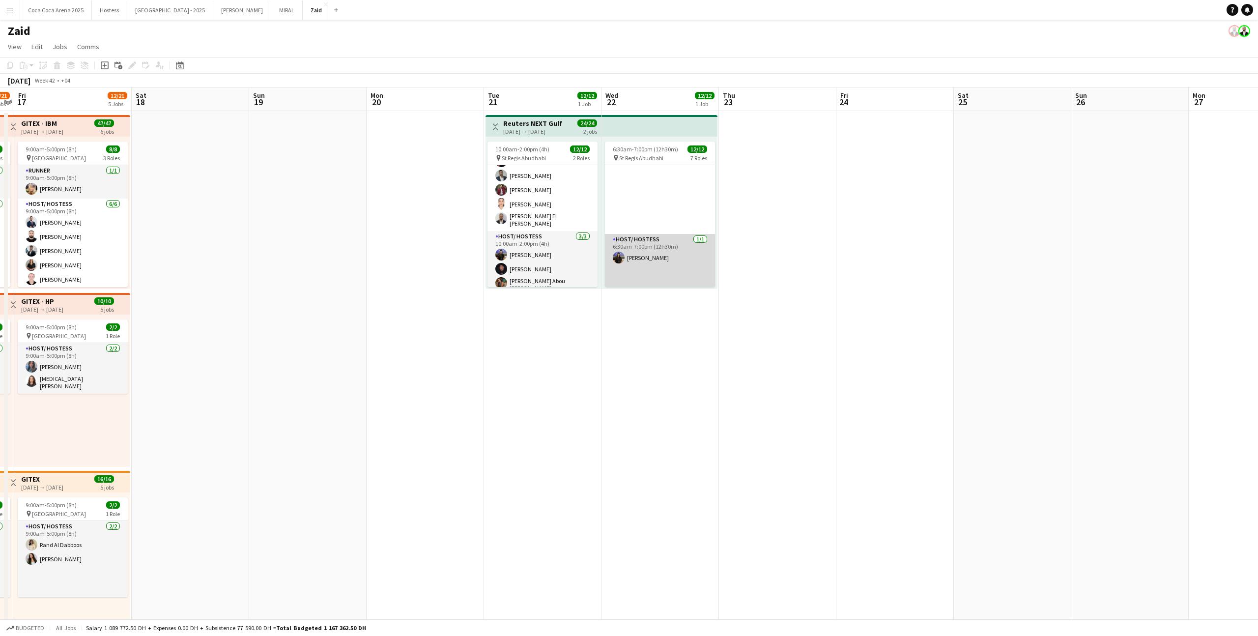
scroll to position [302, 0]
click at [686, 274] on app-card-role "Host/ Hostess 1/1 6:30am-7:00pm (12h30m) Dunia AbdulWahab" at bounding box center [660, 289] width 110 height 62
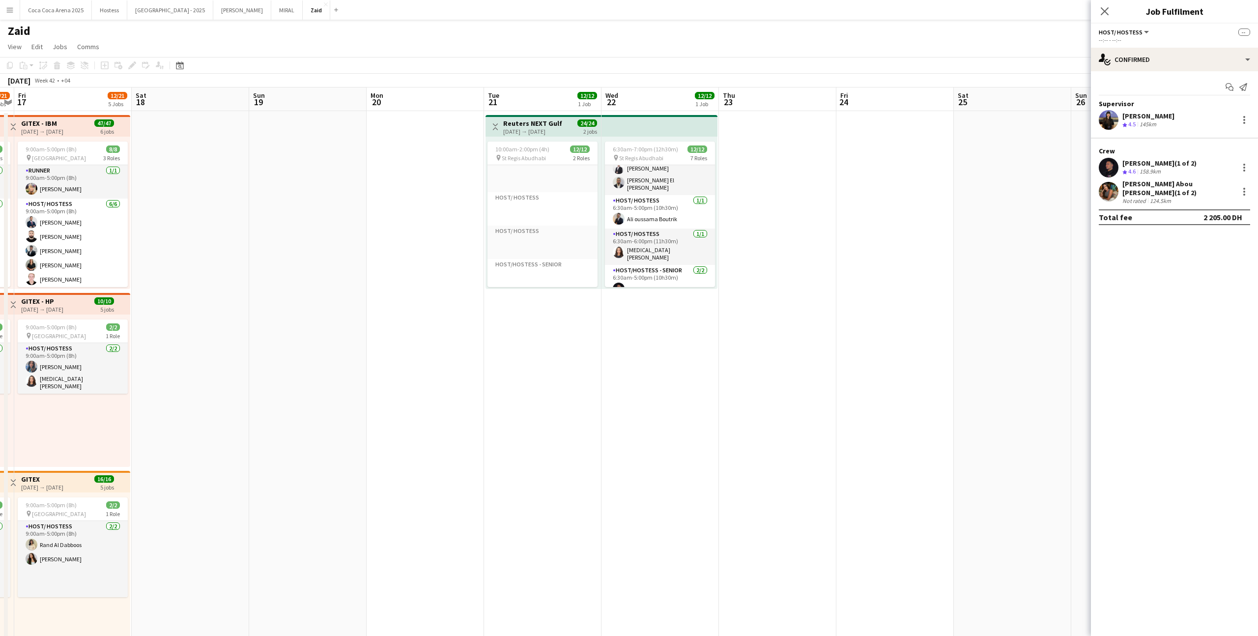
scroll to position [0, 0]
click at [345, 174] on app-date-cell at bounding box center [307, 557] width 117 height 893
